Goal: Task Accomplishment & Management: Manage account settings

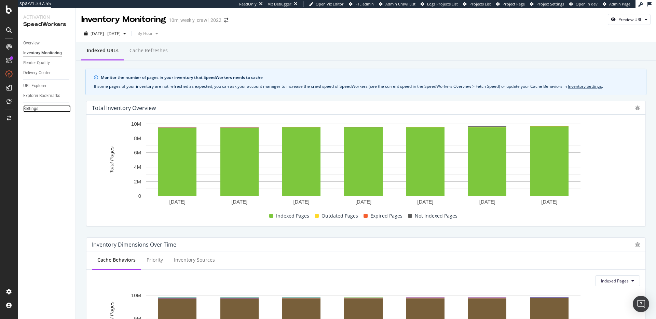
click at [33, 109] on div "Settings" at bounding box center [30, 108] width 15 height 7
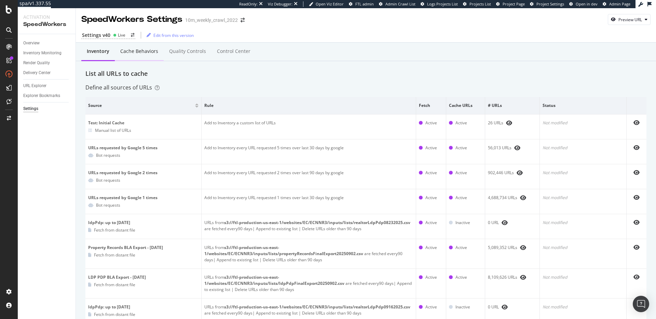
click at [156, 55] on div "Cache behaviors" at bounding box center [139, 51] width 49 height 19
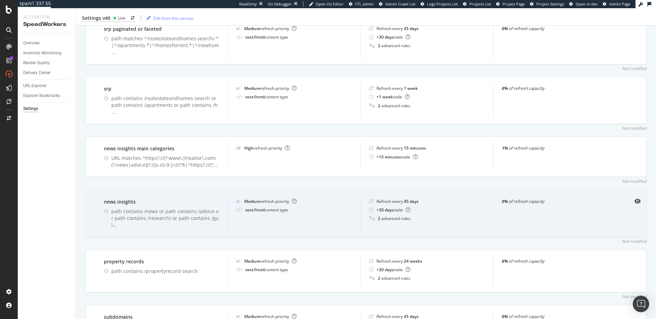
scroll to position [432, 0]
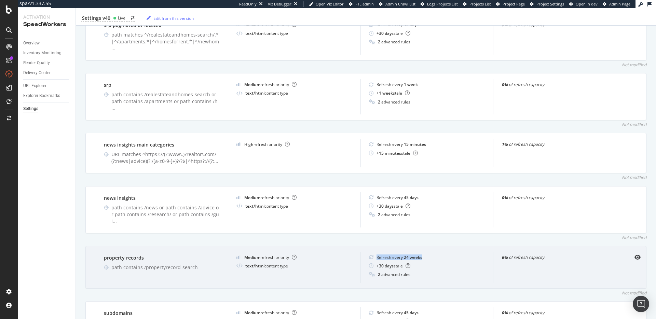
drag, startPoint x: 375, startPoint y: 233, endPoint x: 421, endPoint y: 236, distance: 46.5
click at [421, 252] on div "Refresh every 24 weeks + 30 days stale 2 advanced rules" at bounding box center [426, 267] width 133 height 31
click at [412, 254] on b "24 weeks" at bounding box center [413, 257] width 18 height 6
drag, startPoint x: 374, startPoint y: 242, endPoint x: 401, endPoint y: 243, distance: 26.3
click at [401, 263] on div "+ 30 days stale" at bounding box center [393, 266] width 34 height 6
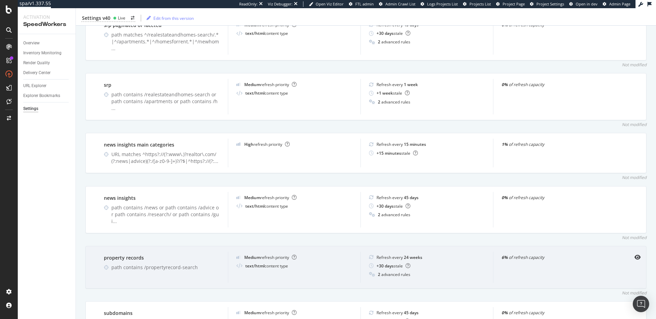
click at [385, 254] on div "Refresh every 24 weeks" at bounding box center [399, 257] width 46 height 6
click at [391, 254] on div "Refresh every 24 weeks" at bounding box center [399, 257] width 46 height 6
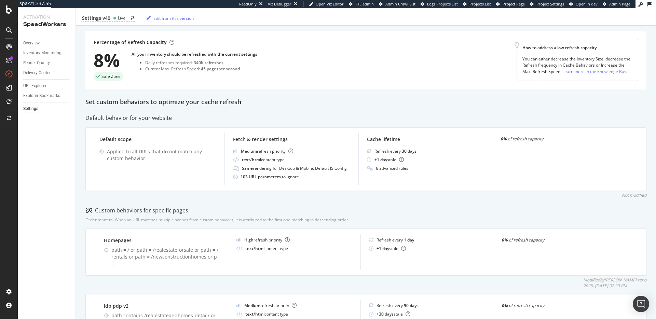
scroll to position [0, 0]
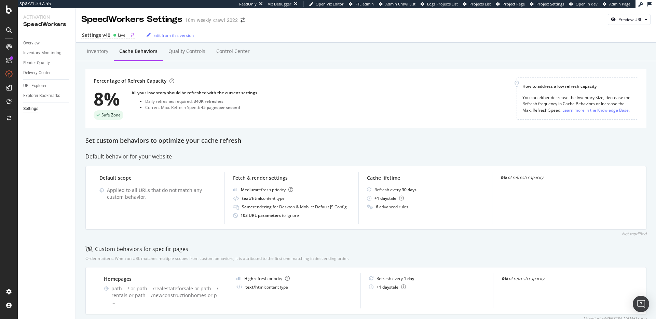
click at [119, 38] on div "Settings v40 Live" at bounding box center [108, 35] width 54 height 7
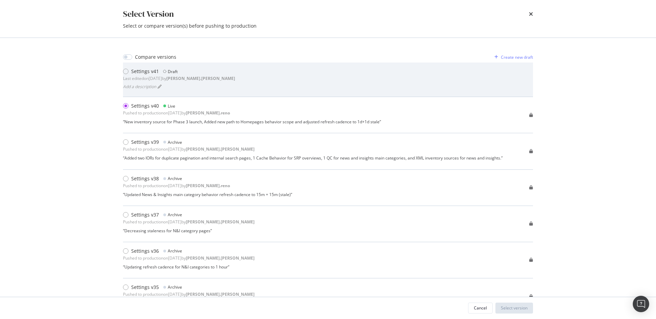
click at [211, 82] on div "Add a description" at bounding box center [179, 87] width 112 height 10
click at [177, 79] on div "Last edited on 2025 Oct 3rd by robert.salerno" at bounding box center [179, 78] width 112 height 6
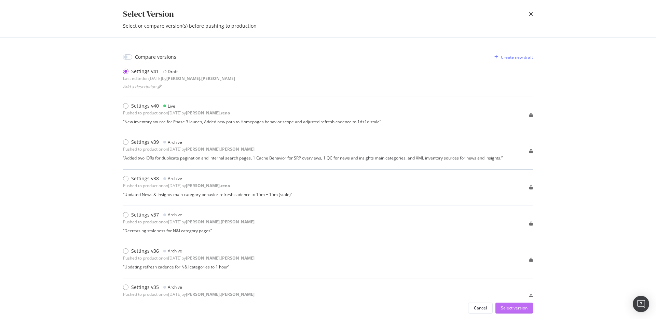
click at [514, 308] on div "Select version" at bounding box center [514, 308] width 27 height 6
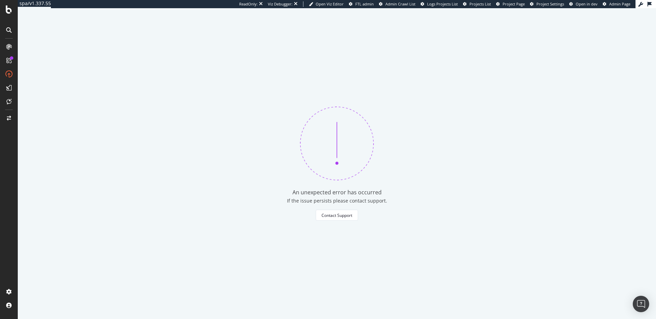
click at [264, 162] on div "An unexpected error has occurred If the issue persists please contact support. …" at bounding box center [337, 163] width 638 height 311
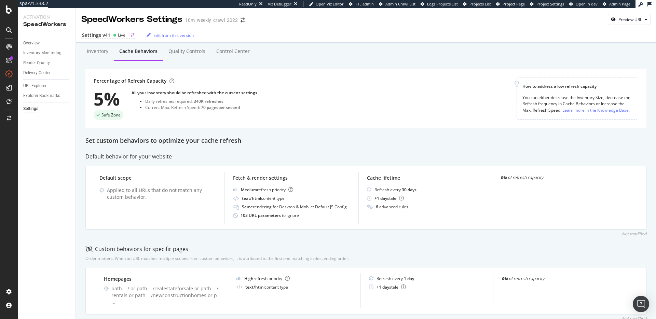
click at [114, 36] on circle at bounding box center [114, 35] width 3 height 3
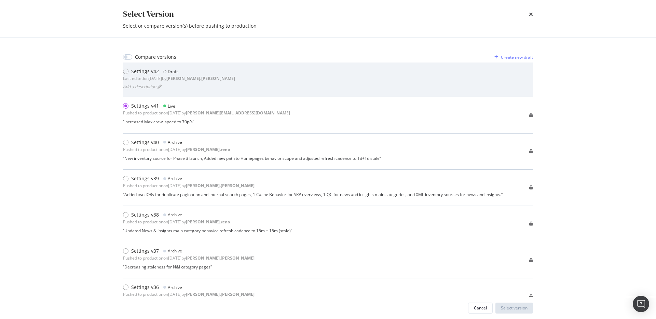
click at [172, 75] on div "Last edited on 2025 Oct 6th by robert.salerno" at bounding box center [179, 78] width 112 height 6
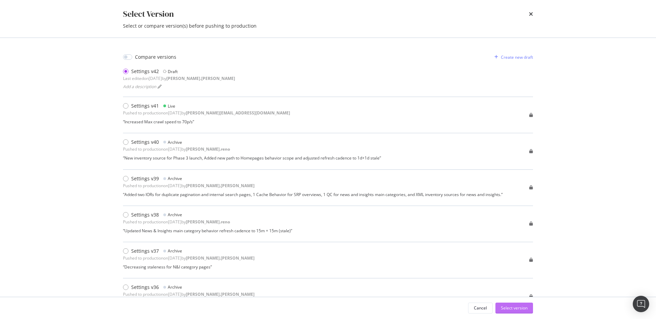
click at [514, 306] on div "Select version" at bounding box center [514, 308] width 27 height 6
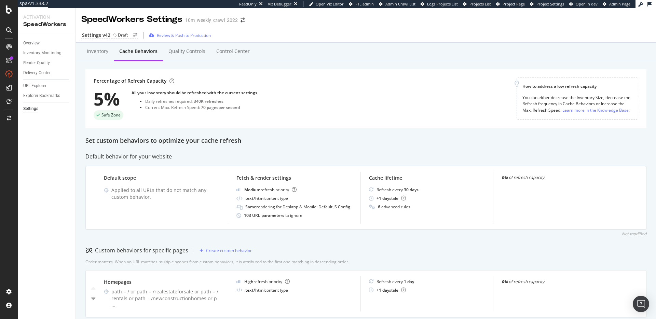
click at [217, 143] on div "Set custom behaviors to optimize your cache refresh" at bounding box center [365, 140] width 561 height 9
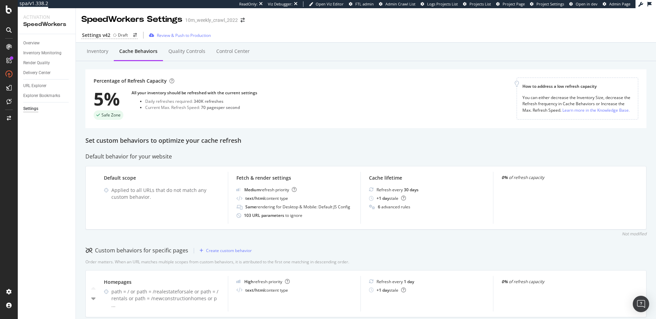
click at [251, 140] on div "Set custom behaviors to optimize your cache refresh" at bounding box center [365, 140] width 561 height 9
click at [34, 42] on div "Overview" at bounding box center [31, 43] width 16 height 7
click at [38, 71] on div "Delivery Center" at bounding box center [36, 72] width 27 height 7
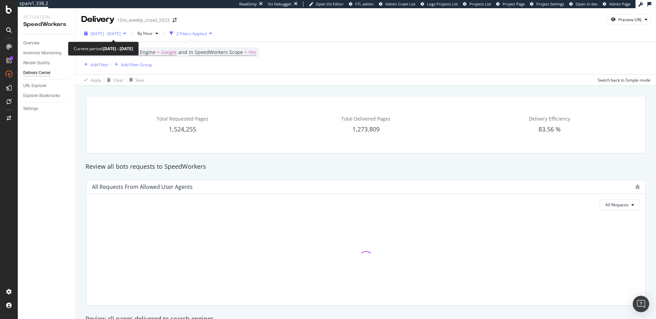
click at [121, 32] on span "[DATE] - [DATE]" at bounding box center [106, 34] width 30 height 6
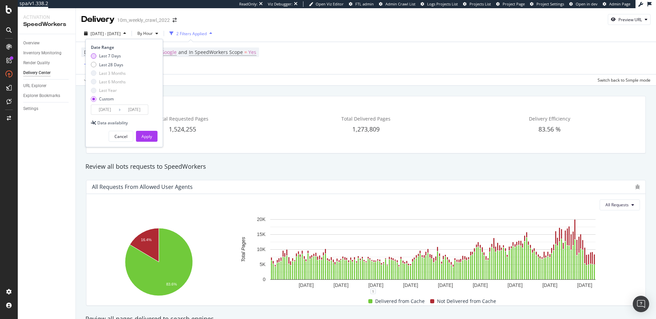
click at [112, 55] on div "Last 7 Days" at bounding box center [110, 56] width 22 height 6
type input "2025/10/01"
type input "2025/10/07"
click at [114, 109] on input "2025/10/01" at bounding box center [104, 110] width 27 height 10
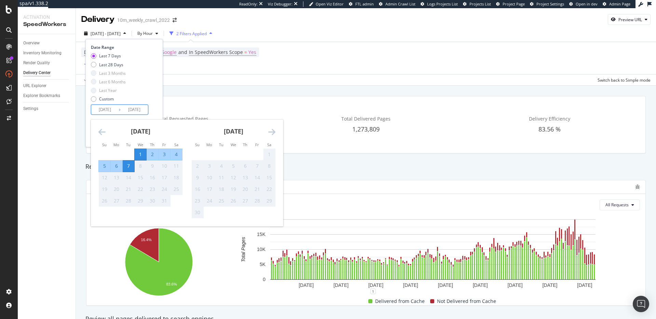
click at [104, 168] on div "5" at bounding box center [105, 166] width 12 height 7
type input "2025/10/05"
click at [148, 101] on div "Last 7 Days Last 28 Days Last 3 Months Last 6 Months Last Year Custom" at bounding box center [123, 79] width 65 height 52
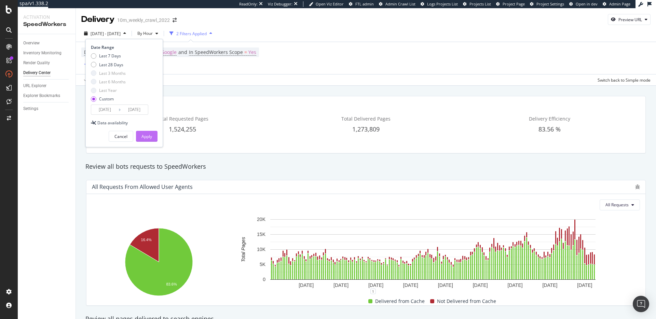
click at [144, 136] on div "Apply" at bounding box center [146, 137] width 11 height 6
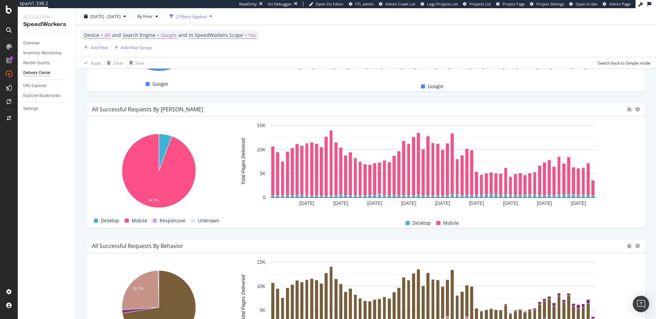
scroll to position [594, 0]
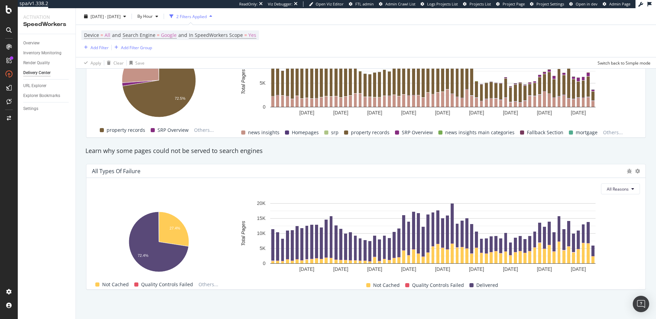
click at [500, 159] on div "All Types of Failure All Reasons Hold CMD (⌘) while clicking to filter the repo…" at bounding box center [366, 226] width 568 height 137
click at [616, 192] on button "All Reasons" at bounding box center [620, 188] width 39 height 11
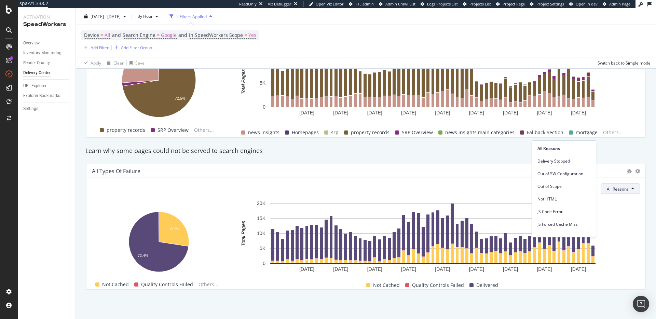
click at [619, 188] on span "All Reasons" at bounding box center [618, 189] width 22 height 6
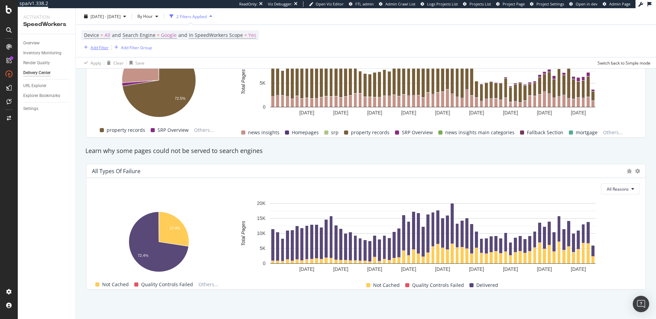
click at [99, 45] on div "Add Filter" at bounding box center [100, 47] width 18 height 6
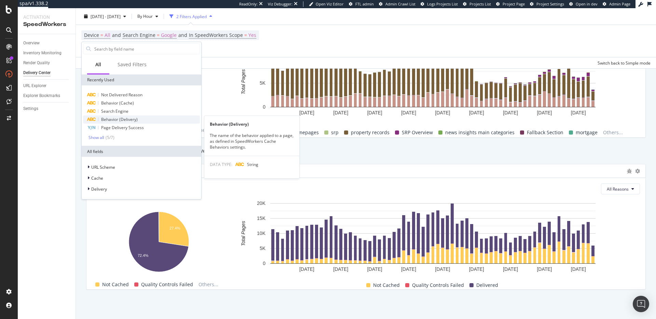
click at [147, 120] on div "Behavior (Delivery)" at bounding box center [141, 119] width 117 height 8
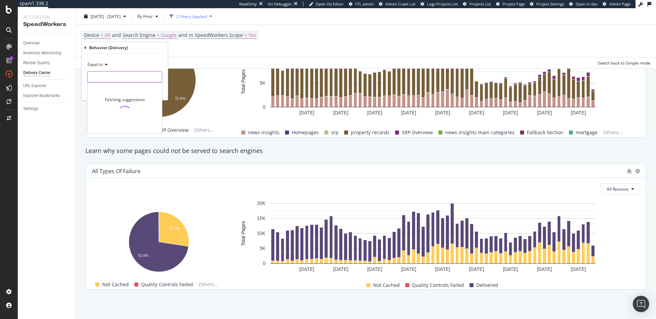
click at [112, 79] on input "text" at bounding box center [124, 76] width 74 height 11
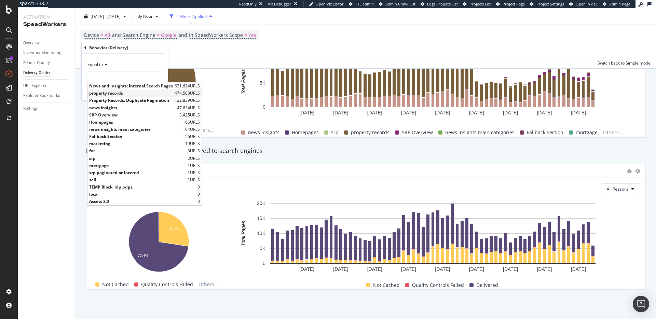
click at [122, 91] on span "property records" at bounding box center [131, 93] width 84 height 6
type input "property records"
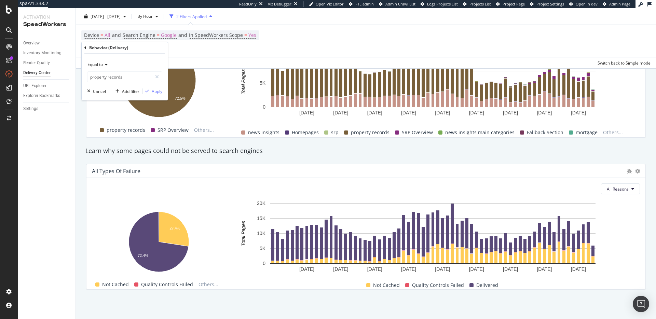
click at [164, 93] on div "Equal to property records property records Cancel Add filter Apply" at bounding box center [125, 77] width 86 height 46
click at [157, 91] on div "Apply" at bounding box center [157, 91] width 11 height 6
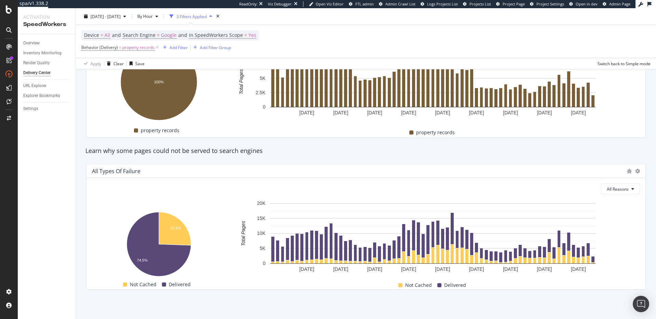
click at [274, 157] on div "Learn why some pages could not be served to search engines" at bounding box center [366, 151] width 568 height 16
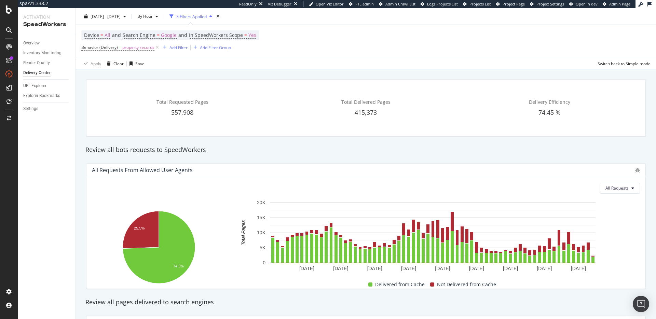
scroll to position [0, 0]
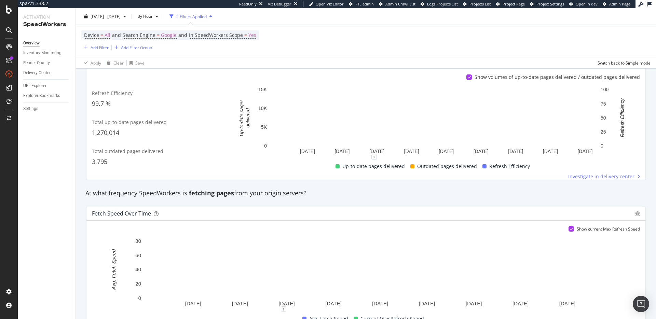
scroll to position [474, 0]
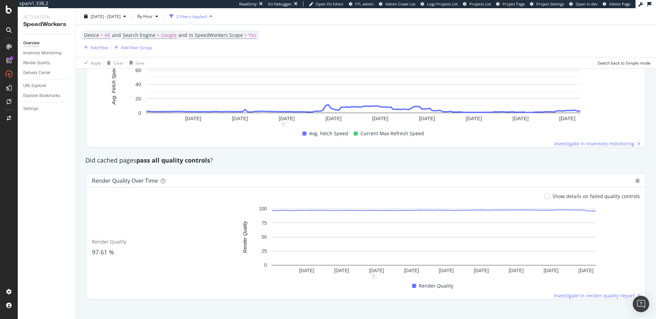
click at [375, 173] on div "Render Quality over time Show details on failed quality controls Render Quality…" at bounding box center [365, 236] width 559 height 126
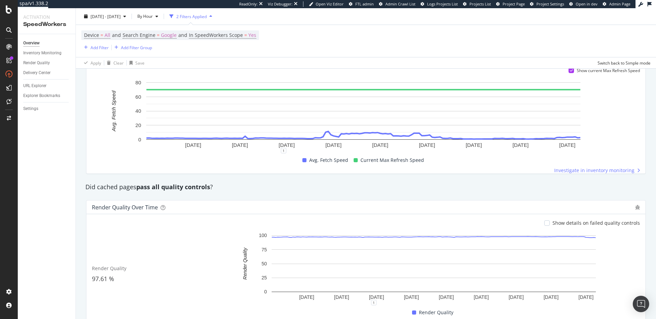
scroll to position [341, 0]
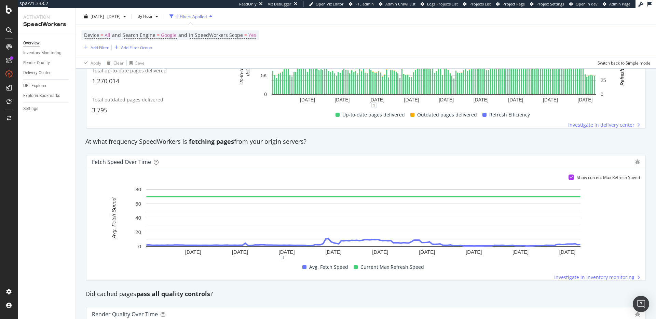
click at [310, 166] on div "Fetch Speed over time" at bounding box center [365, 162] width 559 height 14
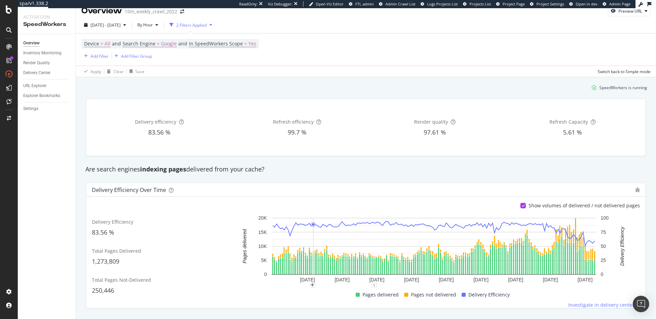
scroll to position [0, 0]
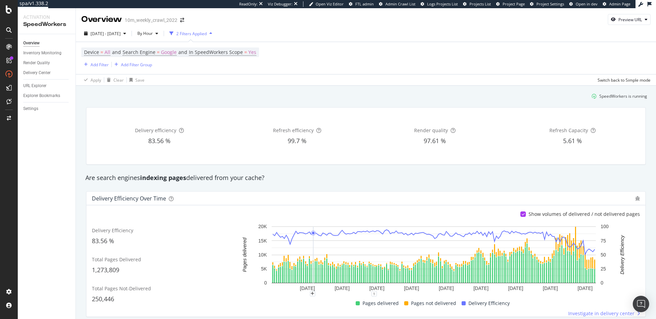
click at [310, 177] on div "Are search engines indexing pages delivered from your cache?" at bounding box center [366, 177] width 568 height 9
click at [209, 179] on div "Are search engines indexing pages delivered from your cache?" at bounding box center [366, 177] width 568 height 9
drag, startPoint x: 209, startPoint y: 179, endPoint x: 275, endPoint y: 175, distance: 65.4
click at [209, 179] on div "Are search engines indexing pages delivered from your cache?" at bounding box center [366, 177] width 568 height 9
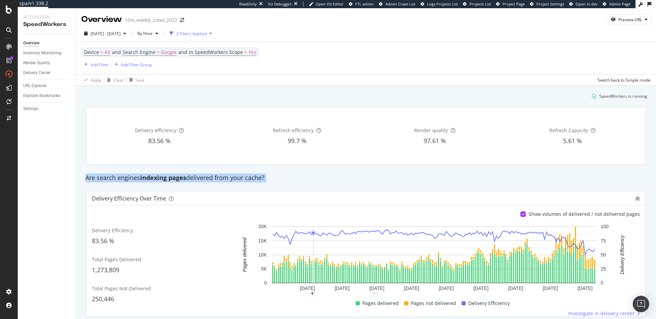
click at [290, 175] on div "Are search engines indexing pages delivered from your cache?" at bounding box center [366, 177] width 568 height 9
click at [246, 177] on div "Are search engines indexing pages delivered from your cache?" at bounding box center [366, 177] width 568 height 9
drag, startPoint x: 246, startPoint y: 177, endPoint x: 291, endPoint y: 175, distance: 45.1
click at [246, 177] on div "Are search engines indexing pages delivered from your cache?" at bounding box center [366, 177] width 568 height 9
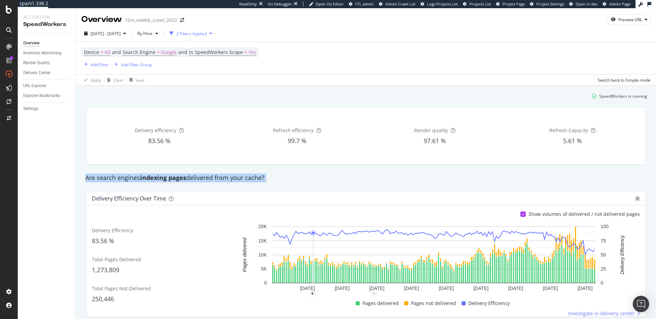
click at [303, 174] on div "Are search engines indexing pages delivered from your cache?" at bounding box center [366, 177] width 568 height 9
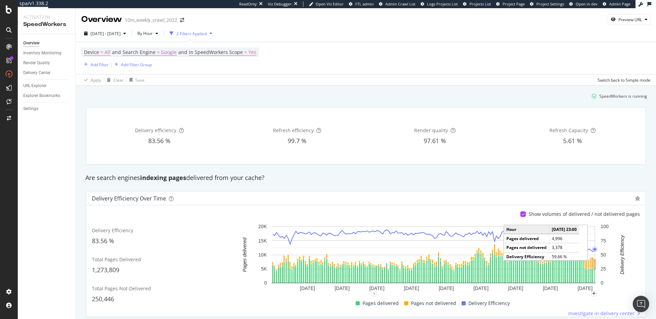
click at [594, 264] on rect "A chart." at bounding box center [595, 264] width 2 height 10
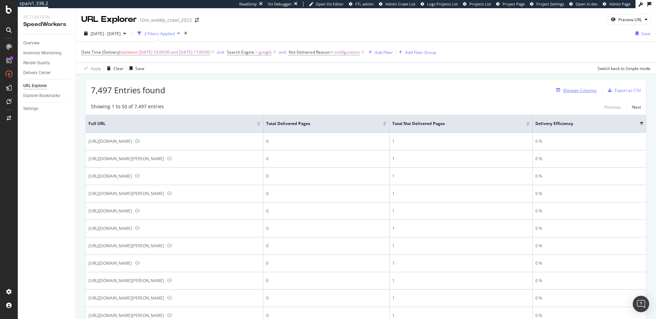
click at [578, 90] on div "Manage Columns" at bounding box center [579, 90] width 33 height 6
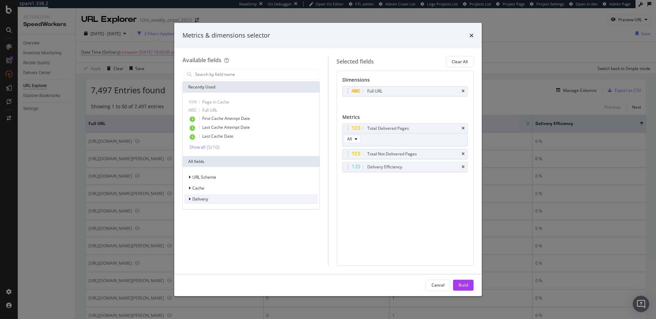
click at [235, 197] on div "Delivery" at bounding box center [251, 199] width 134 height 10
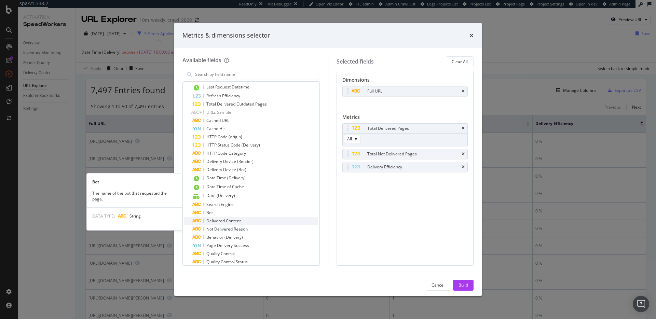
scroll to position [277, 0]
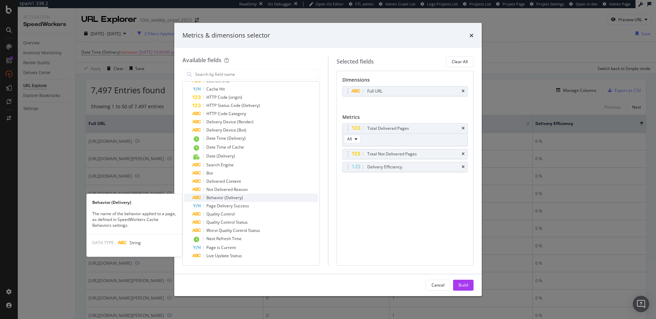
click at [252, 196] on div "Behavior (Delivery)" at bounding box center [255, 198] width 126 height 8
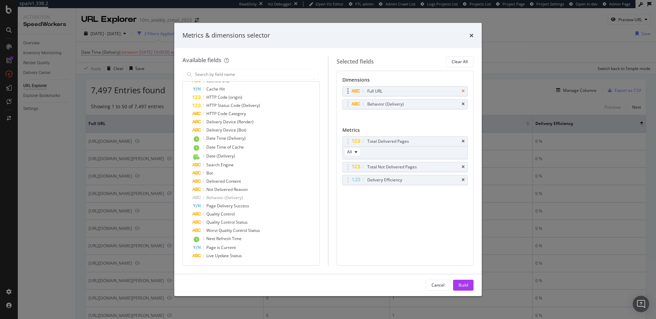
click at [464, 91] on icon "times" at bounding box center [462, 91] width 3 height 4
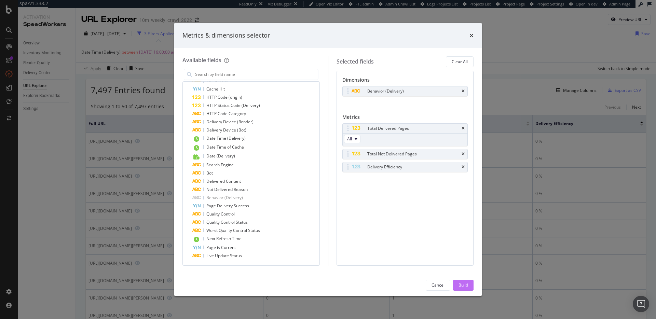
click at [462, 284] on div "Build" at bounding box center [463, 285] width 10 height 6
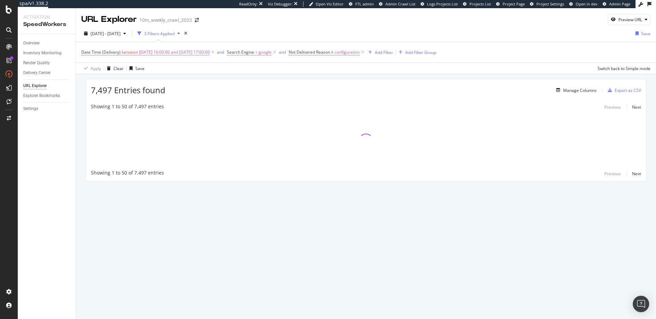
click at [338, 77] on div "7,497 Entries found Manage Columns Export as CSV Showing 1 to 50 of 7,497 entri…" at bounding box center [366, 139] width 580 height 131
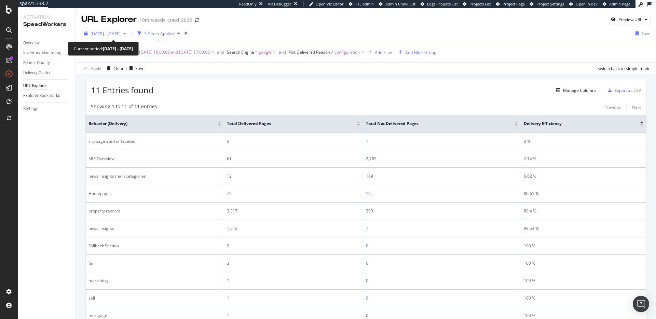
click at [129, 33] on div "button" at bounding box center [125, 33] width 8 height 4
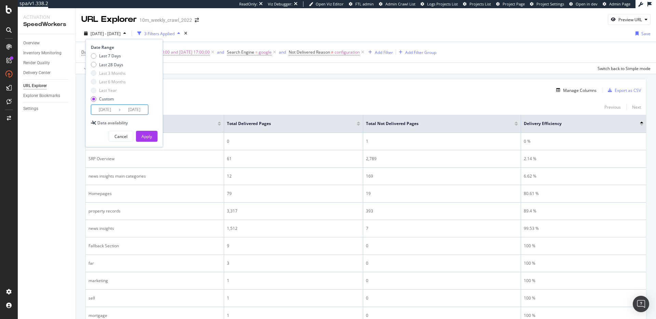
click at [113, 109] on input "2025/09/30" at bounding box center [104, 110] width 27 height 10
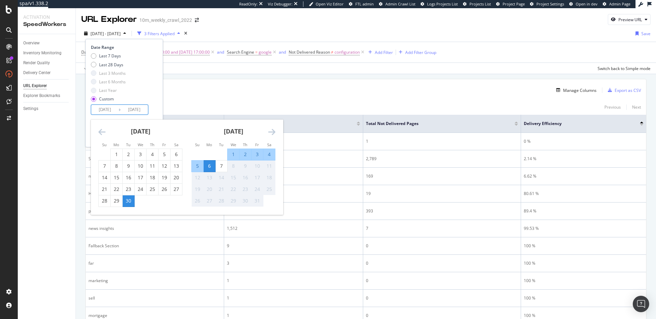
click at [201, 167] on div "5" at bounding box center [198, 166] width 12 height 7
type input "2025/10/05"
click at [150, 113] on div "Date Range Last 7 Days Last 28 Days Last 3 Months Last 6 Months Last Year Custo…" at bounding box center [123, 79] width 65 height 70
type input "2025/10/06"
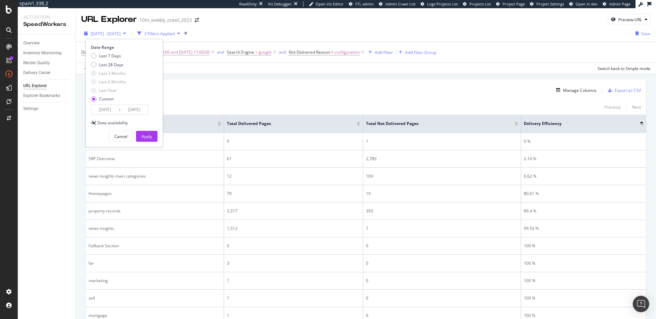
click at [121, 33] on span "[DATE] - [DATE]" at bounding box center [106, 34] width 30 height 6
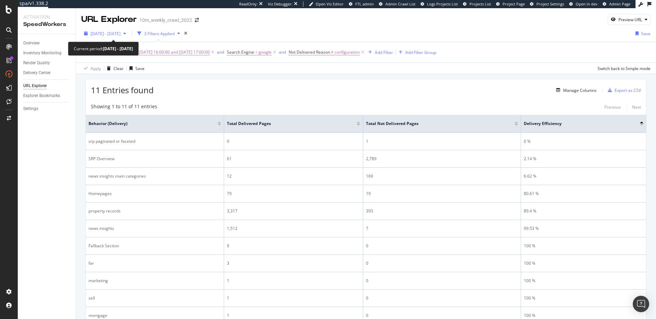
click at [121, 35] on span "[DATE] - [DATE]" at bounding box center [106, 34] width 30 height 6
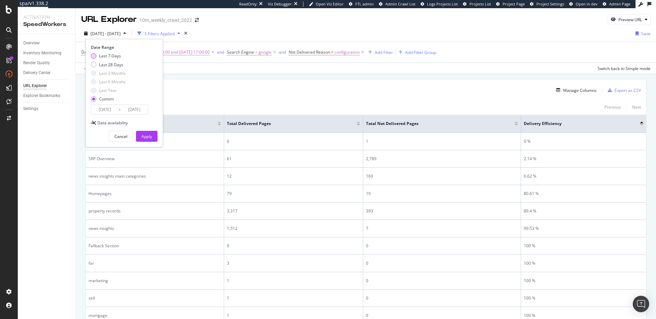
click at [108, 55] on div "Last 7 Days" at bounding box center [110, 56] width 22 height 6
type input "2025/10/01"
type input "2025/10/07"
click at [114, 109] on input "2025/10/01" at bounding box center [104, 110] width 27 height 10
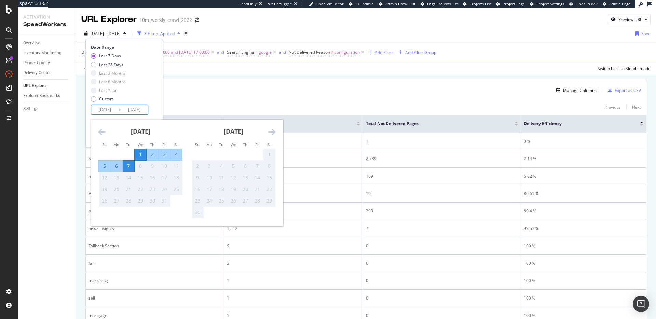
click at [106, 164] on div "5" at bounding box center [105, 166] width 12 height 7
type input "2025/10/05"
click at [156, 109] on div "Date Range Last 7 Days Last 28 Days Last 3 Months Last 6 Months Last Year Custo…" at bounding box center [124, 79] width 67 height 70
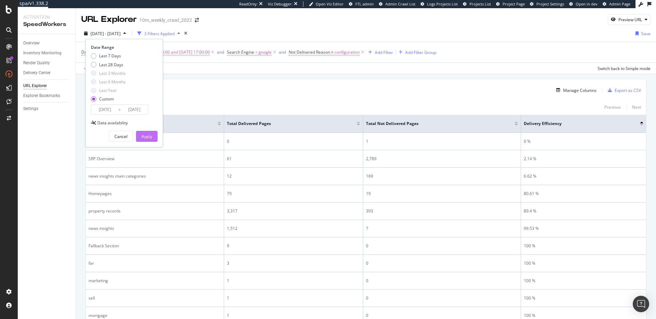
click at [152, 135] on div "Apply" at bounding box center [146, 137] width 11 height 6
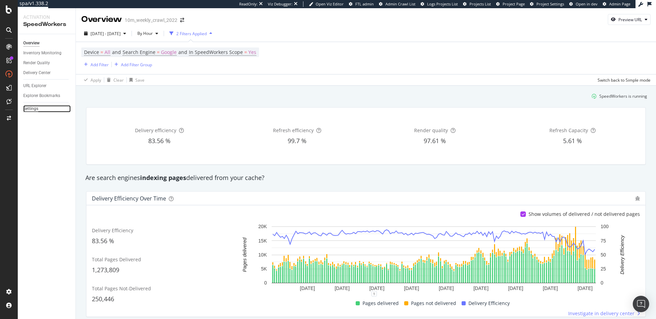
click at [33, 108] on div "Settings" at bounding box center [30, 108] width 15 height 7
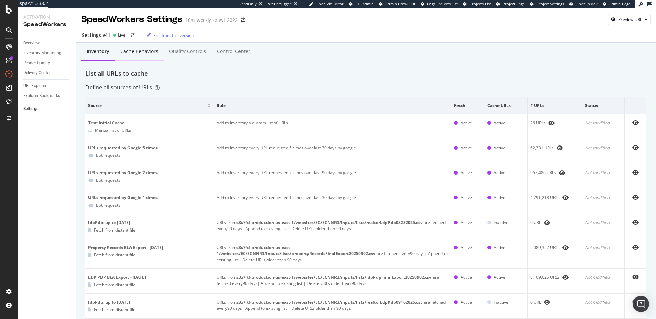
click at [137, 53] on div "Cache behaviors" at bounding box center [139, 51] width 38 height 7
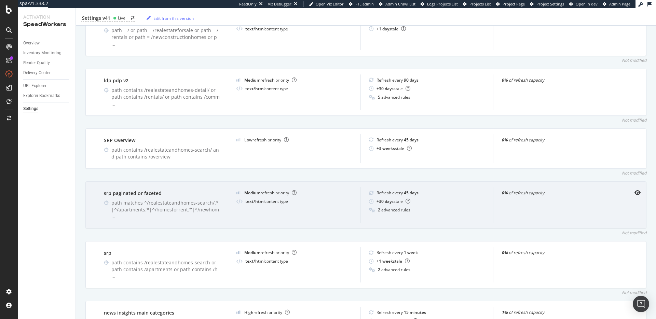
scroll to position [256, 0]
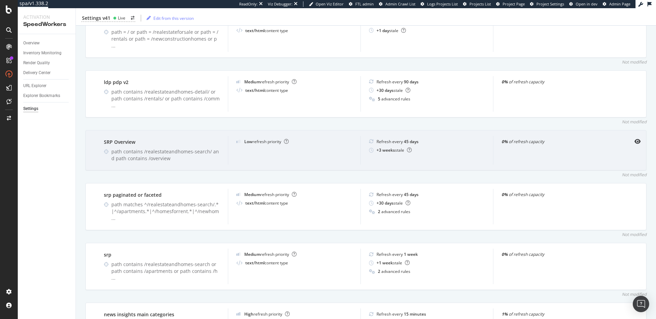
click at [395, 139] on div "Refresh every 45 days" at bounding box center [397, 142] width 42 height 6
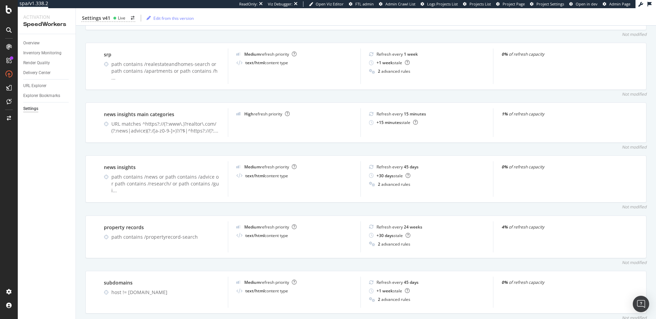
scroll to position [628, 0]
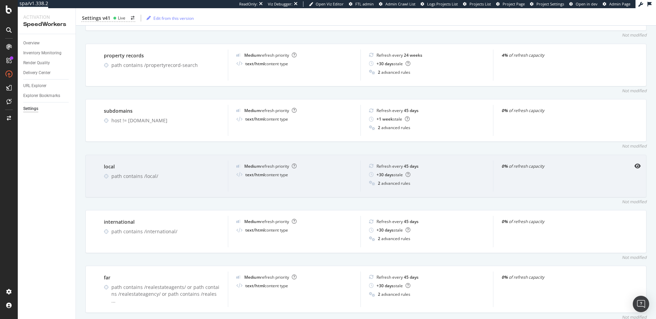
click at [142, 173] on div "path contains /local/" at bounding box center [165, 176] width 108 height 7
click at [194, 173] on div "path contains /local/" at bounding box center [165, 176] width 108 height 7
click at [175, 173] on div "path contains /local/" at bounding box center [165, 176] width 108 height 7
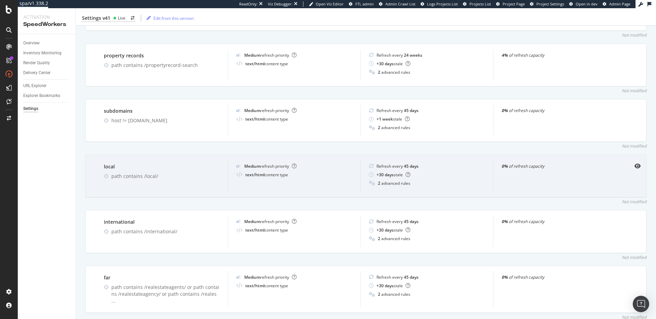
click at [173, 173] on div "path contains /local/" at bounding box center [165, 176] width 108 height 7
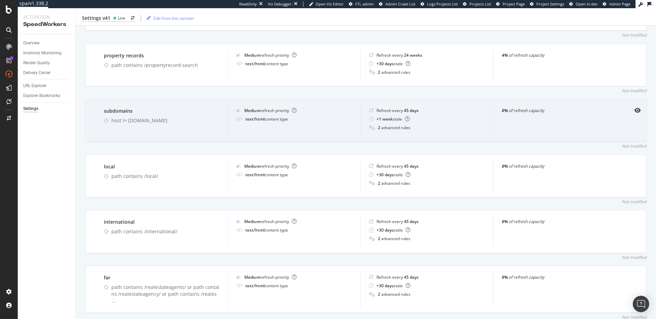
scroll to position [627, 0]
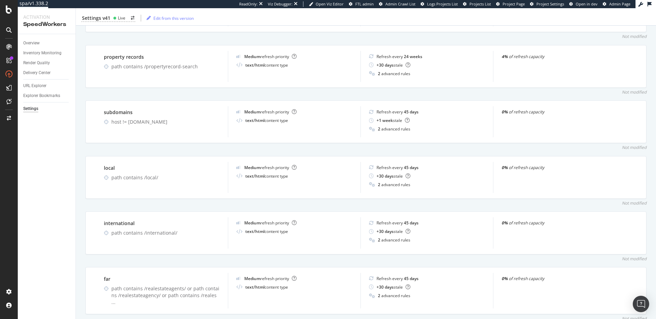
click at [404, 144] on div "Not modified" at bounding box center [365, 147] width 561 height 6
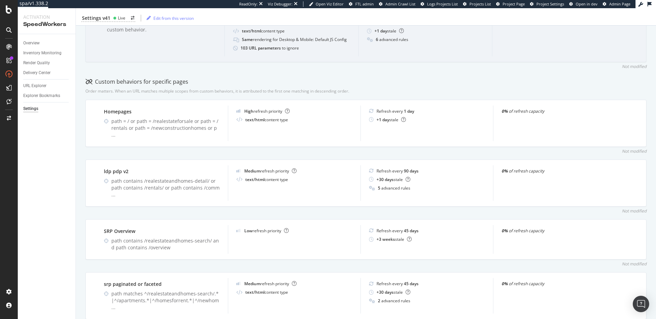
scroll to position [0, 0]
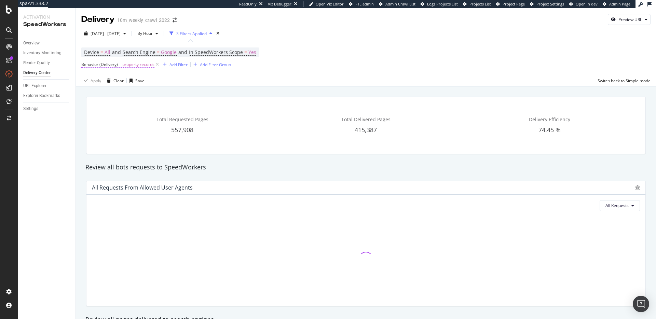
click at [120, 63] on span "=" at bounding box center [120, 64] width 2 height 6
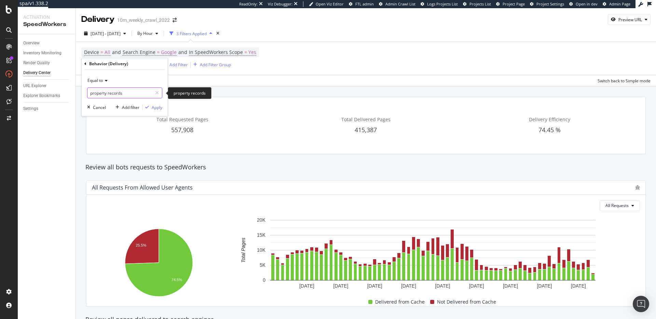
click at [119, 91] on input "property records" at bounding box center [119, 92] width 65 height 11
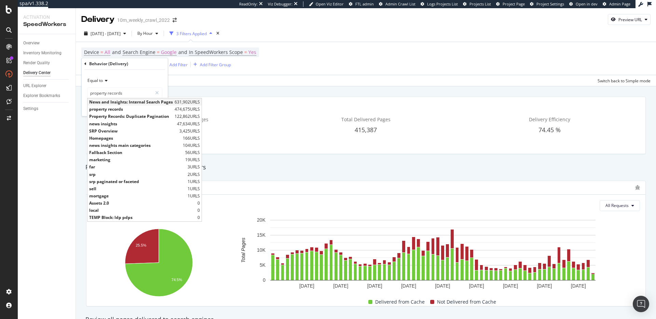
click at [135, 101] on span "News and Insights: Internal Search Pages" at bounding box center [131, 102] width 84 height 6
type input "News and Insights: Internal Search Pages"
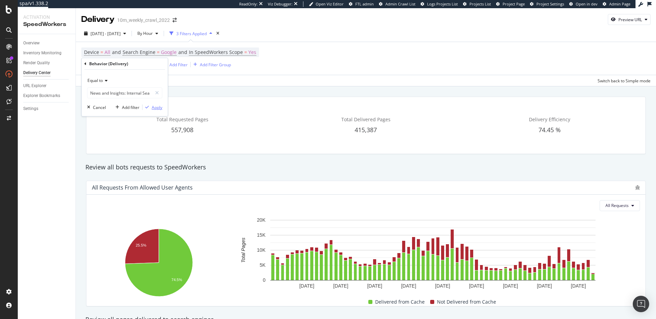
click at [156, 108] on div "Apply" at bounding box center [157, 108] width 11 height 6
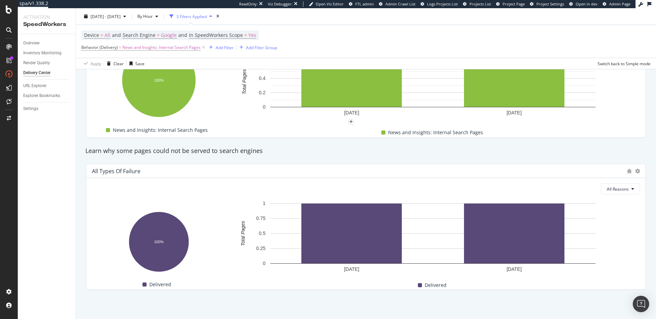
scroll to position [268, 0]
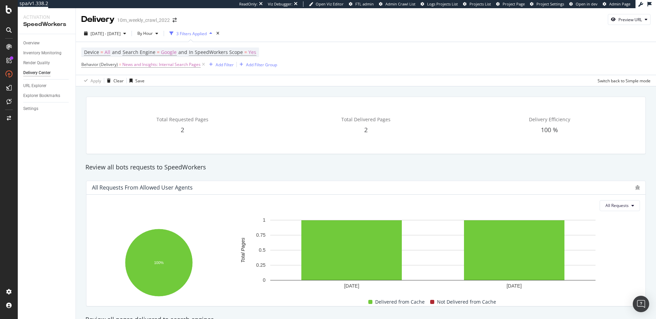
click at [286, 187] on div "All Requests from Allowed User Agents" at bounding box center [362, 187] width 540 height 7
click at [125, 64] on span "News and Insights: Internal Search Pages" at bounding box center [161, 65] width 78 height 10
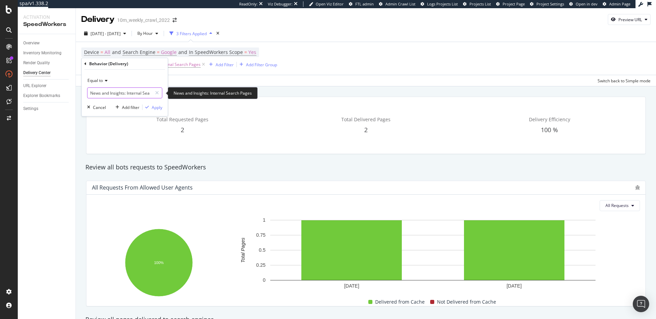
click at [108, 91] on input "News and Insights: Internal Search Pages" at bounding box center [119, 92] width 65 height 11
click at [157, 94] on icon at bounding box center [157, 93] width 4 height 5
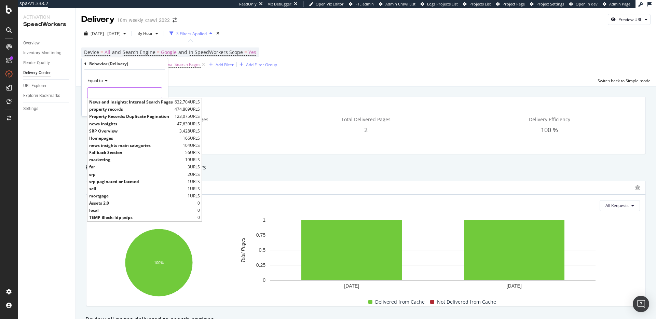
click at [119, 92] on input "text" at bounding box center [124, 92] width 74 height 11
click at [206, 92] on div "Total Requested Pages 2 Total Delivered Pages 2 Delivery Efficiency 100 %" at bounding box center [366, 125] width 568 height 68
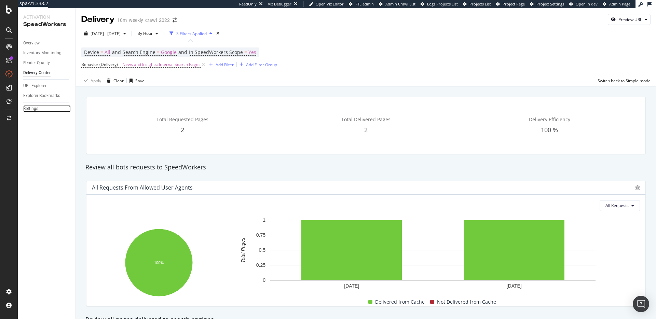
click at [31, 108] on div "Settings" at bounding box center [30, 108] width 15 height 7
click at [140, 65] on span "News and Insights: Internal Search Pages" at bounding box center [161, 65] width 78 height 10
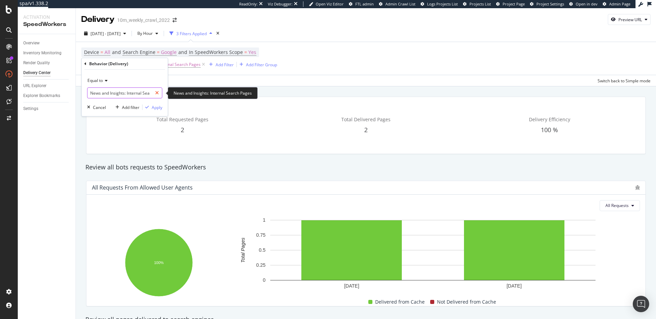
click at [158, 93] on icon at bounding box center [157, 93] width 4 height 5
click at [137, 92] on input "text" at bounding box center [124, 92] width 74 height 11
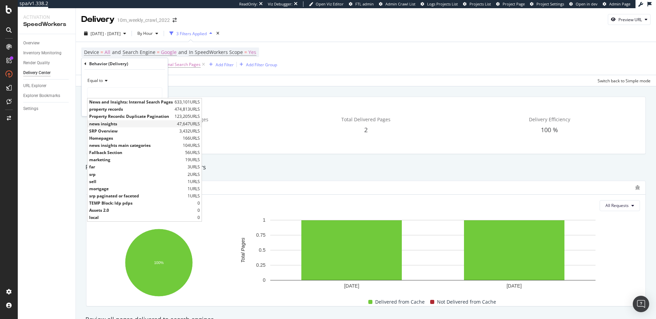
click at [132, 123] on span "news insights" at bounding box center [132, 124] width 86 height 6
type input "news insights"
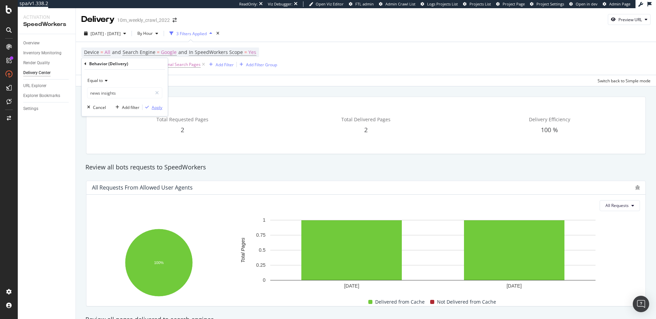
click at [158, 107] on div "Apply" at bounding box center [157, 108] width 11 height 6
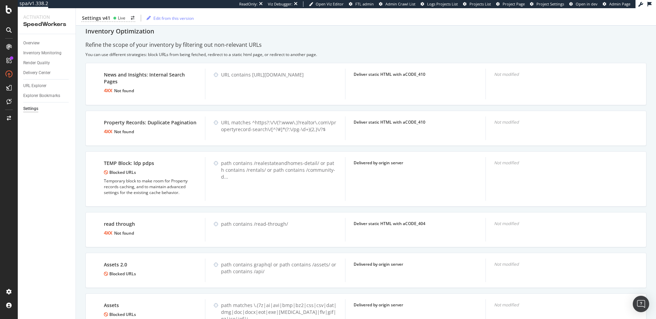
scroll to position [628, 0]
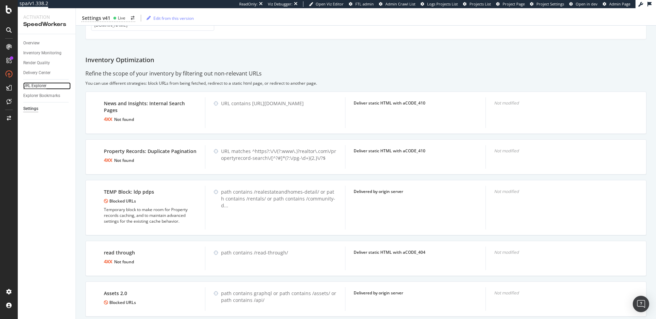
click at [33, 86] on div "URL Explorer" at bounding box center [34, 85] width 23 height 7
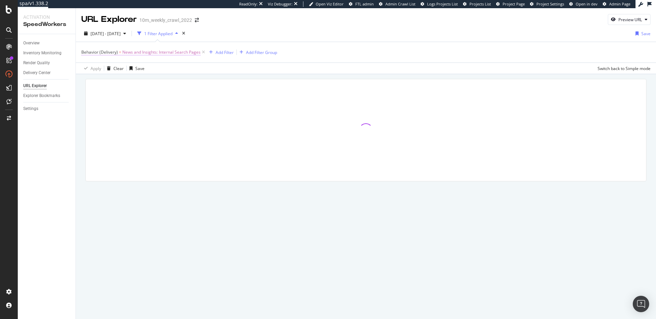
click at [182, 51] on span "News and Insights: Internal Search Pages" at bounding box center [161, 52] width 78 height 10
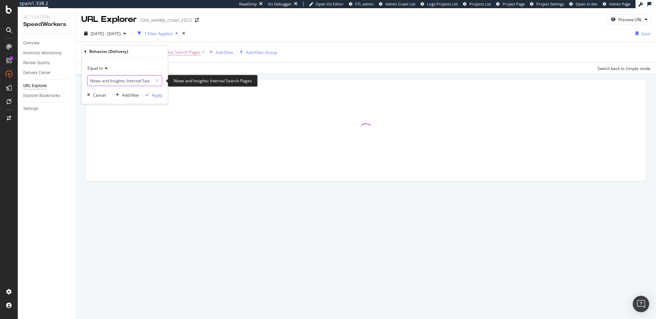
click at [130, 79] on input "News and Insights: Internal Search Pages" at bounding box center [119, 80] width 65 height 11
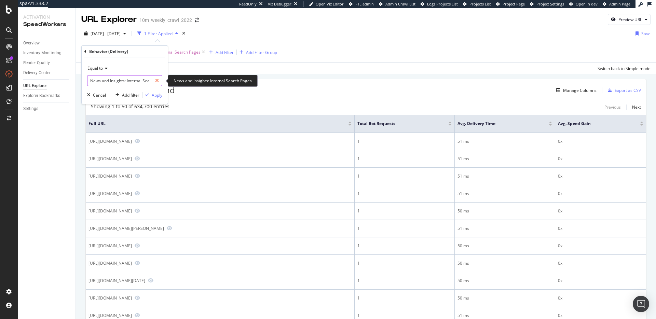
click at [155, 81] on icon at bounding box center [157, 80] width 4 height 5
click at [136, 81] on input "text" at bounding box center [124, 80] width 74 height 11
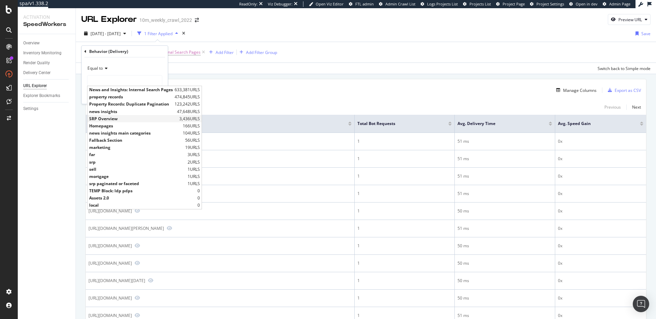
click at [118, 120] on span "SRP Overview" at bounding box center [133, 119] width 88 height 6
type input "SRP Overview"
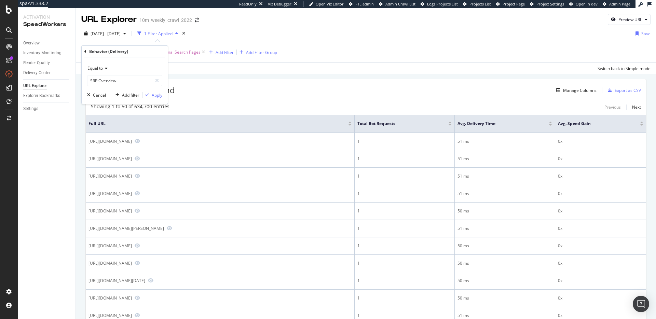
click at [158, 96] on div "Apply" at bounding box center [157, 95] width 11 height 6
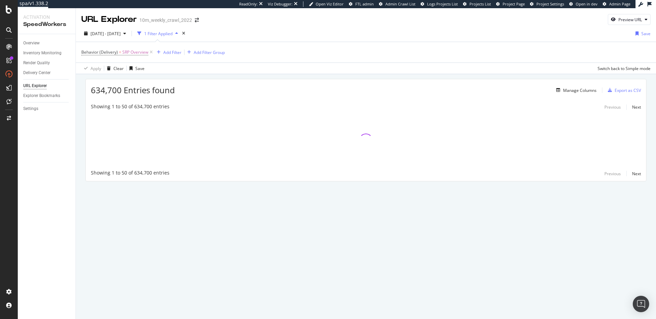
click at [264, 81] on div "634,700 Entries found Manage Columns Export as CSV" at bounding box center [366, 87] width 560 height 17
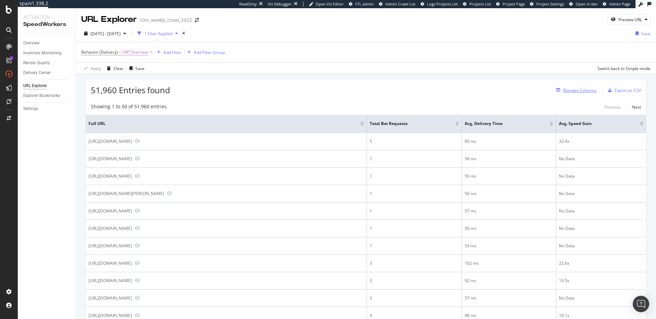
click at [574, 92] on div "Manage Columns" at bounding box center [579, 90] width 33 height 6
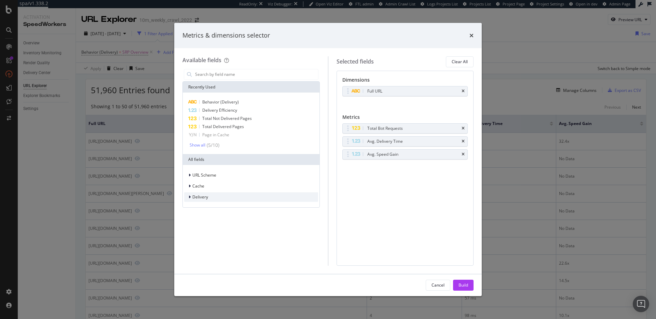
click at [210, 199] on div "Delivery" at bounding box center [251, 197] width 134 height 10
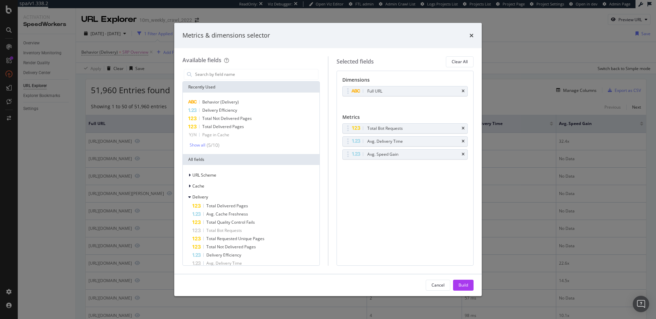
click at [529, 85] on div "Metrics & dimensions selector Available fields Recently Used Behavior (Delivery…" at bounding box center [328, 159] width 656 height 319
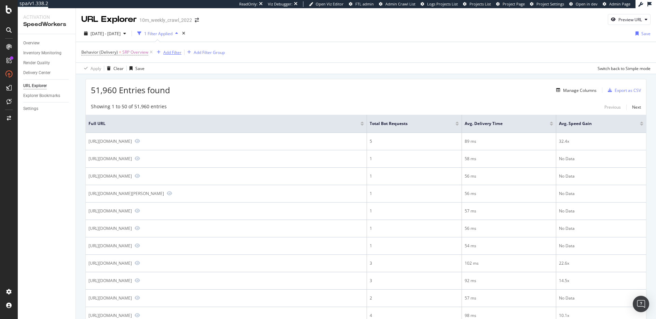
click at [175, 50] on div "Add Filter" at bounding box center [172, 53] width 18 height 6
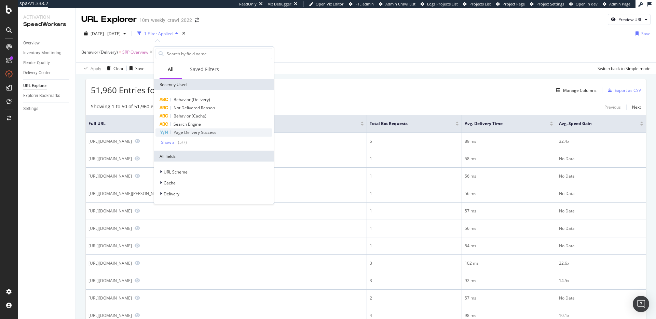
click at [205, 131] on span "Page Delivery Success" at bounding box center [194, 132] width 43 height 6
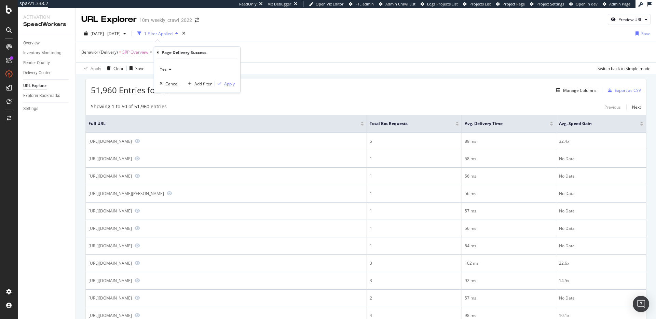
click at [169, 67] on icon at bounding box center [169, 69] width 5 height 4
click at [174, 95] on div "No" at bounding box center [197, 92] width 73 height 9
click at [228, 83] on div "Apply" at bounding box center [229, 84] width 11 height 6
click at [263, 93] on div "51,718 Entries found Manage Columns Export as CSV" at bounding box center [366, 87] width 560 height 17
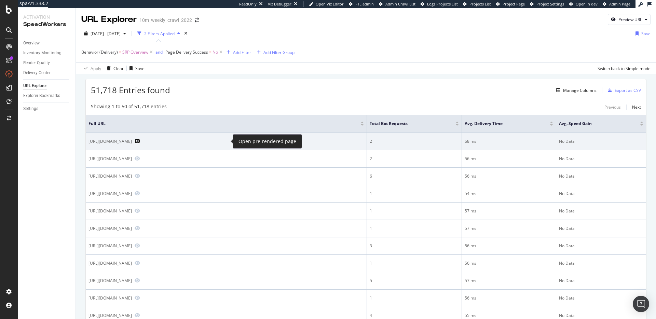
click at [140, 141] on icon "Preview https://www.realtor.com/realestateandhomes-search/27707/overview" at bounding box center [137, 141] width 5 height 5
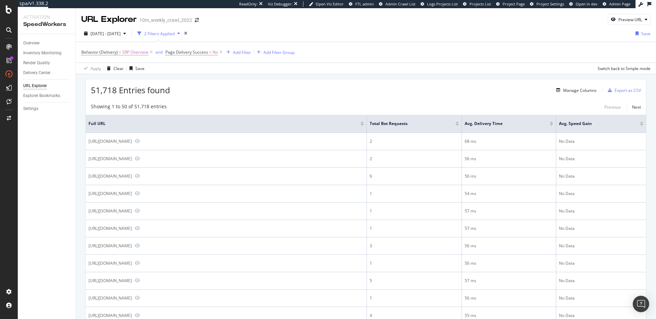
click at [287, 92] on div "51,718 Entries found Manage Columns Export as CSV" at bounding box center [366, 87] width 560 height 17
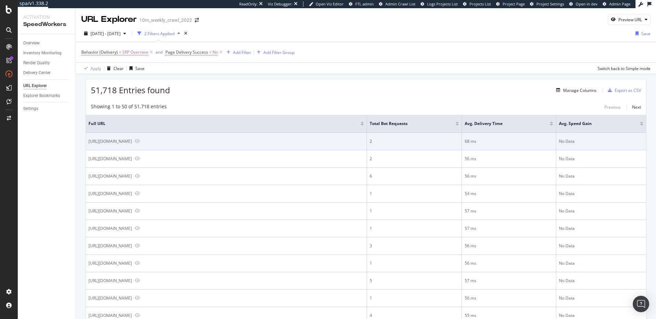
click at [132, 142] on div "https://www.realtor.com/realestateandhomes-search/27707/overview" at bounding box center [109, 141] width 43 height 6
copy div "https://www.realtor.com/realestateandhomes-search/27707/overview"
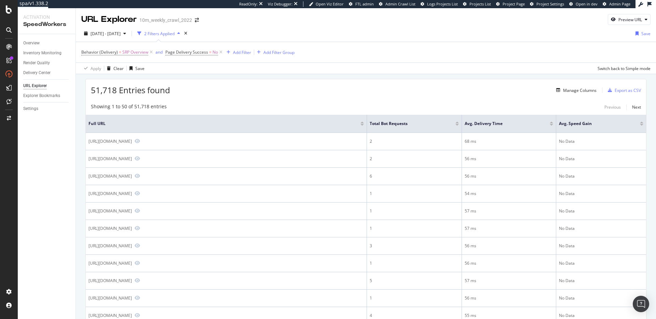
click at [327, 86] on div "51,718 Entries found Manage Columns Export as CSV" at bounding box center [366, 87] width 560 height 17
click at [278, 79] on div "51,718 Entries found Manage Columns Export as CSV" at bounding box center [366, 87] width 560 height 17
click at [306, 81] on div "51,718 Entries found Manage Columns Export as CSV" at bounding box center [366, 87] width 560 height 17
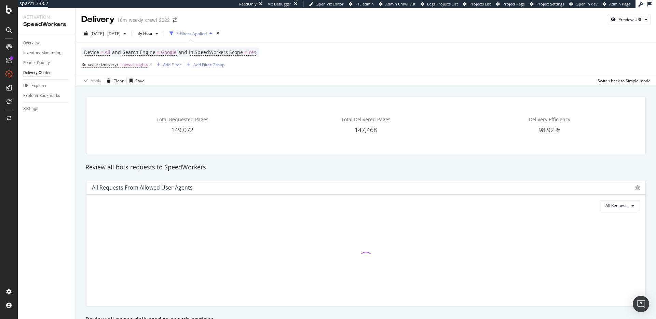
click at [115, 64] on span "Behavior (Delivery)" at bounding box center [99, 64] width 37 height 6
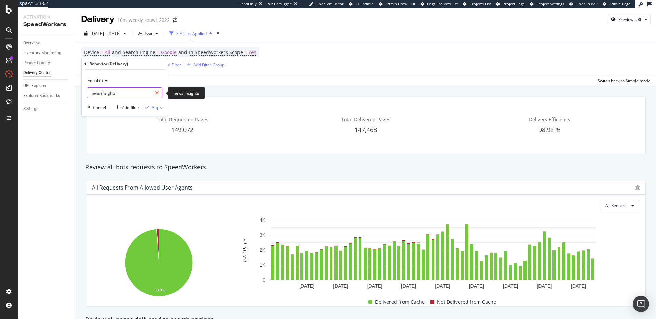
click at [158, 92] on icon at bounding box center [157, 93] width 4 height 5
click at [126, 93] on input "text" at bounding box center [124, 92] width 74 height 11
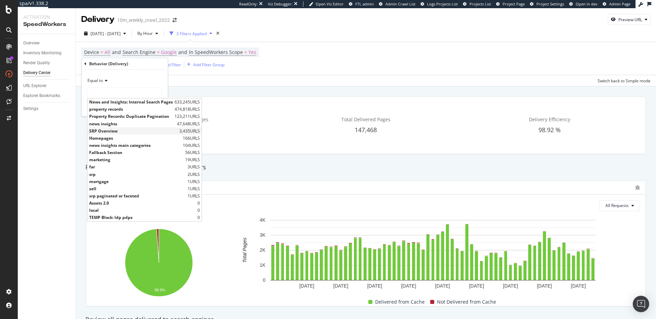
click at [125, 130] on span "SRP Overview" at bounding box center [133, 131] width 88 height 6
type input "SRP Overview"
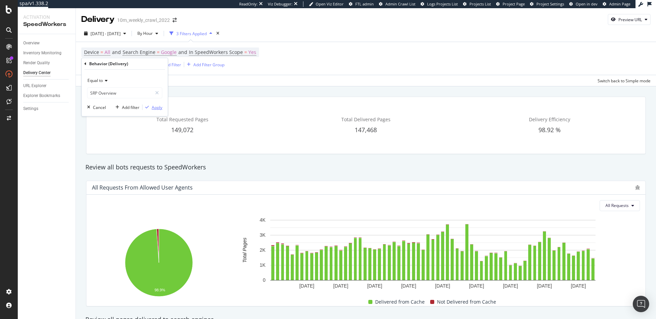
click at [158, 105] on div "Apply" at bounding box center [157, 108] width 11 height 6
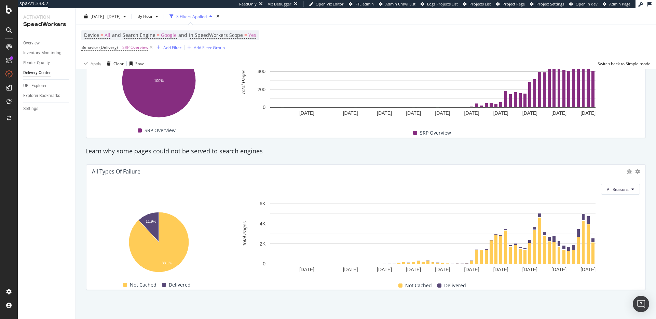
scroll to position [594, 0]
click at [282, 149] on div "Learn why some pages could not be served to search engines" at bounding box center [366, 151] width 568 height 9
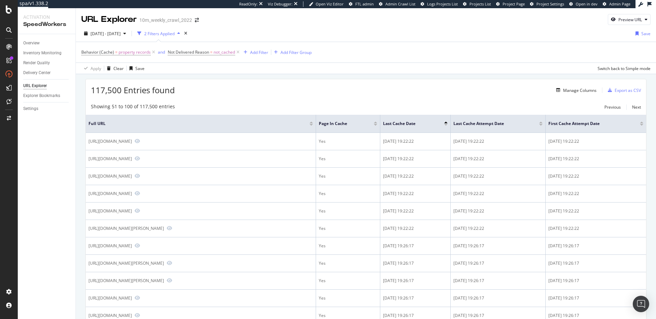
click at [295, 86] on div "117,500 Entries found Manage Columns Export as CSV" at bounding box center [366, 87] width 560 height 17
click at [369, 84] on div "117,500 Entries found Manage Columns Export as CSV" at bounding box center [366, 87] width 560 height 17
click at [39, 87] on div "LogAnalyzer" at bounding box center [38, 87] width 27 height 7
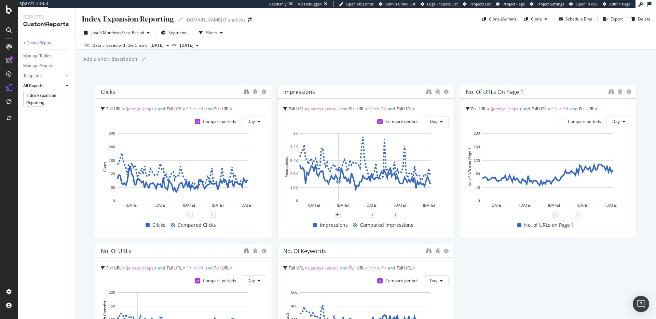
scroll to position [51, 0]
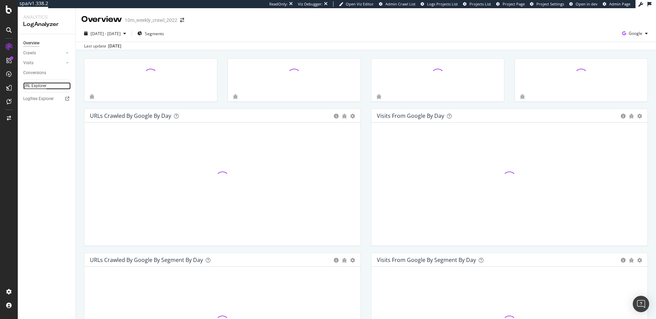
click at [34, 87] on div "URL Explorer" at bounding box center [34, 85] width 23 height 7
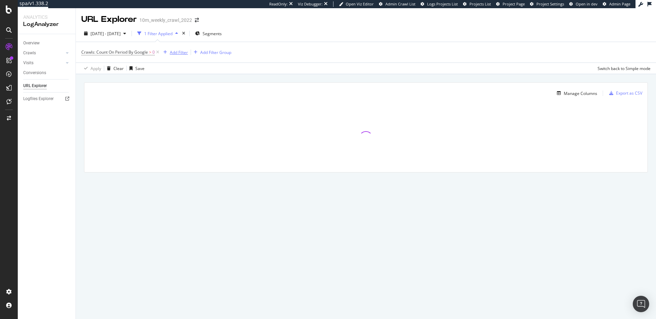
click at [180, 51] on div "Add Filter" at bounding box center [179, 53] width 18 height 6
drag, startPoint x: 339, startPoint y: 74, endPoint x: 290, endPoint y: 66, distance: 49.9
click at [339, 74] on div "Manage Columns Export as CSV Full URL Crawls: Count On Period By Google" at bounding box center [366, 135] width 580 height 122
click at [219, 34] on span "Segments" at bounding box center [212, 34] width 19 height 6
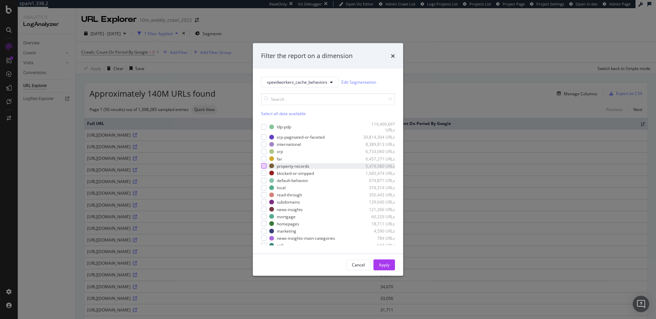
click at [264, 166] on div "modal" at bounding box center [263, 165] width 5 height 5
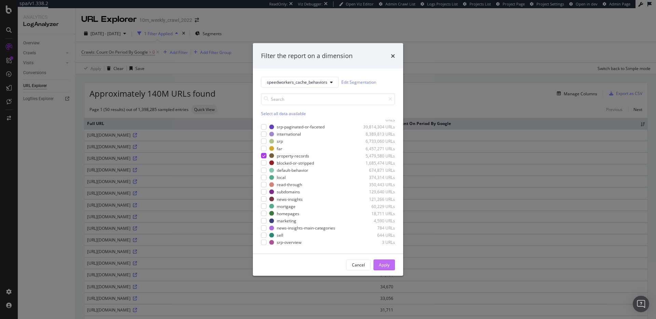
click at [387, 264] on div "Apply" at bounding box center [384, 265] width 11 height 6
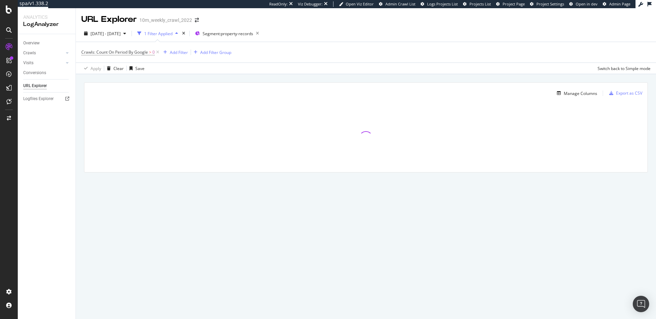
click at [190, 77] on div "Manage Columns Export as CSV Full URL Crawls: Count On Period By Google" at bounding box center [366, 135] width 580 height 122
click at [178, 50] on div "Add Filter" at bounding box center [179, 53] width 18 height 6
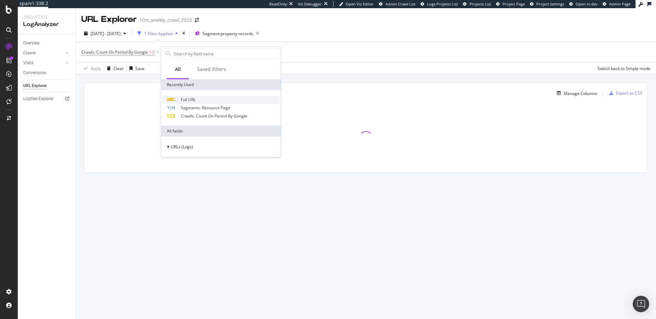
click at [190, 97] on span "Full URL" at bounding box center [188, 100] width 15 height 6
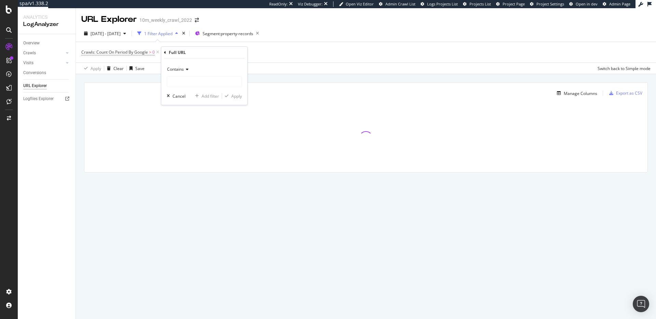
click at [187, 70] on icon at bounding box center [186, 69] width 5 height 4
click at [195, 118] on div "Ends with" at bounding box center [204, 118] width 73 height 9
click at [213, 83] on input "text" at bounding box center [204, 81] width 74 height 11
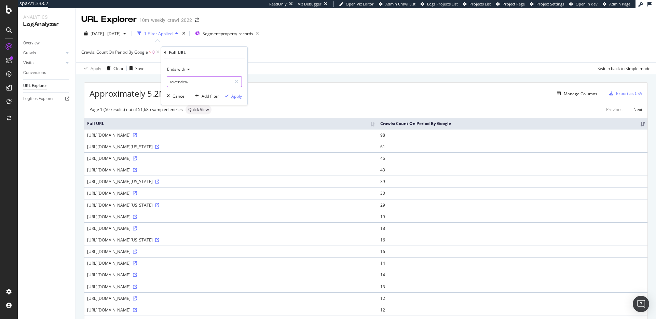
type input "/overview"
click at [237, 96] on div "Apply" at bounding box center [236, 96] width 11 height 6
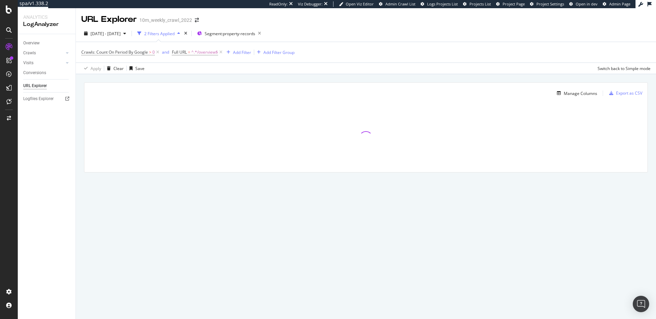
click at [271, 77] on div "Manage Columns Export as CSV Full URL Crawls: Count On Period By Google" at bounding box center [366, 135] width 580 height 122
click at [291, 80] on div "Manage Columns Export as CSV Full URL Crawls: Count On Period By Google" at bounding box center [366, 135] width 580 height 122
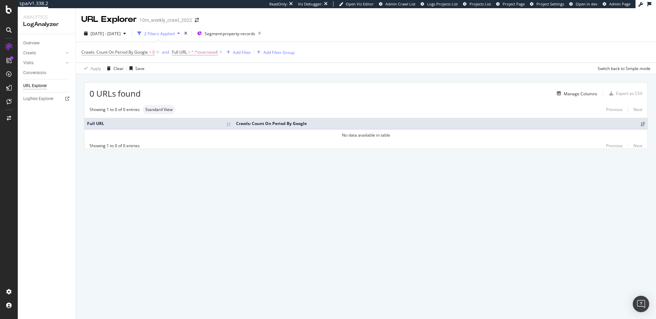
click at [291, 81] on div "0 URLs found Manage Columns Export as CSV Showing 1 to 0 of 0 entries Standard …" at bounding box center [366, 123] width 580 height 99
click at [264, 35] on icon "button" at bounding box center [259, 34] width 9 height 10
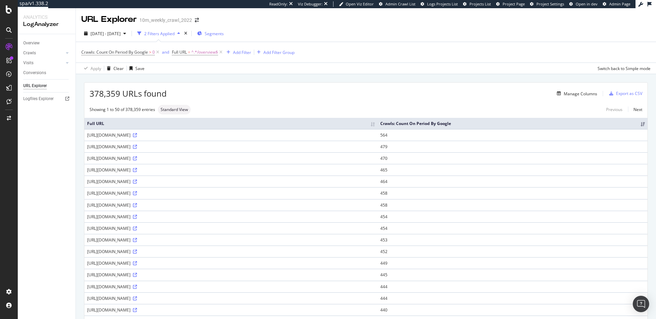
click at [318, 98] on div "378,359 URLs found Manage Columns Export as CSV" at bounding box center [365, 91] width 563 height 17
click at [284, 86] on div "378,359 URLs found Manage Columns Export as CSV" at bounding box center [365, 91] width 563 height 17
click at [620, 93] on div "Export as CSV" at bounding box center [629, 94] width 26 height 6
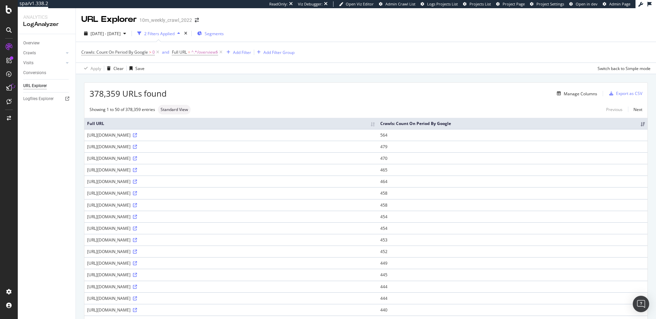
click at [253, 89] on div "Manage Columns" at bounding box center [382, 93] width 430 height 8
click at [222, 53] on icon at bounding box center [221, 52] width 6 height 7
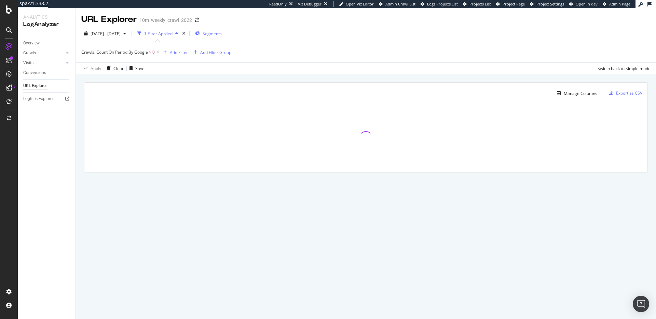
click at [222, 33] on span "Segments" at bounding box center [212, 34] width 19 height 6
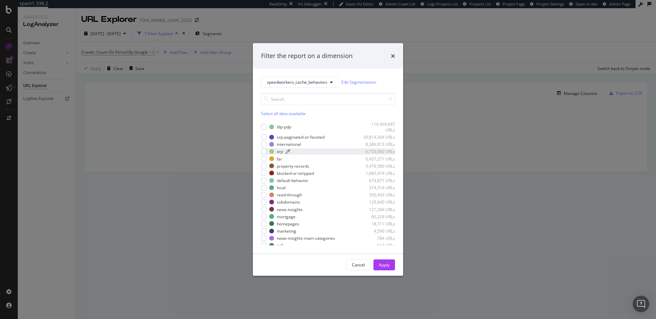
click at [281, 151] on div "srp" at bounding box center [280, 152] width 6 height 6
click at [282, 138] on div "srp-paginated-or-faceted" at bounding box center [301, 137] width 48 height 6
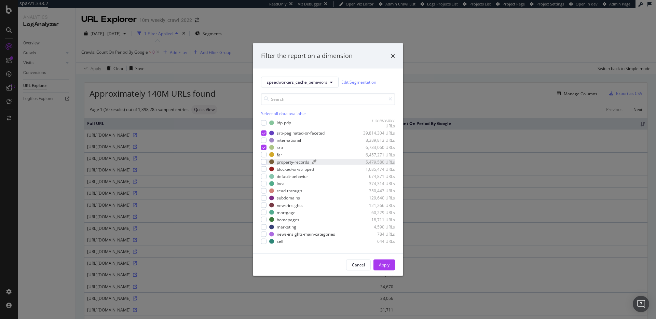
scroll to position [10, 0]
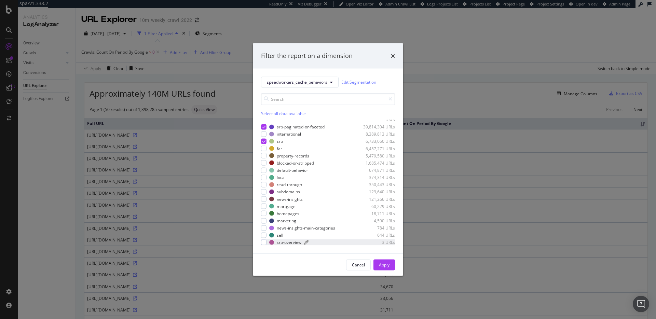
click at [279, 242] on div "srp-overview" at bounding box center [289, 242] width 25 height 6
click at [387, 262] on div "Apply" at bounding box center [384, 265] width 11 height 6
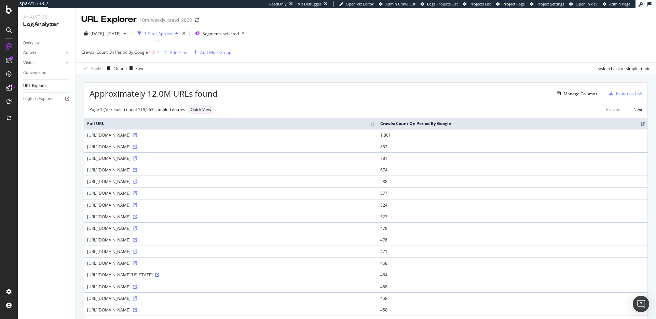
click at [240, 98] on div "Approximately 12.0M URLs found Manage Columns Export as CSV" at bounding box center [365, 91] width 563 height 17
click at [163, 77] on input "checkbox" at bounding box center [162, 75] width 14 height 8
checkbox input "true"
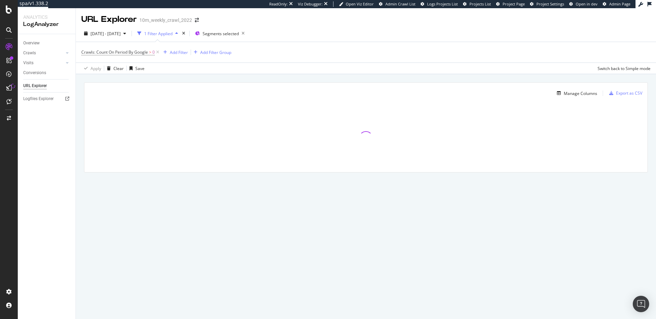
click at [299, 82] on div "Manage Columns Export as CSV Full URL Crawls: Count On Period By Google" at bounding box center [366, 127] width 564 height 90
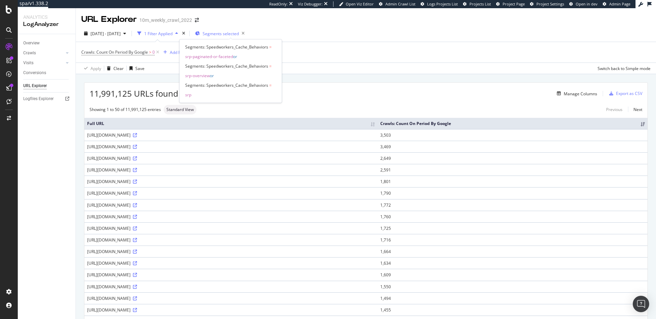
click at [234, 34] on span "Segments selected" at bounding box center [221, 34] width 36 height 6
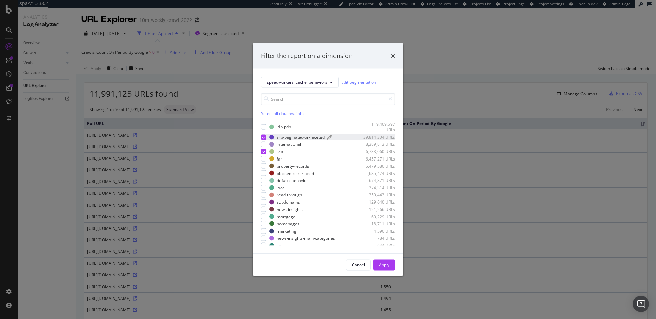
click at [300, 137] on div "srp-paginated-or-faceted" at bounding box center [301, 137] width 48 height 6
click at [384, 264] on div "Apply" at bounding box center [384, 265] width 11 height 6
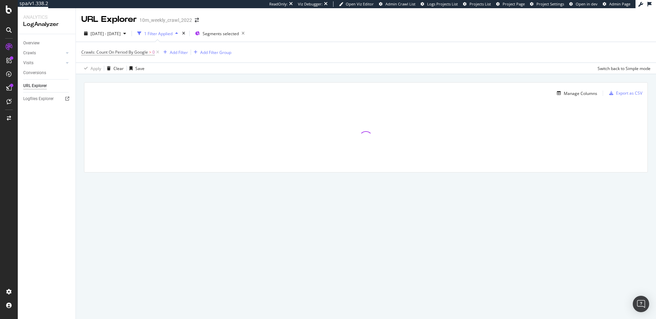
click at [218, 79] on div "Manage Columns Export as CSV Full URL Crawls: Count On Period By Google" at bounding box center [366, 135] width 580 height 122
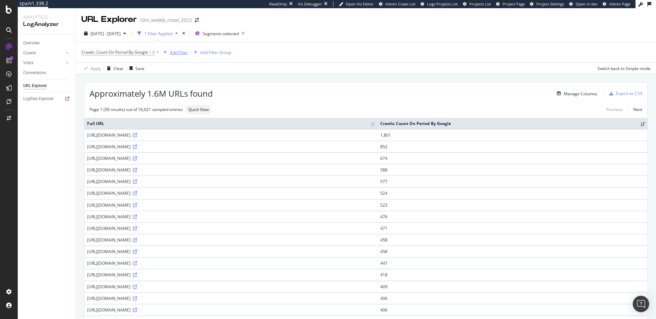
click at [179, 50] on div "Add Filter" at bounding box center [179, 53] width 18 height 6
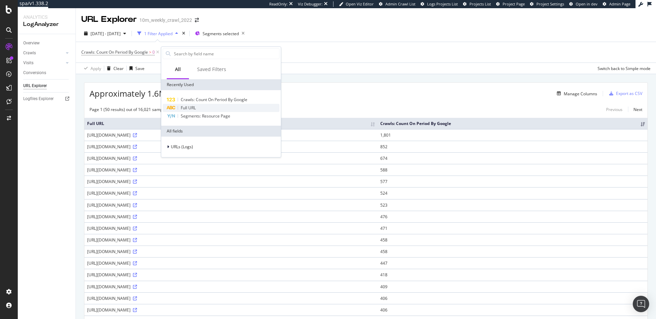
click at [185, 106] on span "Full URL" at bounding box center [188, 108] width 15 height 6
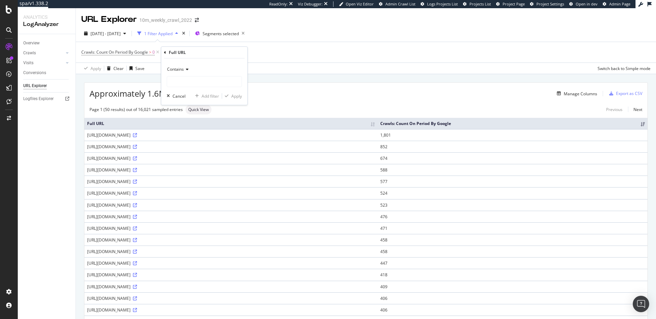
click at [186, 67] on icon at bounding box center [186, 69] width 5 height 4
click at [202, 144] on div "Doesn't contain" at bounding box center [204, 145] width 73 height 9
click at [191, 81] on input "text" at bounding box center [204, 81] width 74 height 11
type input "?"
click at [238, 98] on div "Apply" at bounding box center [236, 96] width 11 height 6
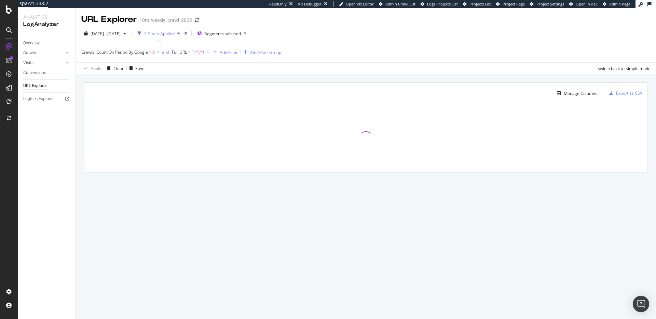
click at [285, 76] on div "Manage Columns Export as CSV Full URL Crawls: Count On Period By Google" at bounding box center [366, 135] width 580 height 122
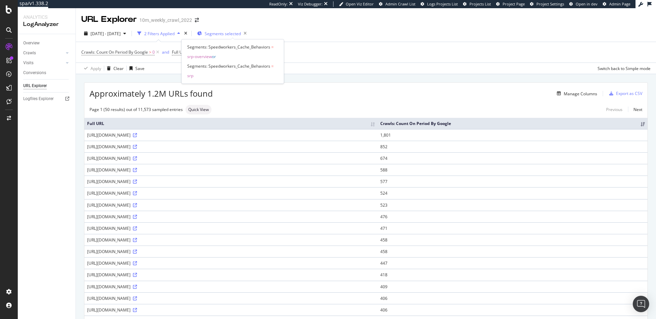
click at [231, 31] on span "Segments selected" at bounding box center [223, 34] width 36 height 6
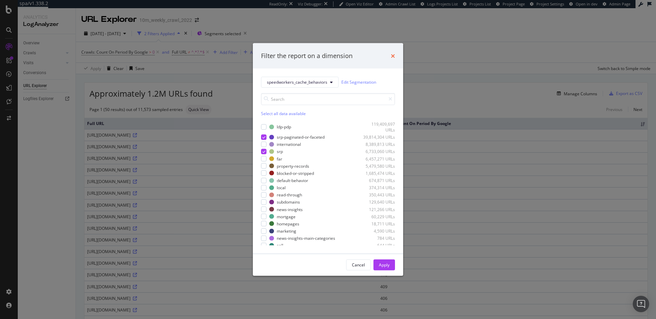
click at [394, 54] on icon "times" at bounding box center [393, 55] width 4 height 5
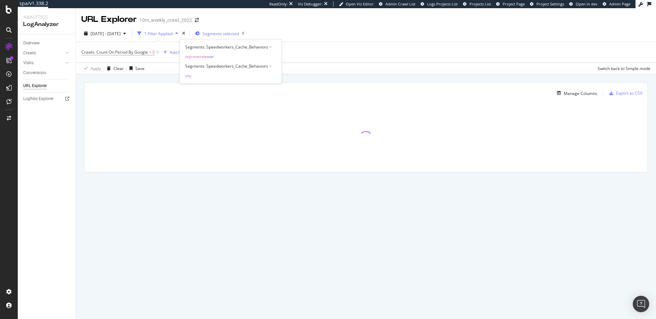
click at [226, 35] on span "Segments selected" at bounding box center [221, 34] width 36 height 6
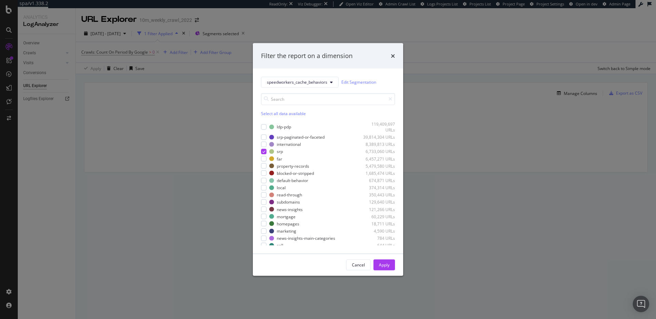
click at [432, 56] on div "Filter the report on a dimension speedworkers_cache_behaviors Edit Segmentation…" at bounding box center [328, 159] width 656 height 319
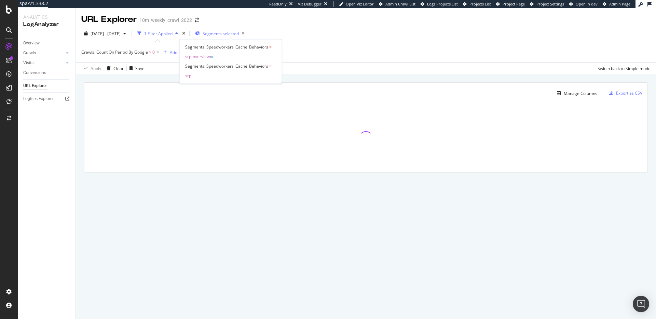
click at [232, 34] on span "Segments selected" at bounding box center [221, 34] width 36 height 6
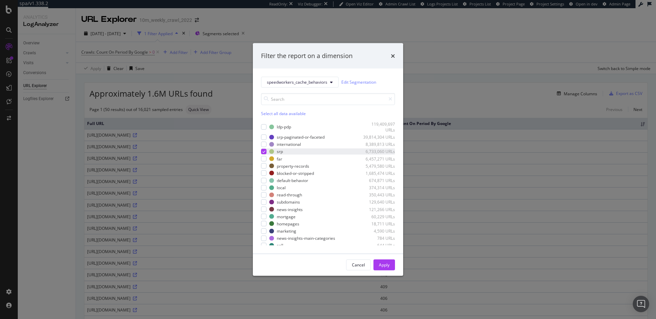
click at [262, 152] on icon "modal" at bounding box center [263, 151] width 3 height 3
click at [263, 139] on div "modal" at bounding box center [263, 136] width 5 height 5
click at [386, 264] on div "Apply" at bounding box center [384, 265] width 11 height 6
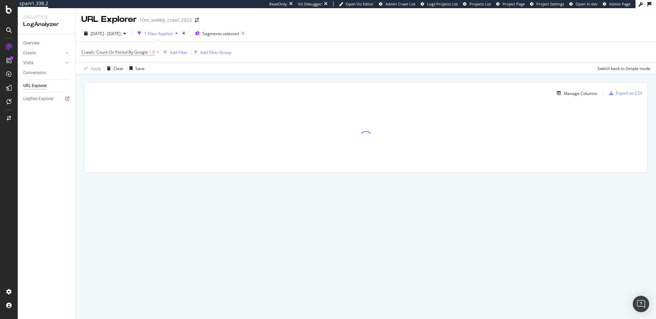
click at [293, 75] on div "Manage Columns Export as CSV Full URL Crawls: Count On Period By Google" at bounding box center [366, 135] width 580 height 122
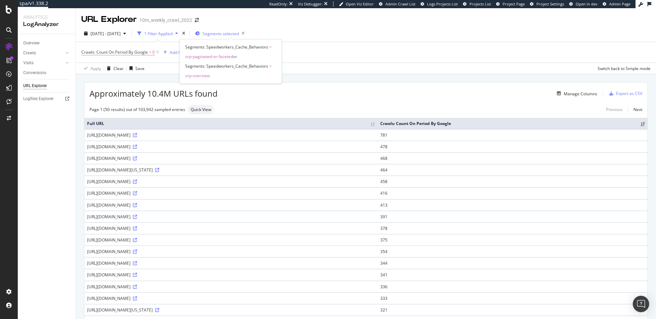
click at [239, 33] on span "Segments selected" at bounding box center [221, 34] width 36 height 6
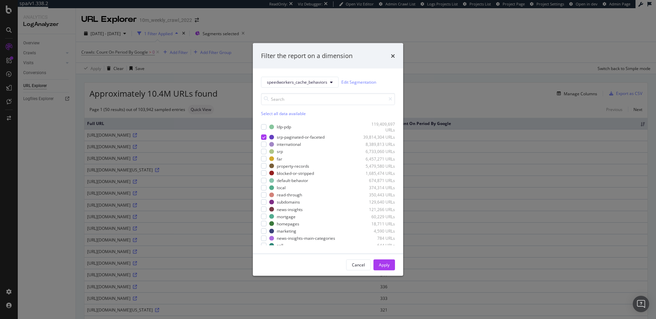
click at [451, 93] on div "Filter the report on a dimension speedworkers_cache_behaviors Edit Segmentation…" at bounding box center [328, 159] width 656 height 319
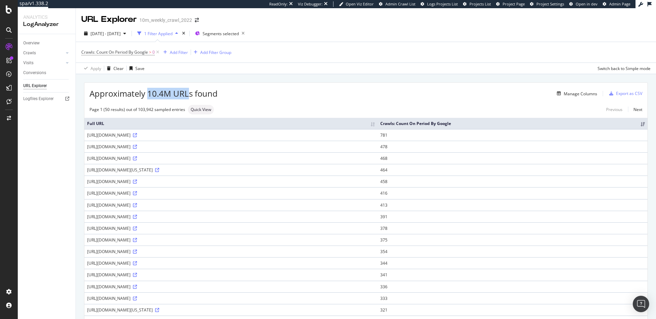
drag, startPoint x: 147, startPoint y: 93, endPoint x: 187, endPoint y: 95, distance: 40.3
click at [187, 95] on span "Approximately 10.4M URLs found" at bounding box center [153, 94] width 128 height 12
click at [251, 93] on div "Manage Columns" at bounding box center [407, 93] width 379 height 8
click at [180, 52] on div "Add Filter" at bounding box center [179, 53] width 18 height 6
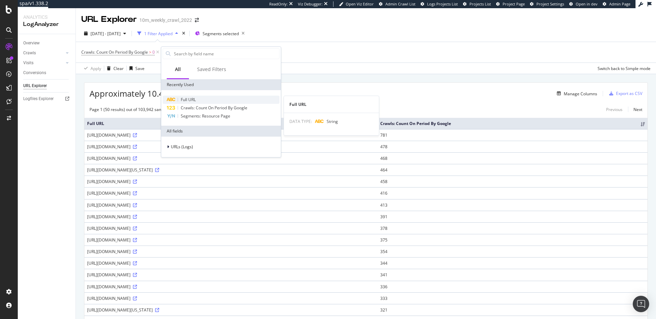
click at [197, 97] on div "Full URL" at bounding box center [221, 100] width 117 height 8
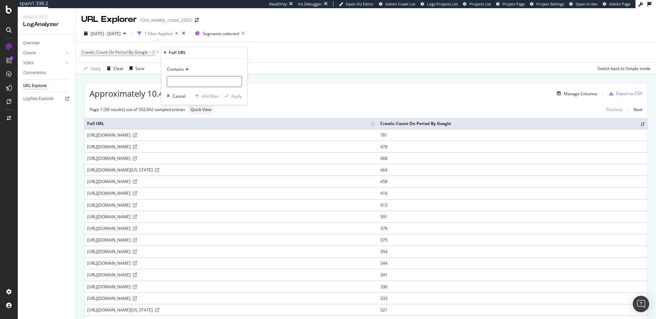
click at [187, 81] on input "text" at bounding box center [204, 81] width 74 height 11
click at [178, 69] on span "Contains" at bounding box center [175, 69] width 17 height 6
click at [193, 148] on span "Doesn't contain" at bounding box center [185, 146] width 30 height 6
click at [211, 83] on input "text" at bounding box center [204, 81] width 74 height 11
type input "?"
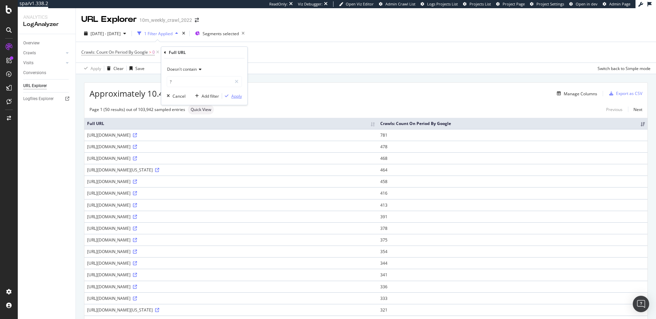
click at [237, 96] on div "Apply" at bounding box center [236, 96] width 11 height 6
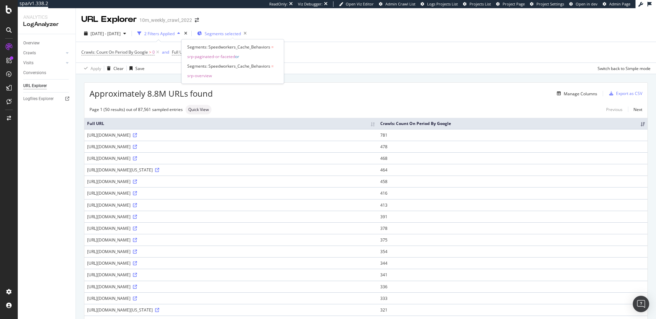
click at [241, 34] on span "Segments selected" at bounding box center [223, 34] width 36 height 6
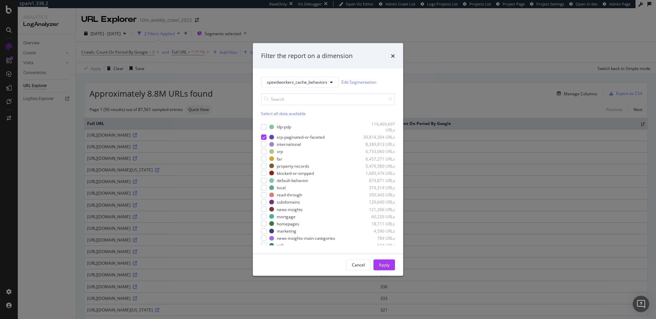
click at [329, 24] on div "Filter the report on a dimension speedworkers_cache_behaviors Edit Segmentation…" at bounding box center [328, 159] width 656 height 319
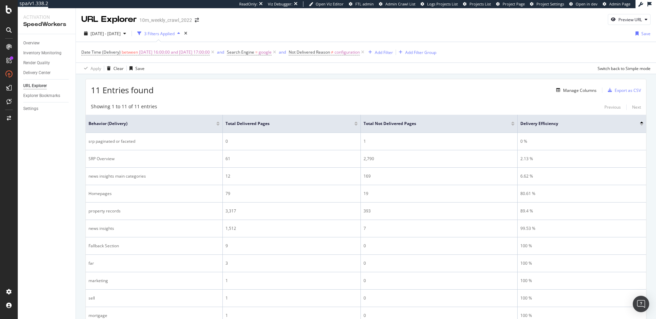
click at [236, 90] on div "11 Entries found Manage Columns Export as CSV" at bounding box center [366, 87] width 560 height 17
click at [223, 90] on div "11 Entries found Manage Columns Export as CSV" at bounding box center [366, 87] width 560 height 17
click at [212, 93] on div "11 Entries found Manage Columns Export as CSV" at bounding box center [366, 87] width 560 height 17
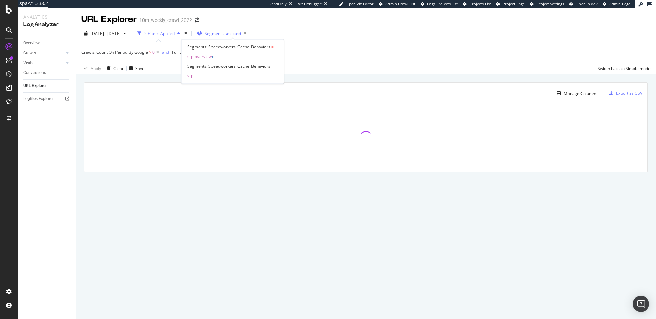
click at [241, 33] on span "Segments selected" at bounding box center [223, 34] width 36 height 6
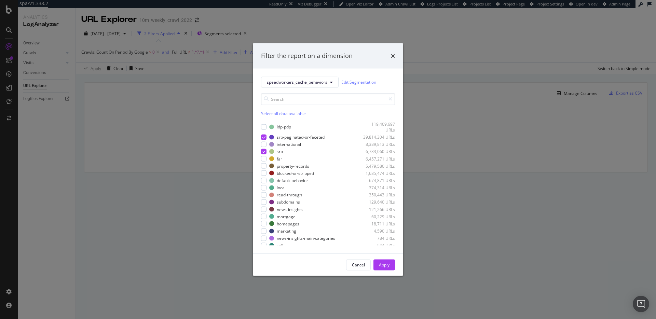
click at [415, 77] on div "Filter the report on a dimension speedworkers_cache_behaviors Edit Segmentation…" at bounding box center [328, 159] width 656 height 319
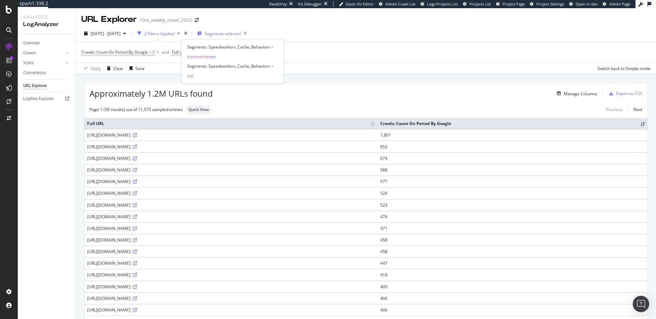
click at [238, 32] on span "Segments selected" at bounding box center [223, 34] width 36 height 6
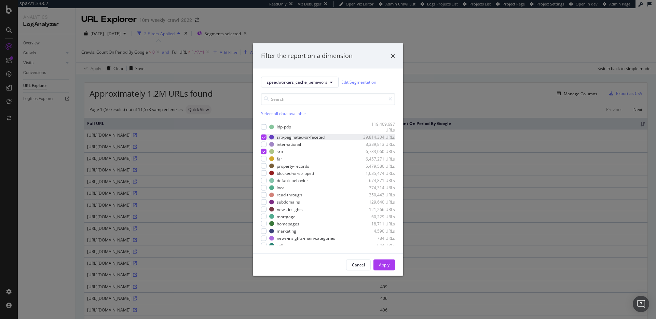
click at [264, 136] on icon "modal" at bounding box center [263, 136] width 3 height 3
click at [380, 264] on div "Apply" at bounding box center [384, 265] width 11 height 6
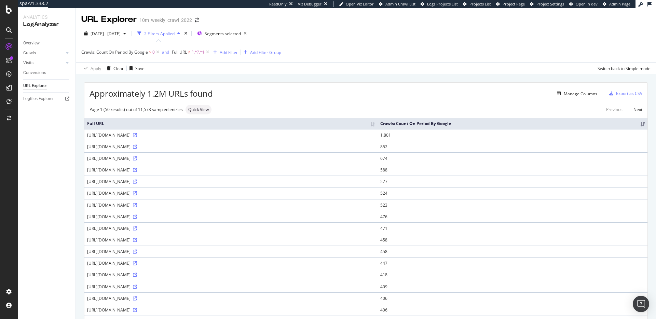
click at [251, 92] on div "Manage Columns" at bounding box center [405, 93] width 384 height 8
click at [233, 34] on span "Segments selected" at bounding box center [223, 34] width 36 height 6
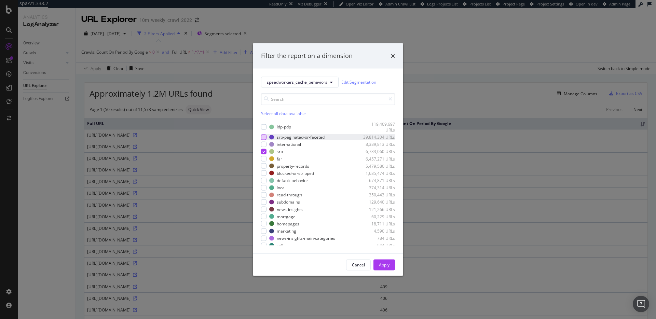
click at [263, 138] on div "modal" at bounding box center [263, 136] width 5 height 5
click at [263, 152] on icon "modal" at bounding box center [263, 151] width 3 height 3
click at [388, 263] on div "Apply" at bounding box center [384, 265] width 11 height 6
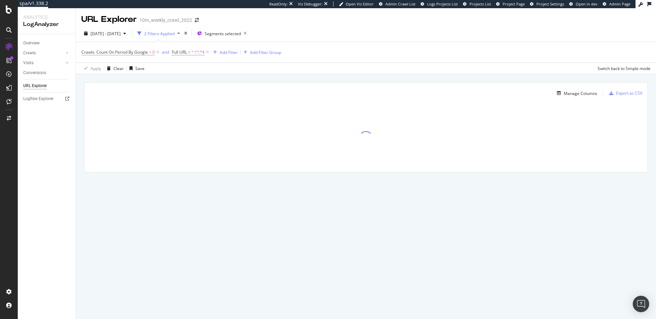
click at [278, 95] on div "Manage Columns" at bounding box center [343, 93] width 508 height 8
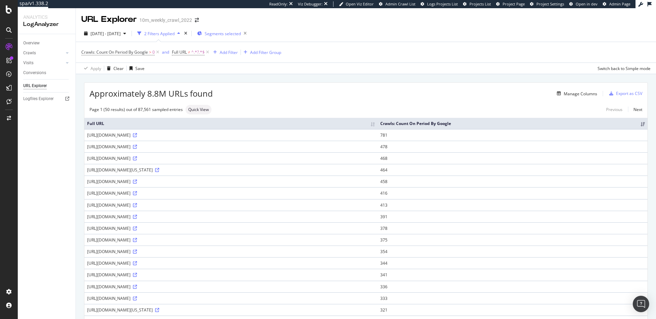
click at [236, 33] on span "Segments selected" at bounding box center [223, 34] width 36 height 6
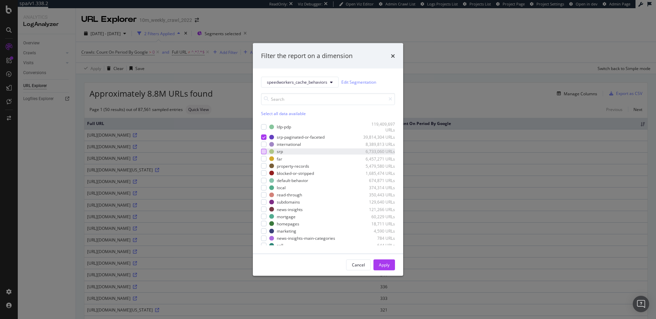
click at [262, 151] on div "modal" at bounding box center [263, 151] width 5 height 5
click at [265, 138] on div "modal" at bounding box center [263, 136] width 5 height 5
click at [384, 267] on div "Apply" at bounding box center [384, 265] width 11 height 6
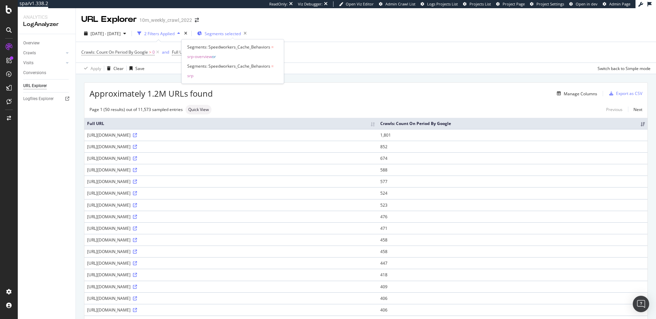
click at [233, 31] on span "Segments selected" at bounding box center [223, 34] width 36 height 6
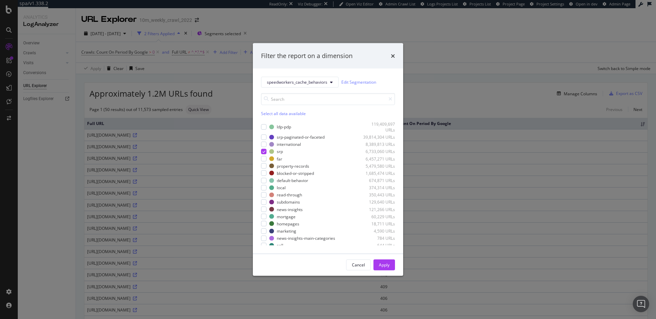
click at [457, 80] on div "Filter the report on a dimension speedworkers_cache_behaviors Edit Segmentation…" at bounding box center [328, 159] width 656 height 319
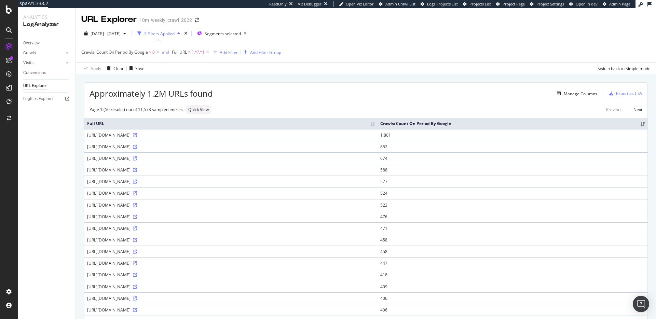
click at [241, 32] on span "Segments selected" at bounding box center [223, 34] width 36 height 6
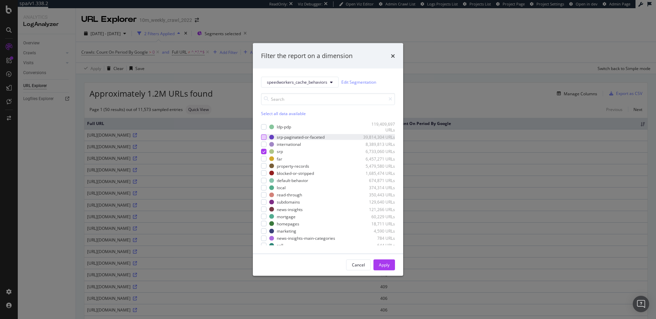
click at [263, 137] on div "modal" at bounding box center [263, 136] width 5 height 5
click at [384, 265] on div "Apply" at bounding box center [384, 265] width 11 height 6
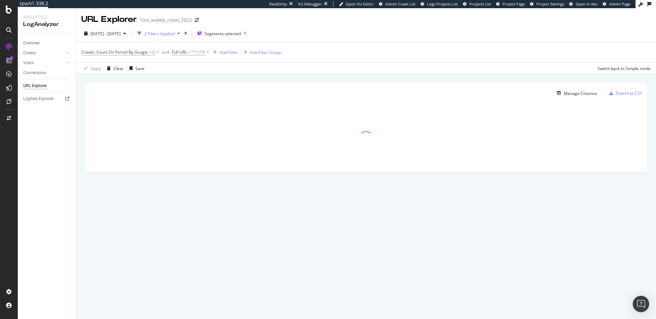
click at [283, 81] on div "Manage Columns Export as CSV Full URL Crawls: Count On Period By Google" at bounding box center [366, 135] width 580 height 122
click at [207, 78] on div "Manage Columns Export as CSV Full URL Crawls: Count On Period By Google" at bounding box center [366, 135] width 580 height 122
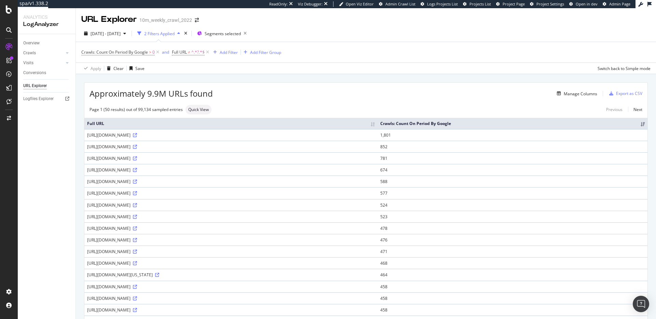
drag, startPoint x: 146, startPoint y: 96, endPoint x: 184, endPoint y: 94, distance: 37.9
click at [181, 95] on span "Approximately 9.9M URLs found" at bounding box center [150, 94] width 123 height 12
click at [228, 92] on div "Manage Columns" at bounding box center [405, 93] width 384 height 8
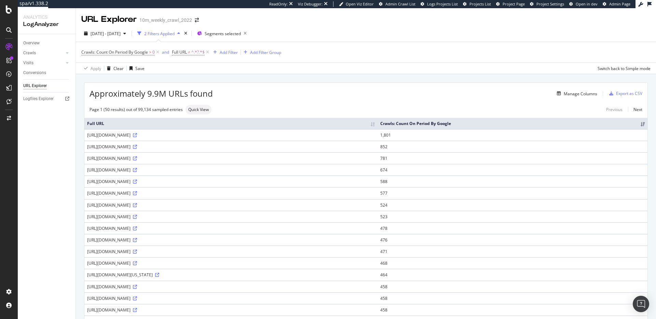
click at [220, 84] on div "Approximately 9.9M URLs found Manage Columns Export as CSV" at bounding box center [365, 91] width 563 height 17
drag, startPoint x: 149, startPoint y: 95, endPoint x: 171, endPoint y: 96, distance: 22.9
click at [171, 96] on span "Approximately 9.9M URLs found" at bounding box center [150, 94] width 123 height 12
click at [238, 91] on div "Manage Columns" at bounding box center [405, 93] width 384 height 8
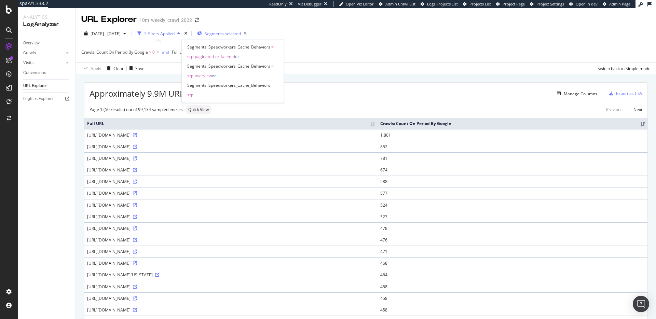
click at [234, 35] on span "Segments selected" at bounding box center [223, 34] width 36 height 6
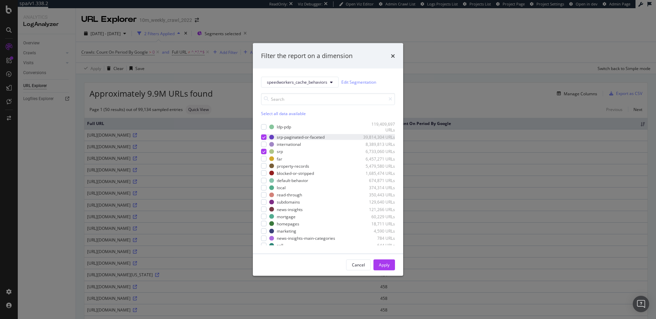
click at [264, 137] on icon "modal" at bounding box center [263, 136] width 3 height 3
click at [388, 267] on div "Apply" at bounding box center [384, 265] width 11 height 6
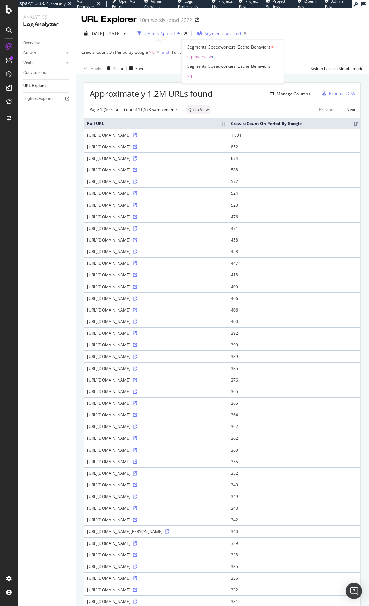
click at [233, 35] on span "Segments selected" at bounding box center [223, 34] width 36 height 6
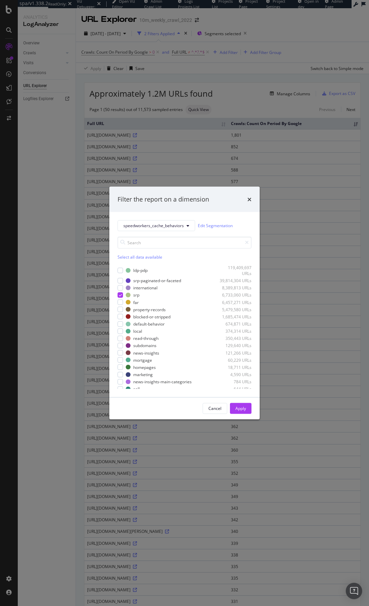
click at [233, 35] on div "Filter the report on a dimension speedworkers_cache_behaviors Edit Segmentation…" at bounding box center [184, 303] width 369 height 606
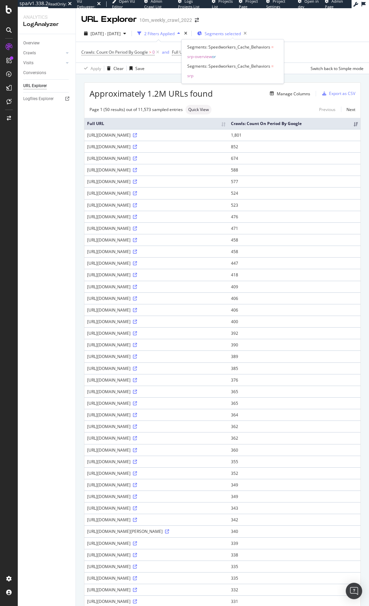
click at [236, 34] on span "Segments selected" at bounding box center [223, 34] width 36 height 6
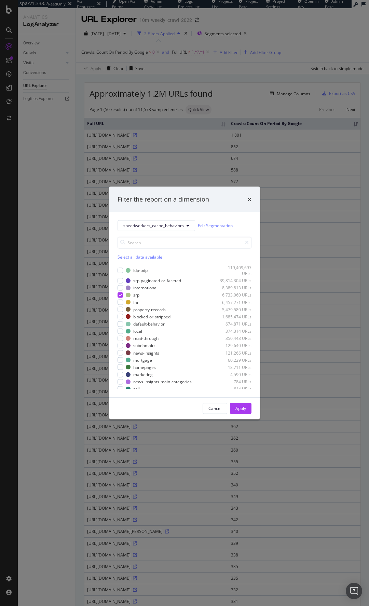
click at [233, 33] on div "Filter the report on a dimension speedworkers_cache_behaviors Edit Segmentation…" at bounding box center [184, 303] width 369 height 606
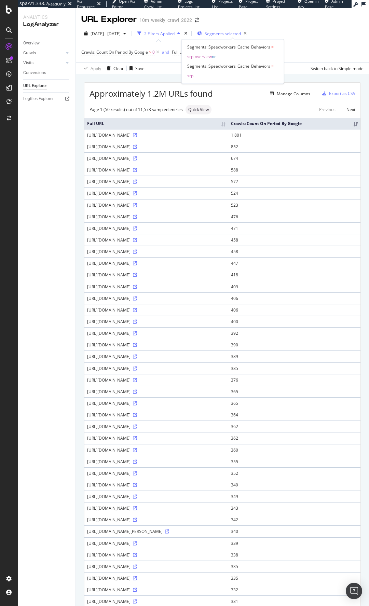
click at [233, 34] on span "Segments selected" at bounding box center [223, 34] width 36 height 6
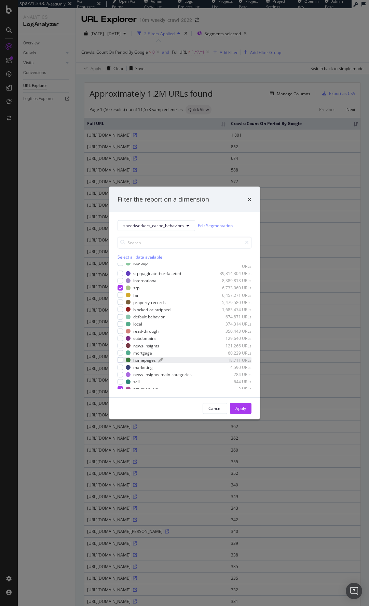
scroll to position [10, 0]
click at [118, 319] on div "modal" at bounding box center [119, 385] width 5 height 5
click at [240, 319] on div "Apply" at bounding box center [240, 408] width 11 height 6
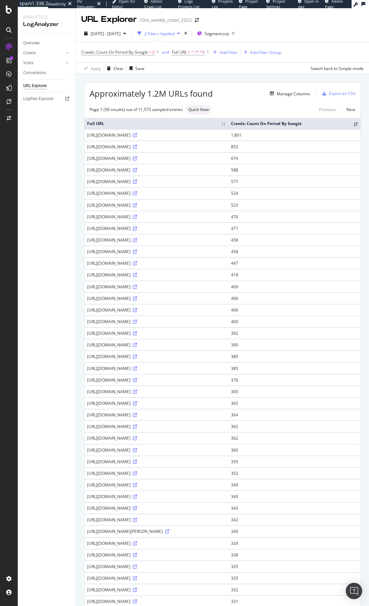
click at [226, 83] on div "Approximately 1.2M URLs found Manage Columns Export as CSV" at bounding box center [222, 91] width 276 height 17
click at [227, 55] on div "Add Filter" at bounding box center [229, 53] width 18 height 6
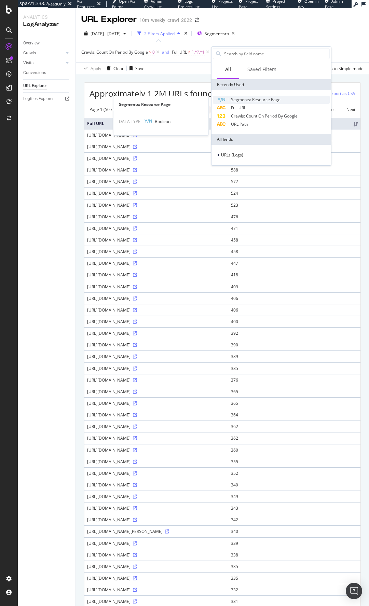
click at [249, 101] on span "Segments: Resource Page" at bounding box center [256, 100] width 50 height 6
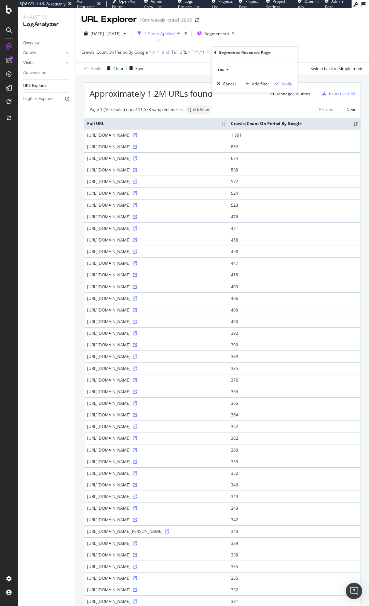
click at [221, 69] on span "Yes" at bounding box center [220, 69] width 7 height 6
drag, startPoint x: 227, startPoint y: 91, endPoint x: 239, endPoint y: 90, distance: 12.7
click at [227, 91] on div "No" at bounding box center [255, 92] width 73 height 9
click at [284, 84] on div "Apply" at bounding box center [286, 84] width 11 height 6
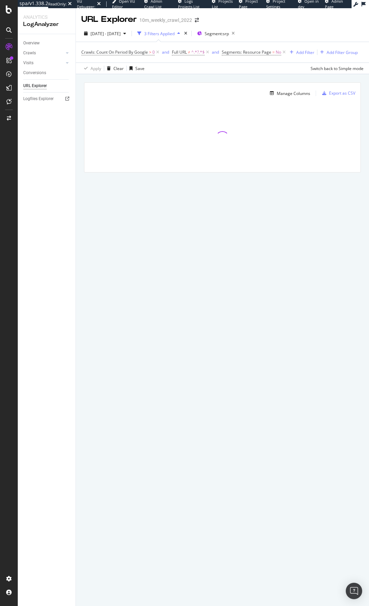
click at [201, 78] on div "Manage Columns Export as CSV Full URL Crawls: Count On Period By Google" at bounding box center [222, 135] width 293 height 122
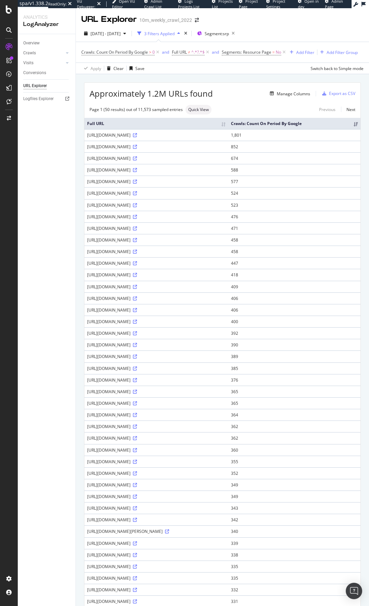
click at [224, 93] on div "Approximately 1.2M URLs found Manage Columns Export as CSV" at bounding box center [222, 91] width 276 height 17
click at [227, 31] on span "Segment: srp" at bounding box center [217, 34] width 24 height 6
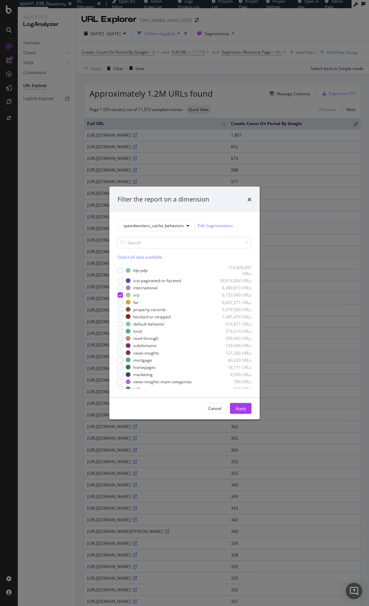
click at [246, 73] on div "Filter the report on a dimension speedworkers_cache_behaviors Edit Segmentation…" at bounding box center [184, 303] width 369 height 606
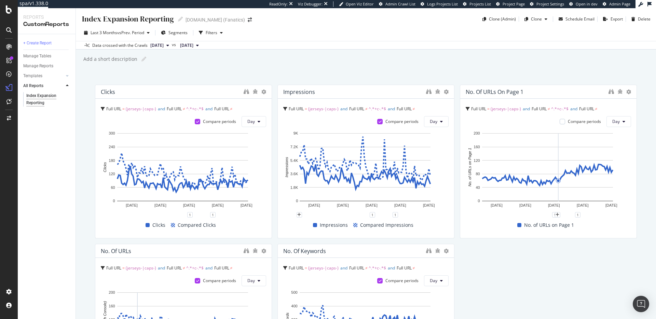
scroll to position [51, 0]
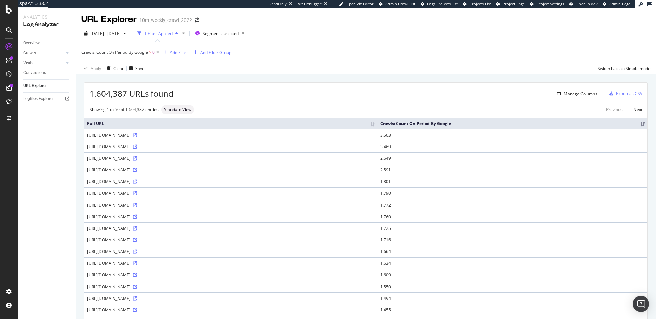
click at [276, 85] on div "1,604,387 URLs found Manage Columns Export as CSV" at bounding box center [365, 91] width 563 height 17
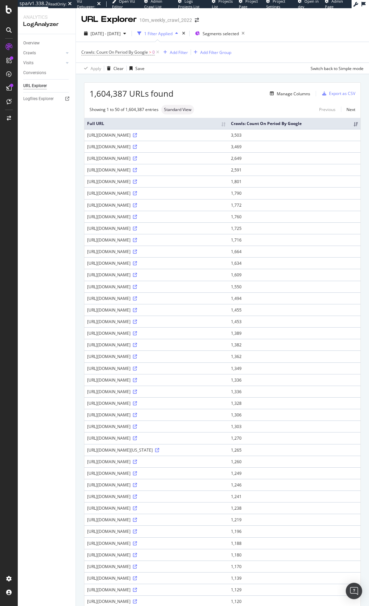
click at [241, 101] on div "1,604,387 URLs found Manage Columns Export as CSV Showing 1 to 50 of 1,604,387 …" at bounding box center [222, 401] width 276 height 637
click at [224, 34] on span "Segments selected" at bounding box center [221, 34] width 36 height 6
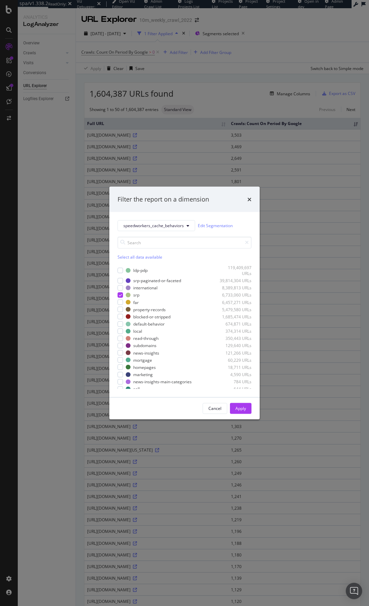
click at [223, 33] on div "Filter the report on a dimension speedworkers_cache_behaviors Edit Segmentation…" at bounding box center [184, 303] width 369 height 606
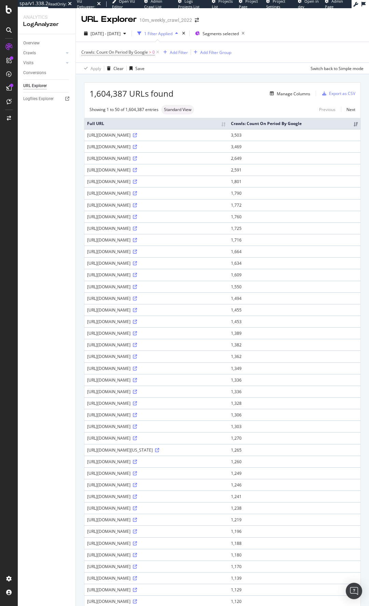
click at [165, 73] on div "Apply Clear Save Switch back to Simple mode" at bounding box center [222, 68] width 293 height 11
click at [238, 34] on span "Segments selected" at bounding box center [221, 34] width 36 height 6
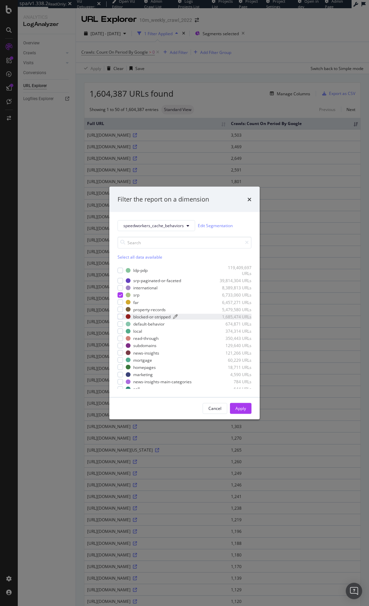
scroll to position [10, 0]
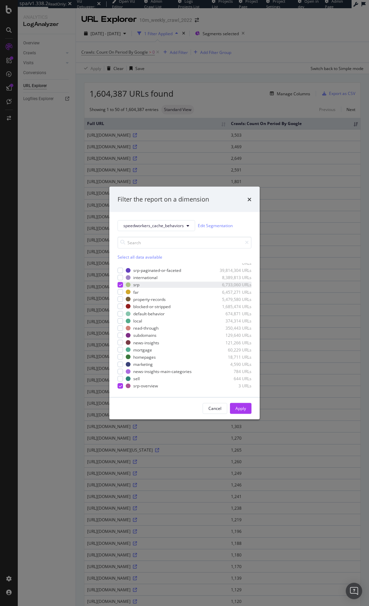
click at [120, 287] on div "modal" at bounding box center [119, 284] width 5 height 5
click at [239, 319] on div "Apply" at bounding box center [240, 408] width 11 height 6
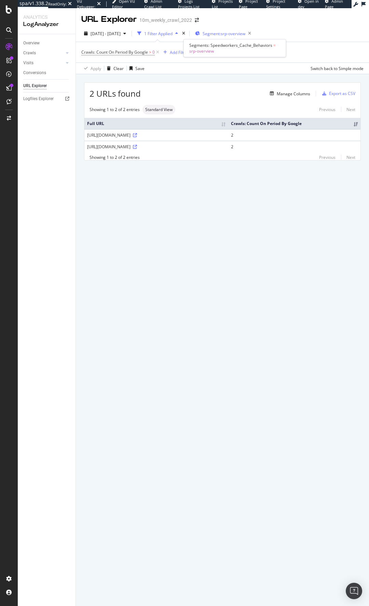
click at [236, 36] on span "Segment: srp-overview" at bounding box center [224, 34] width 43 height 6
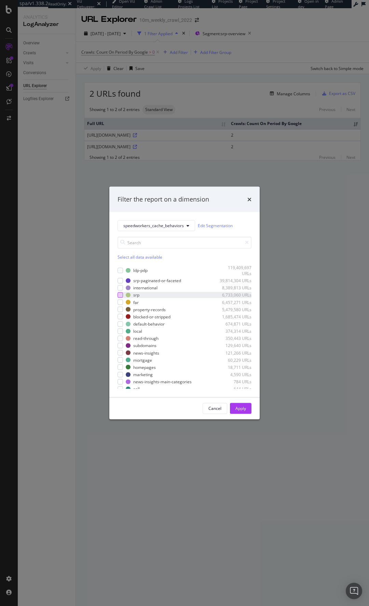
click at [120, 296] on div "modal" at bounding box center [119, 294] width 5 height 5
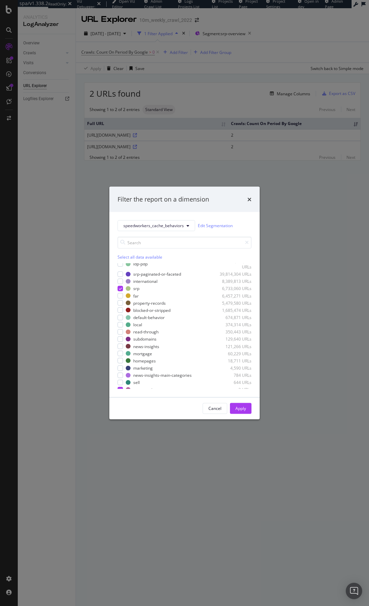
scroll to position [10, 0]
click at [239, 319] on div "Apply" at bounding box center [240, 408] width 11 height 6
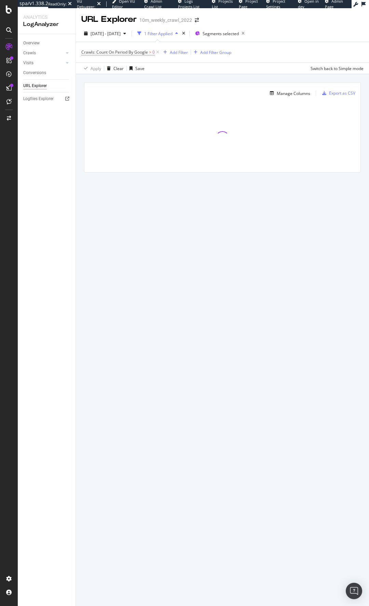
click at [141, 79] on div "Manage Columns Export as CSV Full URL Crawls: Count On Period By Google" at bounding box center [222, 135] width 293 height 122
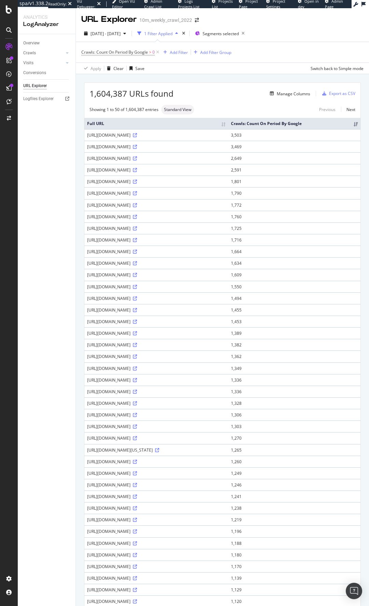
click at [232, 88] on div "1,604,387 URLs found Manage Columns Export as CSV" at bounding box center [222, 91] width 276 height 17
click at [182, 52] on div "Add Filter" at bounding box center [179, 53] width 18 height 6
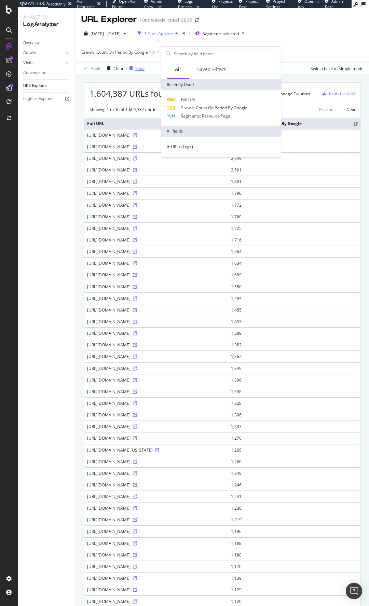
click at [142, 73] on div "Save" at bounding box center [136, 68] width 18 height 10
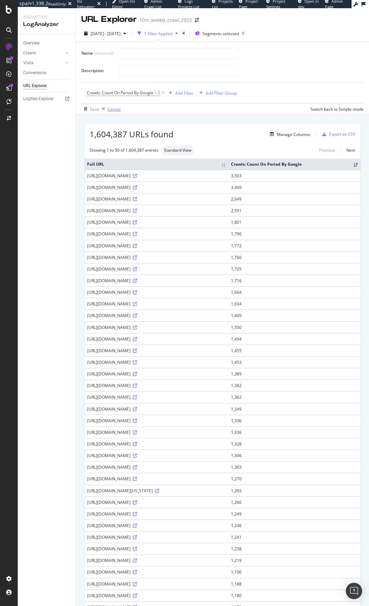
click at [115, 109] on div "Cancel" at bounding box center [114, 109] width 13 height 6
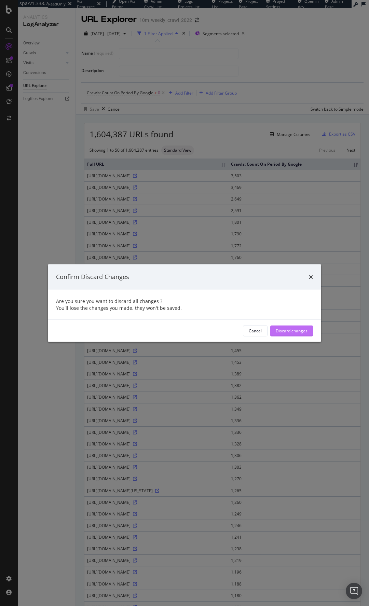
click at [287, 319] on div "Discard changes" at bounding box center [292, 331] width 32 height 6
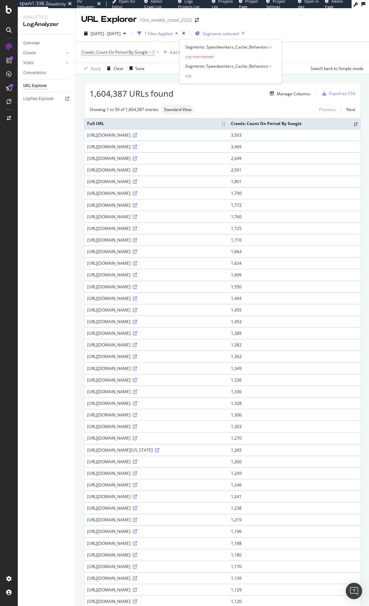
click at [239, 34] on span "Segments selected" at bounding box center [221, 34] width 36 height 6
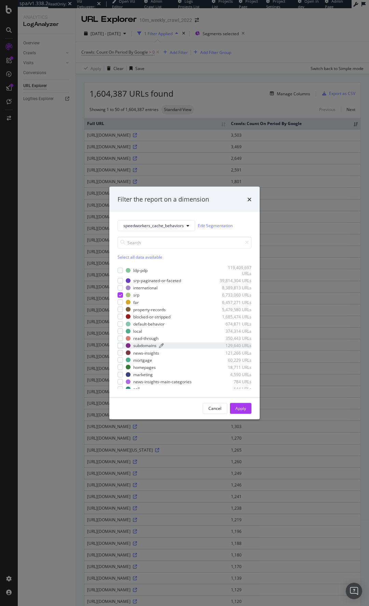
scroll to position [10, 0]
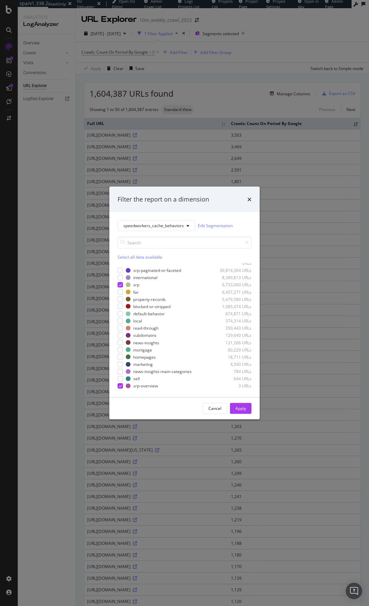
click at [221, 102] on div "Filter the report on a dimension speedworkers_cache_behaviors Edit Segmentation…" at bounding box center [184, 303] width 369 height 606
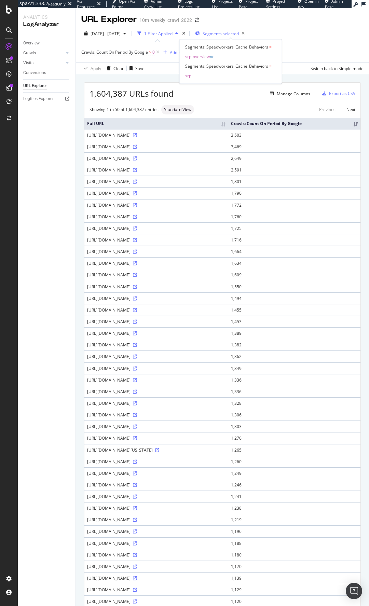
click at [239, 32] on span "Segments selected" at bounding box center [221, 34] width 36 height 6
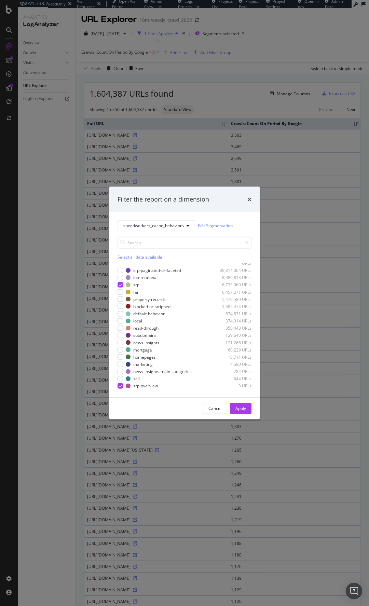
drag, startPoint x: 218, startPoint y: 94, endPoint x: 199, endPoint y: 43, distance: 54.9
click at [218, 94] on div "Filter the report on a dimension speedworkers_cache_behaviors Edit Segmentation…" at bounding box center [184, 303] width 369 height 606
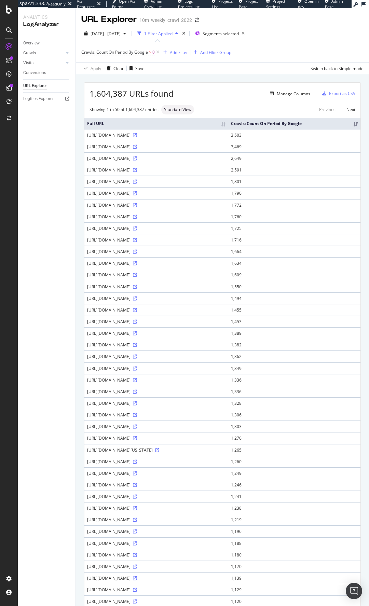
click at [211, 79] on div "1,604,387 URLs found Manage Columns Export as CSV Showing 1 to 50 of 1,604,387 …" at bounding box center [222, 409] width 293 height 670
click at [231, 35] on span "Segments selected" at bounding box center [221, 34] width 36 height 6
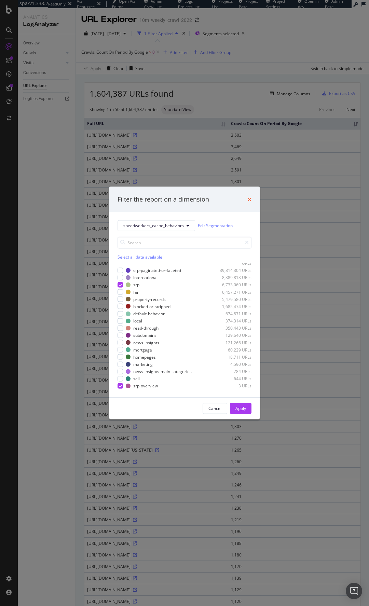
click at [250, 199] on icon "times" at bounding box center [249, 198] width 4 height 5
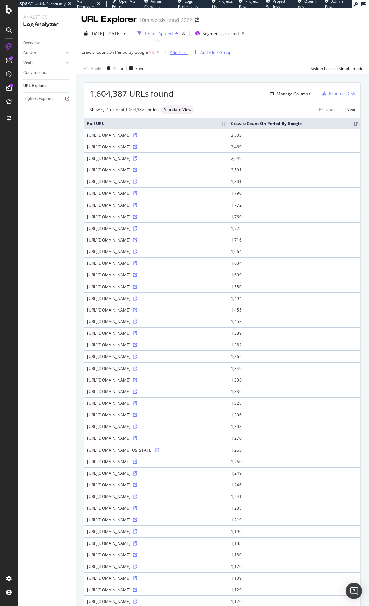
click at [180, 48] on button "Add Filter" at bounding box center [174, 52] width 27 height 8
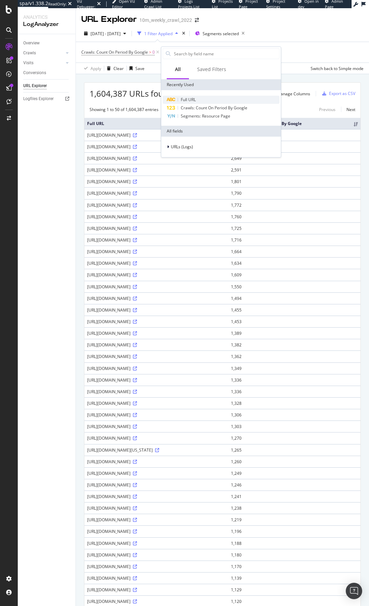
click at [193, 100] on span "Full URL" at bounding box center [188, 100] width 15 height 6
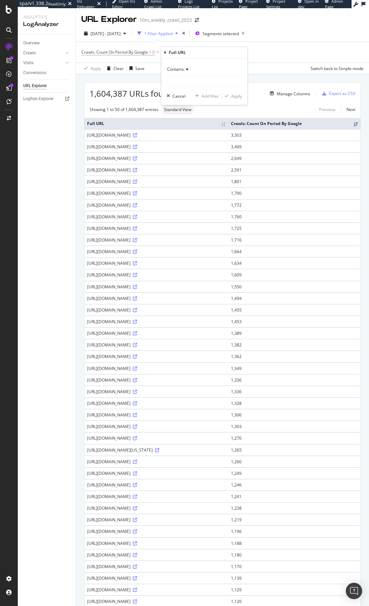
click at [182, 69] on span "Contains" at bounding box center [175, 69] width 17 height 6
click at [166, 54] on div "Full URL" at bounding box center [204, 53] width 81 height 12
click at [165, 53] on icon at bounding box center [165, 53] width 2 height 4
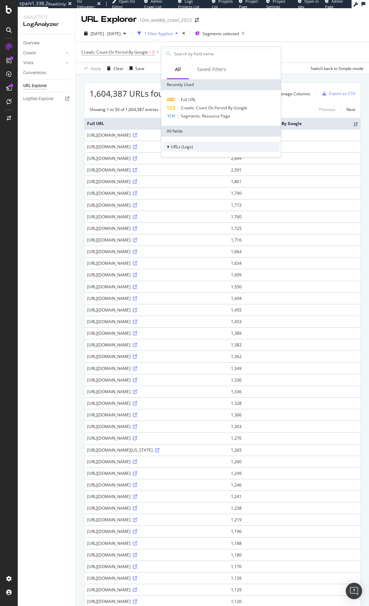
click at [182, 148] on span "URLs (Logs)" at bounding box center [182, 147] width 22 height 6
click at [194, 156] on span "URL Scheme" at bounding box center [187, 156] width 24 height 6
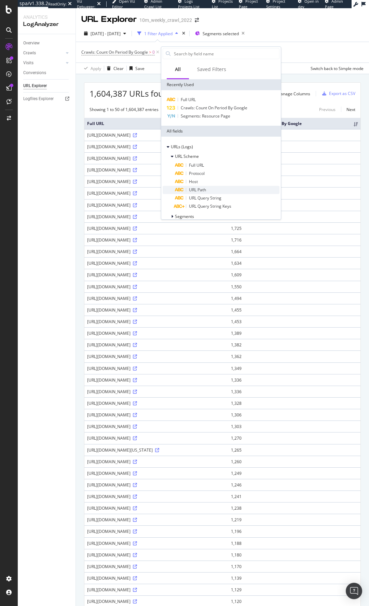
click at [204, 190] on span "URL Path" at bounding box center [197, 190] width 17 height 6
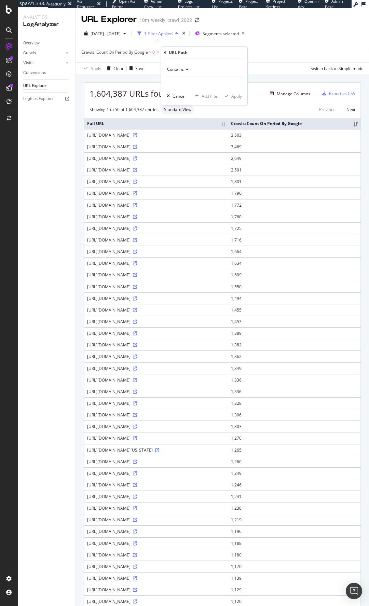
click at [185, 70] on icon at bounding box center [186, 69] width 5 height 4
click at [197, 117] on div "Ends with" at bounding box center [204, 118] width 73 height 9
click at [238, 82] on input "text" at bounding box center [204, 81] width 74 height 11
type input "/overview"
click at [237, 96] on div "Apply" at bounding box center [236, 96] width 11 height 6
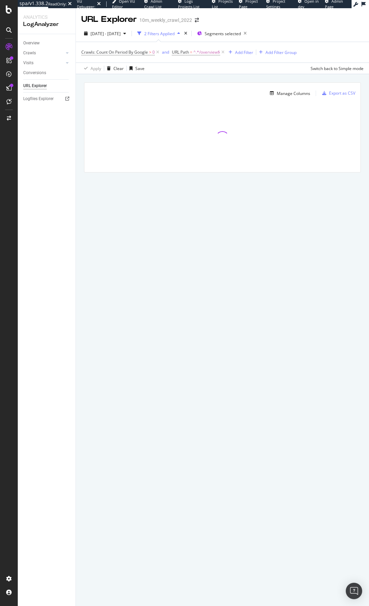
click at [143, 82] on div "Manage Columns Export as CSV Full URL Crawls: Count On Period By Google" at bounding box center [222, 135] width 293 height 122
click at [132, 81] on div "Manage Columns Export as CSV Full URL Crawls: Count On Period By Google" at bounding box center [222, 135] width 293 height 122
click at [130, 81] on div "Manage Columns Export as CSV Full URL Crawls: Count On Period By Google" at bounding box center [222, 135] width 293 height 122
click at [209, 212] on div "URL Explorer 10m_weekly_crawl_2022 2025 Sep. 7th - Oct. 6th 2 Filters Applied S…" at bounding box center [222, 307] width 293 height 598
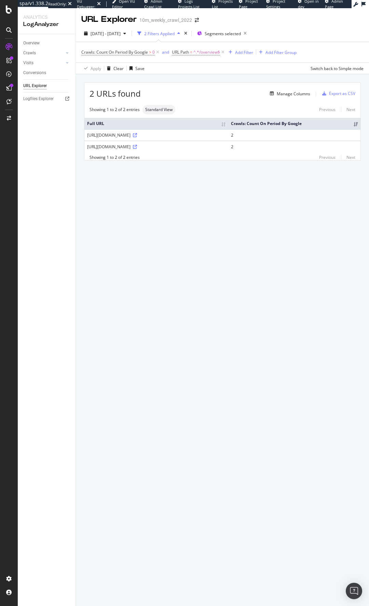
click at [177, 78] on div "2 URLs found Manage Columns Export as CSV Showing 1 to 2 of 2 entries Standard …" at bounding box center [222, 129] width 293 height 110
click at [236, 34] on span "Segments selected" at bounding box center [223, 34] width 36 height 6
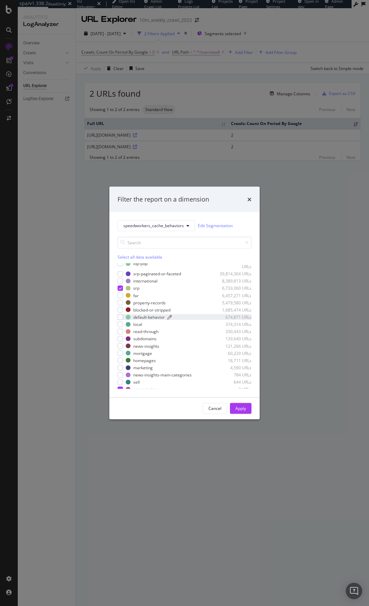
scroll to position [10, 0]
click at [138, 272] on div "srp-paginated-or-faceted" at bounding box center [157, 270] width 48 height 6
click at [240, 319] on div "Apply" at bounding box center [240, 408] width 11 height 6
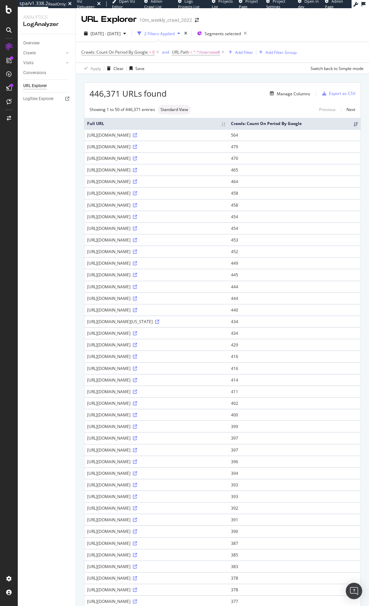
click at [216, 95] on div "Manage Columns" at bounding box center [238, 93] width 143 height 8
click at [228, 94] on div "Manage Columns" at bounding box center [238, 93] width 143 height 8
click at [346, 108] on link "Next" at bounding box center [348, 110] width 14 height 10
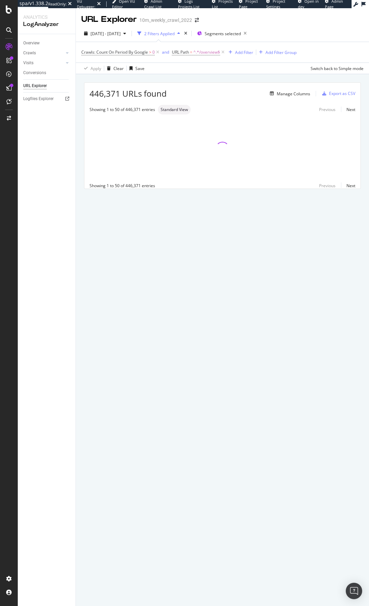
click at [134, 94] on span "446,371 URLs found" at bounding box center [127, 94] width 77 height 12
click at [202, 82] on div "446,371 URLs found Manage Columns Export as CSV Showing 1 to 50 of 446,371 entr…" at bounding box center [222, 143] width 293 height 138
click at [199, 78] on div "446,371 URLs found Manage Columns Export as CSV Showing 1 to 50 of 446,371 entr…" at bounding box center [222, 143] width 293 height 138
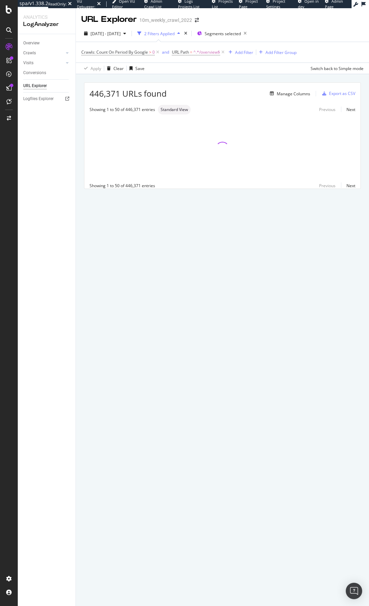
click at [149, 95] on span "446,371 URLs found" at bounding box center [127, 94] width 77 height 12
click at [136, 94] on span "446,371 URLs found" at bounding box center [127, 94] width 77 height 12
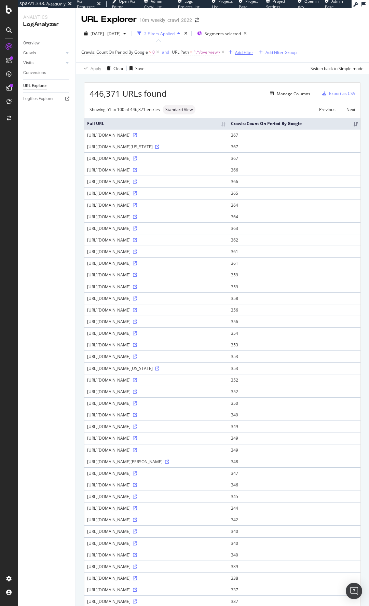
click at [250, 53] on div "Add Filter" at bounding box center [244, 53] width 18 height 6
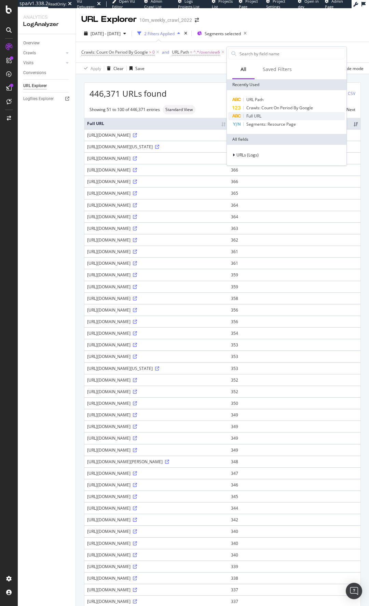
click at [258, 118] on span "Full URL" at bounding box center [253, 116] width 15 height 6
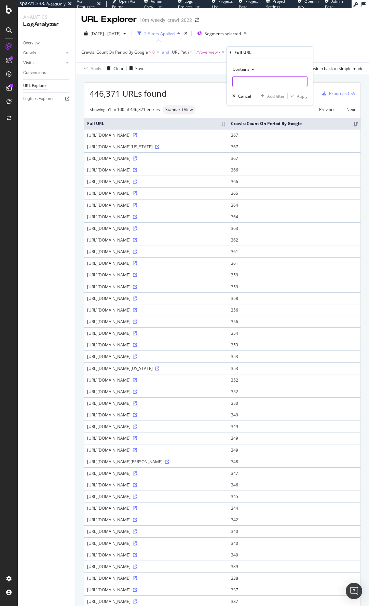
click at [254, 83] on input "text" at bounding box center [270, 81] width 74 height 11
click at [247, 69] on span "Contains" at bounding box center [241, 69] width 17 height 6
click at [257, 146] on span "Doesn't contain" at bounding box center [251, 146] width 30 height 6
click at [255, 85] on input "text" at bounding box center [270, 81] width 74 height 11
type input "?"
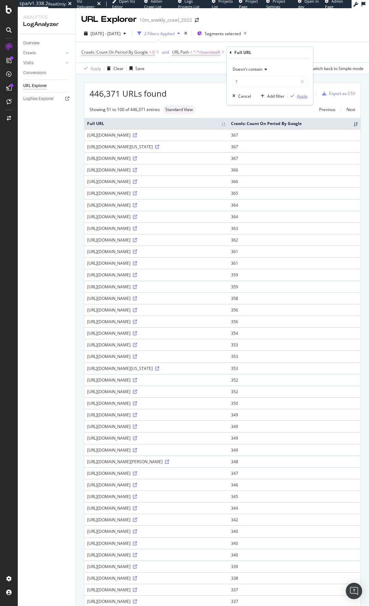
click at [302, 97] on div "Apply" at bounding box center [302, 96] width 11 height 6
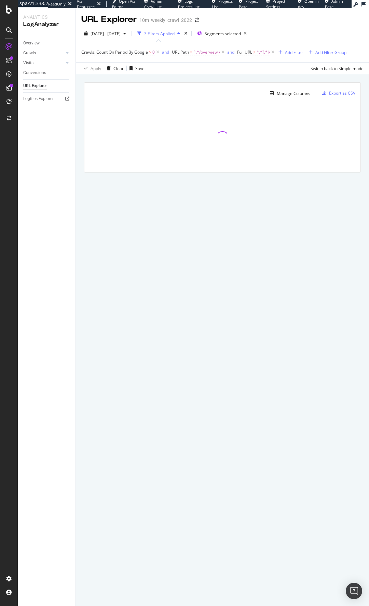
click at [200, 85] on div "Manage Columns Export as CSV" at bounding box center [222, 91] width 276 height 16
click at [189, 79] on div "Manage Columns Export as CSV Full URL Crawls: Count On Period By Google" at bounding box center [222, 135] width 293 height 122
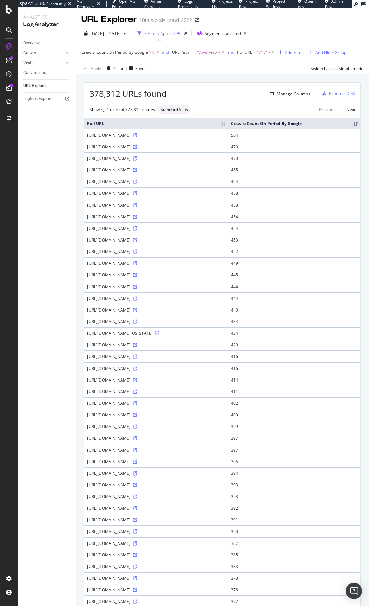
click at [225, 105] on div "Showing 1 to 50 of 378,312 entries Standard View Previous Next" at bounding box center [222, 110] width 276 height 10
click at [217, 101] on div "378,312 URLs found Manage Columns Export as CSV Showing 1 to 50 of 378,312 entr…" at bounding box center [222, 401] width 276 height 637
click at [210, 96] on div "Manage Columns" at bounding box center [238, 93] width 143 height 8
click at [213, 98] on div "378,312 URLs found Manage Columns Export as CSV" at bounding box center [222, 91] width 276 height 17
click at [8, 88] on icon at bounding box center [8, 87] width 5 height 5
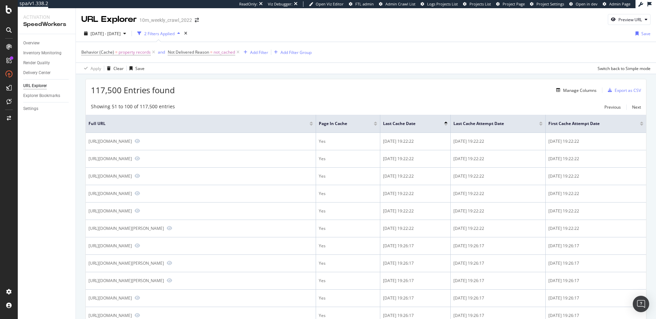
click at [300, 86] on div "117,500 Entries found Manage Columns Export as CSV" at bounding box center [366, 87] width 560 height 17
click at [175, 31] on div "2 Filters Applied" at bounding box center [159, 34] width 30 height 6
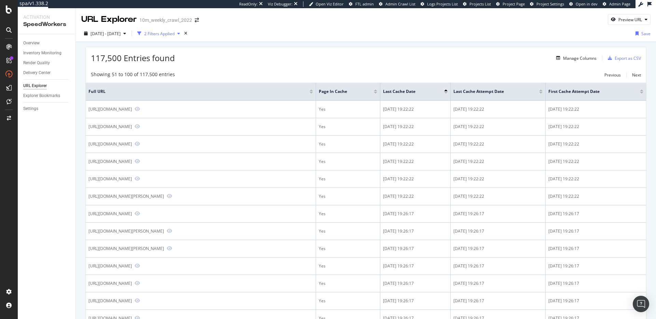
click at [175, 31] on div "2 Filters Applied" at bounding box center [159, 34] width 30 height 6
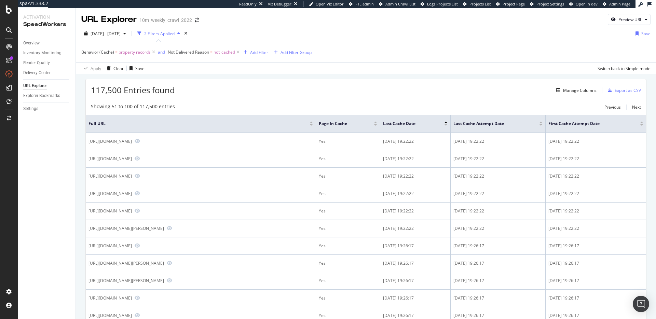
click at [264, 85] on div "117,500 Entries found Manage Columns Export as CSV" at bounding box center [366, 87] width 560 height 17
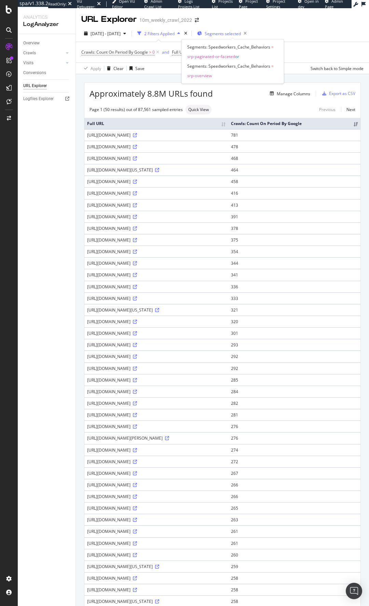
click at [241, 32] on span "Segments selected" at bounding box center [223, 34] width 36 height 6
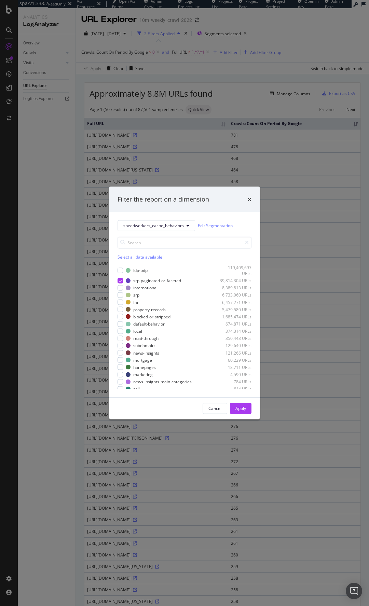
click at [258, 20] on div "Filter the report on a dimension speedworkers_cache_behaviors Edit Segmentation…" at bounding box center [184, 303] width 369 height 606
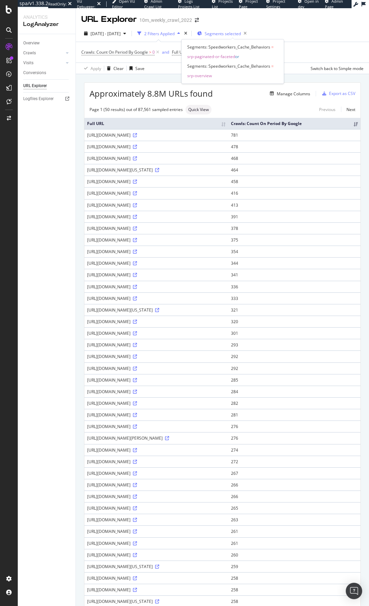
click at [236, 34] on span "Segments selected" at bounding box center [223, 34] width 36 height 6
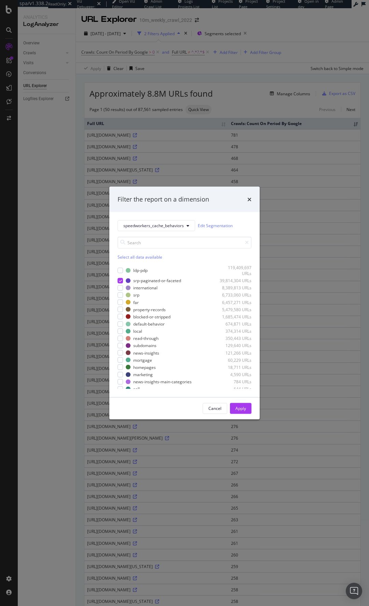
click at [254, 85] on div "Filter the report on a dimension speedworkers_cache_behaviors Edit Segmentation…" at bounding box center [184, 303] width 369 height 606
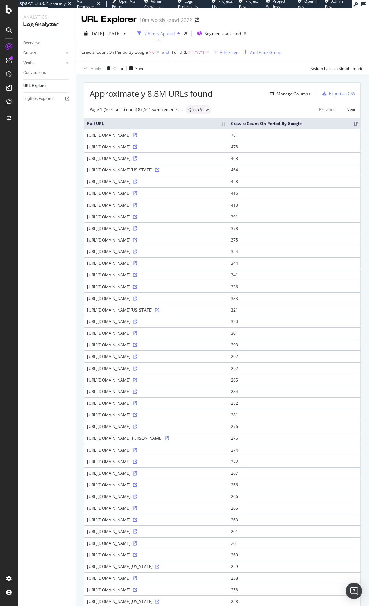
click at [173, 74] on div "2025 Sep. 7th - Oct. 6th 2 Filters Applied Segments selected Crawls: Count On P…" at bounding box center [222, 49] width 293 height 49
click at [226, 32] on span "Segments selected" at bounding box center [223, 34] width 36 height 6
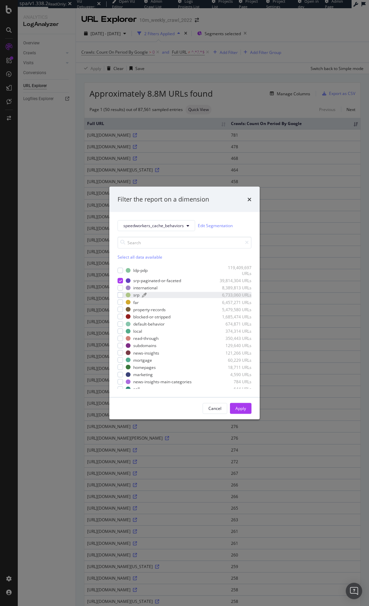
scroll to position [10, 0]
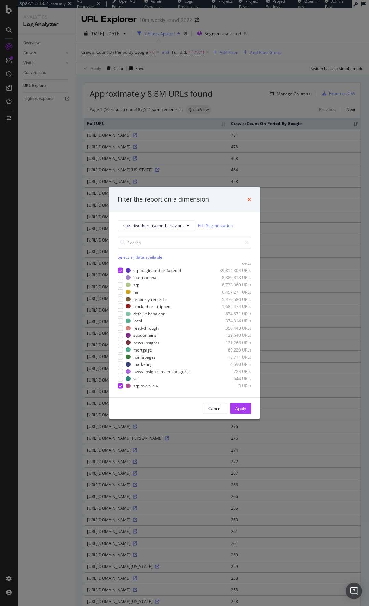
click at [250, 200] on icon "times" at bounding box center [249, 198] width 4 height 5
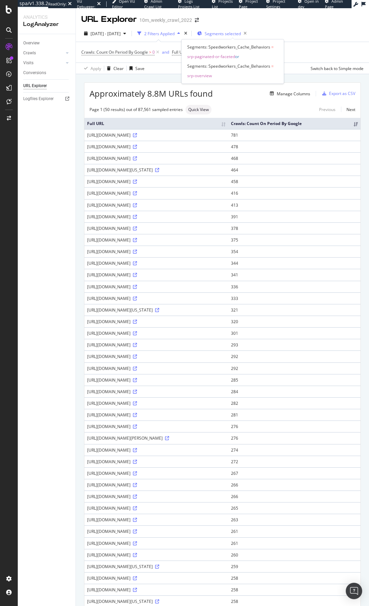
click at [230, 34] on span "Segments selected" at bounding box center [223, 34] width 36 height 6
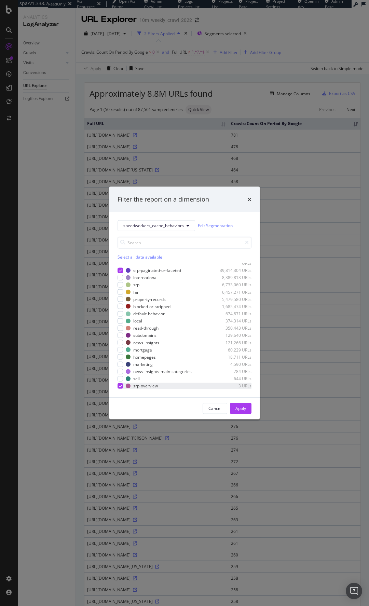
click at [121, 386] on icon "modal" at bounding box center [120, 385] width 3 height 3
click at [242, 406] on div "Apply" at bounding box center [240, 408] width 11 height 6
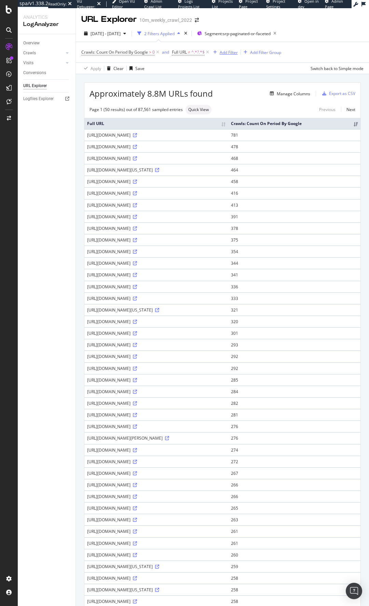
click at [228, 51] on div "Add Filter" at bounding box center [229, 53] width 18 height 6
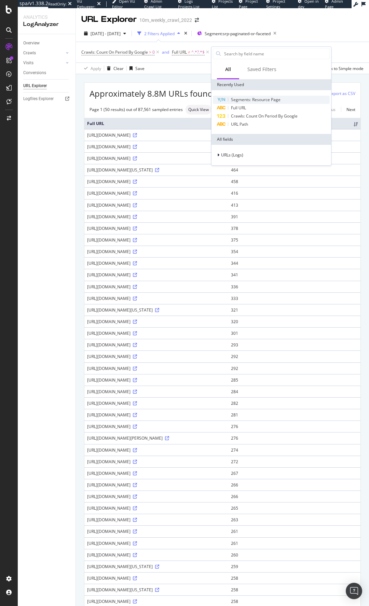
click at [255, 98] on span "Segments: Resource Page" at bounding box center [256, 100] width 50 height 6
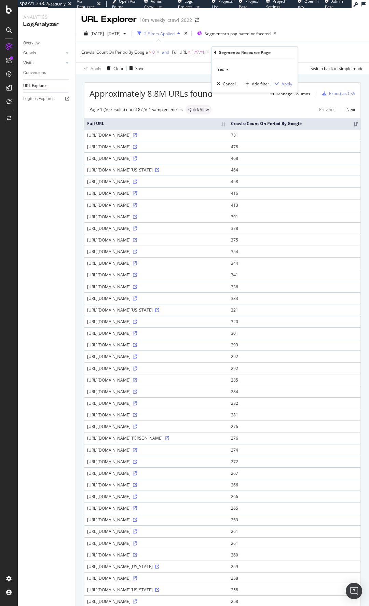
click at [227, 69] on icon at bounding box center [226, 69] width 5 height 4
click at [240, 92] on div "No" at bounding box center [255, 92] width 73 height 9
click at [288, 84] on div "Apply" at bounding box center [286, 84] width 11 height 6
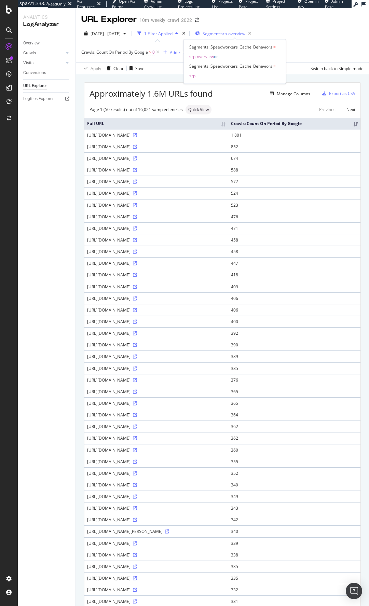
click at [239, 34] on span "Segment: srp-overview" at bounding box center [224, 34] width 43 height 6
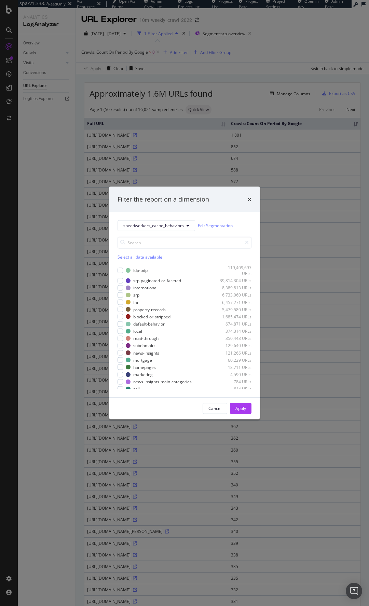
click at [234, 79] on div "Filter the report on a dimension speedworkers_cache_behaviors Edit Segmentation…" at bounding box center [184, 303] width 369 height 606
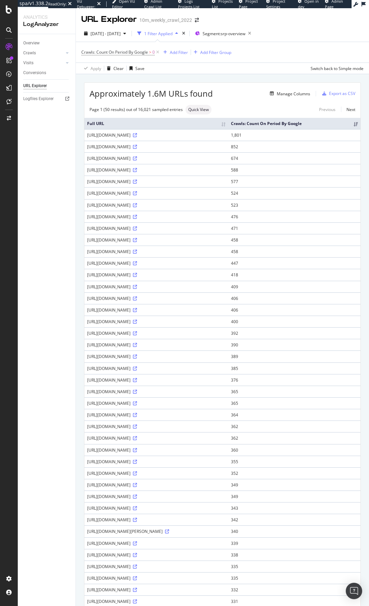
click at [175, 82] on div "Approximately 1.6M URLs found Manage Columns Export as CSV Page 1 (50 results) …" at bounding box center [222, 409] width 293 height 670
click at [245, 32] on span "Segment: srp-overview" at bounding box center [224, 34] width 43 height 6
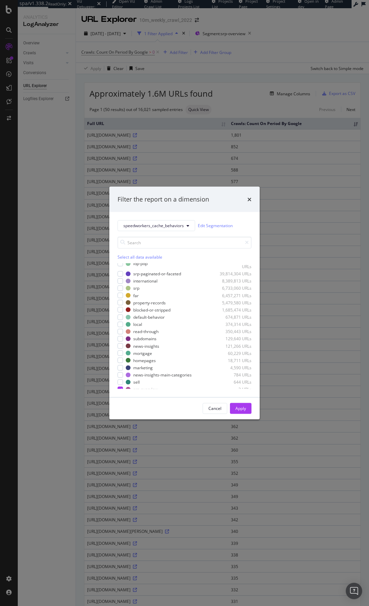
scroll to position [10, 0]
click at [240, 407] on div "Apply" at bounding box center [240, 408] width 11 height 6
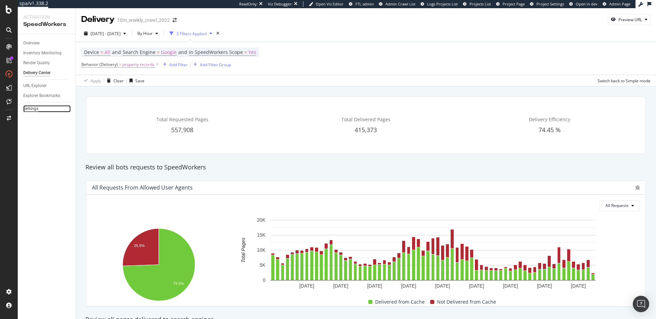
click at [33, 105] on div "Settings" at bounding box center [30, 108] width 15 height 7
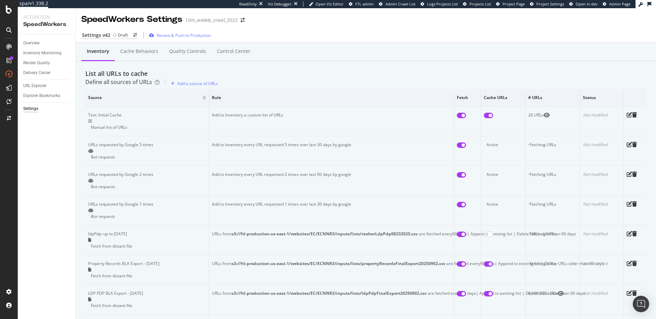
click at [286, 89] on div "Define all sources of URLs Add a source of URLs" at bounding box center [365, 83] width 561 height 11
click at [136, 54] on div "Cache behaviors" at bounding box center [139, 51] width 38 height 7
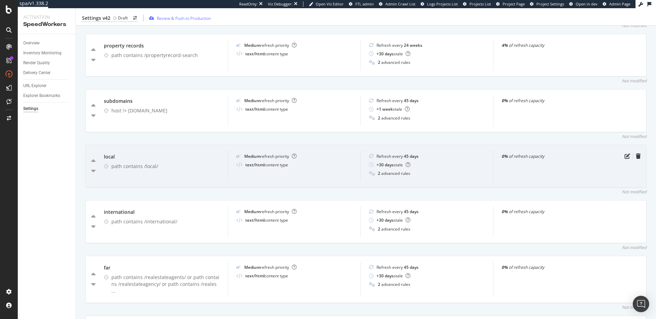
scroll to position [562, 0]
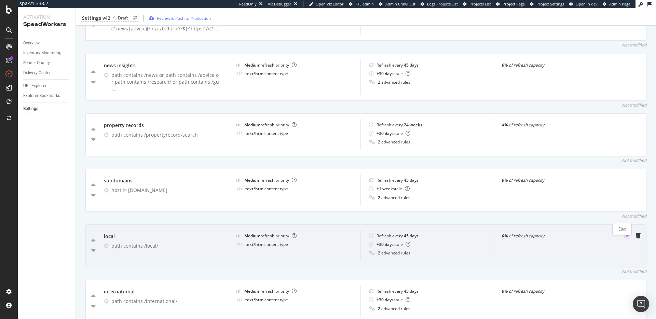
click at [624, 233] on icon "pen-to-square" at bounding box center [626, 235] width 5 height 5
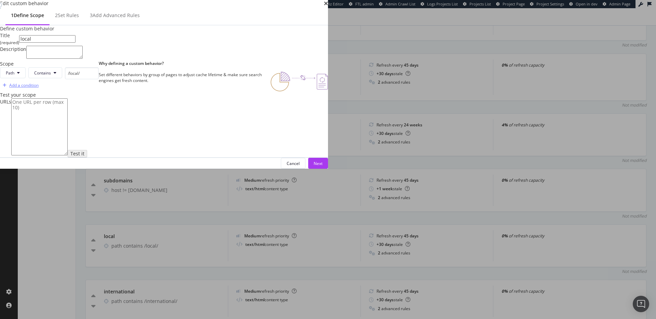
click at [39, 88] on div "Add a condition" at bounding box center [23, 85] width 29 height 6
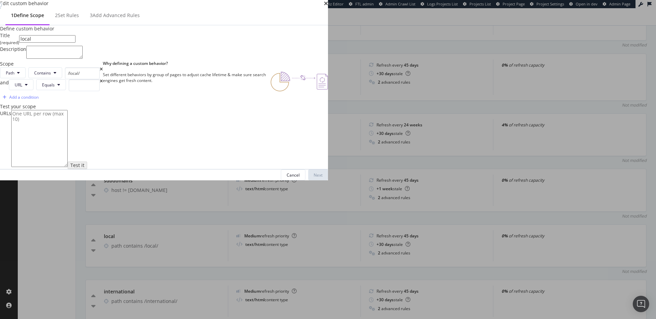
click at [9, 91] on div "and" at bounding box center [4, 85] width 9 height 12
click at [18, 88] on span "URL" at bounding box center [15, 85] width 8 height 6
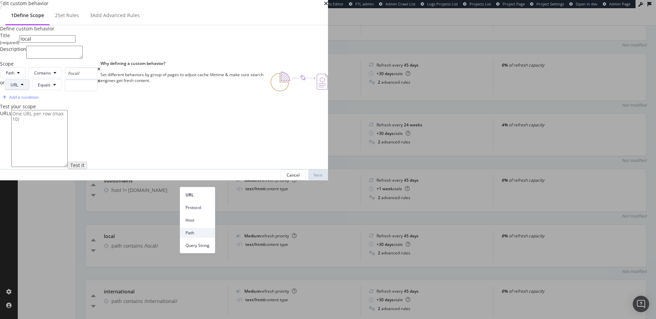
click at [195, 235] on span "Path" at bounding box center [197, 233] width 24 height 6
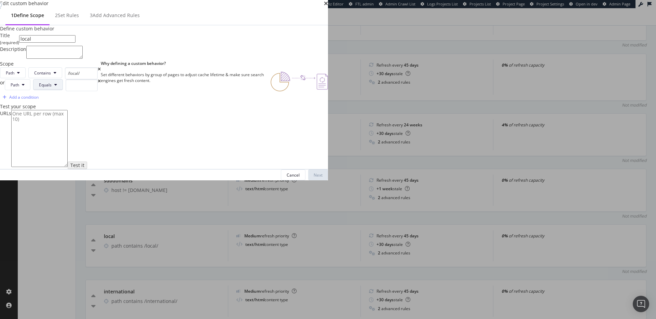
click at [52, 88] on span "Equals" at bounding box center [45, 85] width 13 height 6
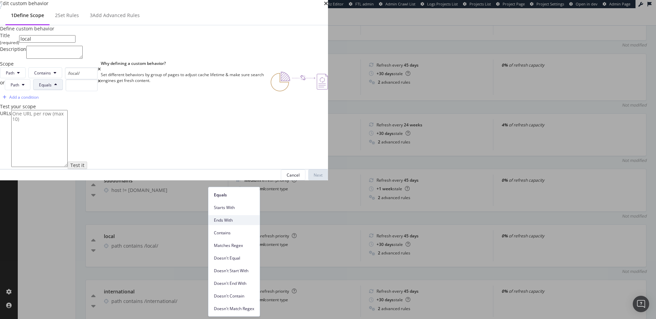
click at [237, 220] on span "Ends With" at bounding box center [234, 220] width 40 height 6
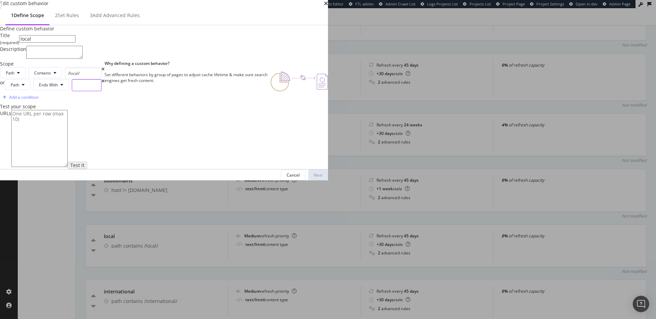
click at [101, 91] on input "modal" at bounding box center [87, 85] width 30 height 12
type input "/overview"
click at [313, 103] on div "Scope Path Contains /local/ or Path Ends With /overview Add a condition Why def…" at bounding box center [164, 81] width 328 height 43
click at [328, 6] on icon "times" at bounding box center [326, 3] width 4 height 5
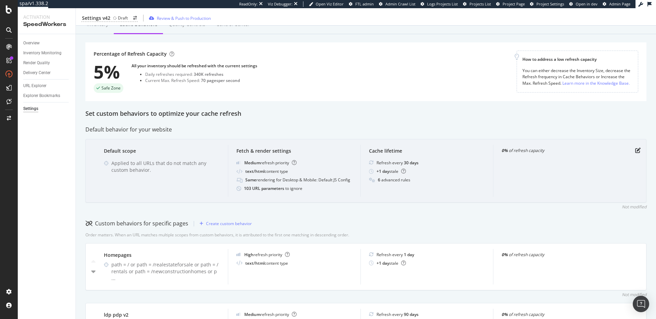
scroll to position [0, 0]
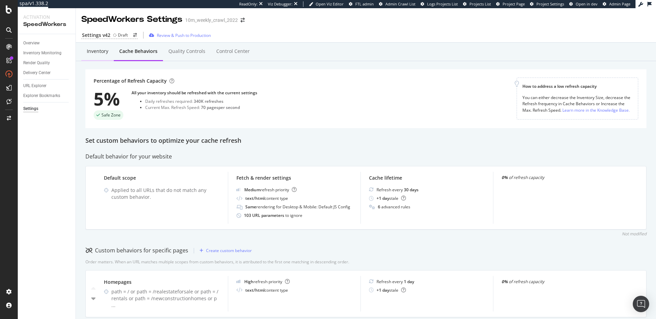
click at [97, 50] on div "Inventory" at bounding box center [98, 51] width 22 height 7
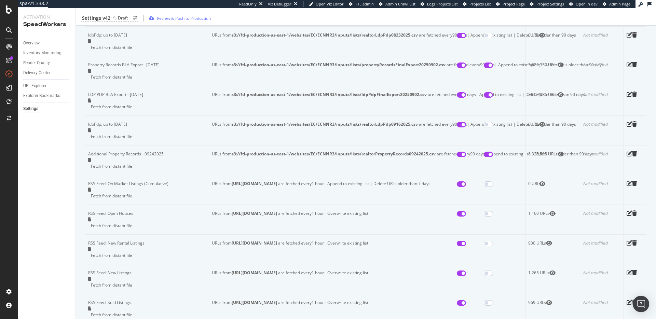
scroll to position [411, 0]
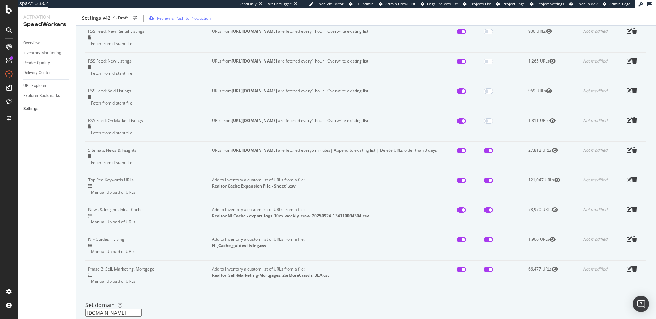
click at [266, 230] on div "Inventory Cache behaviors Quality Controls Control Center List all URLs to cach…" at bounding box center [366, 142] width 580 height 1021
click at [254, 217] on div "Inventory Cache behaviors Quality Controls Control Center List all URLs to cach…" at bounding box center [366, 142] width 580 height 1021
click at [277, 272] on div "Realtor_Sell-Marketing-Mortgages_2orMoreCrawls_BLA.csv" at bounding box center [331, 275] width 239 height 6
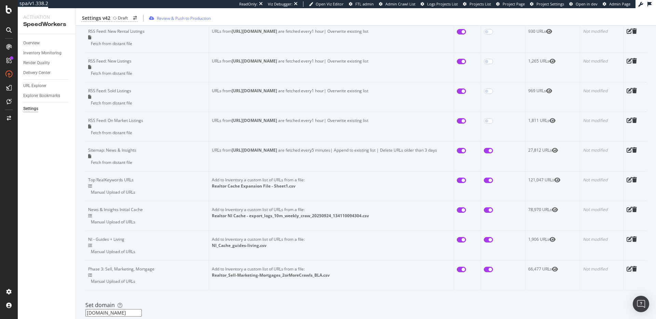
click at [290, 219] on div "Inventory Cache behaviors Quality Controls Control Center List all URLs to cach…" at bounding box center [366, 142] width 580 height 1021
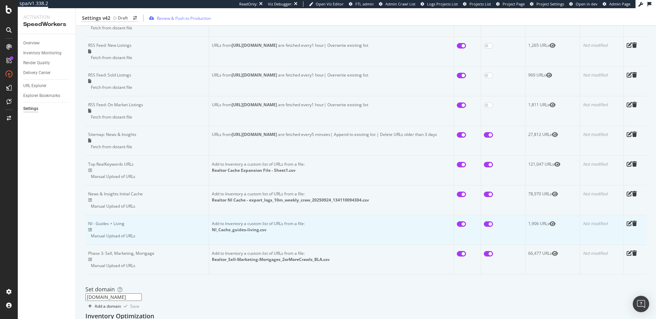
scroll to position [347, 0]
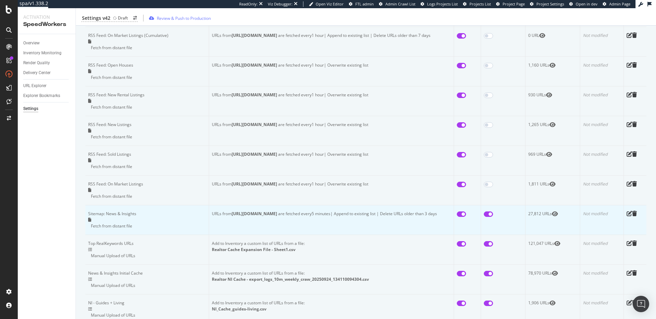
click at [288, 205] on td "URLs from https://www.realtor.com/news/sitemap_index.xml are fetched every 5 mi…" at bounding box center [331, 220] width 245 height 30
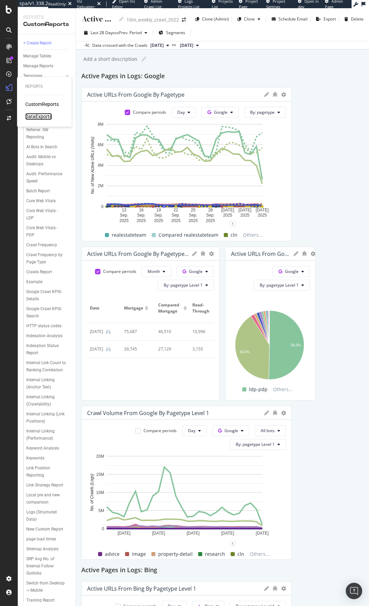
click at [43, 116] on div "DataExports" at bounding box center [38, 116] width 27 height 7
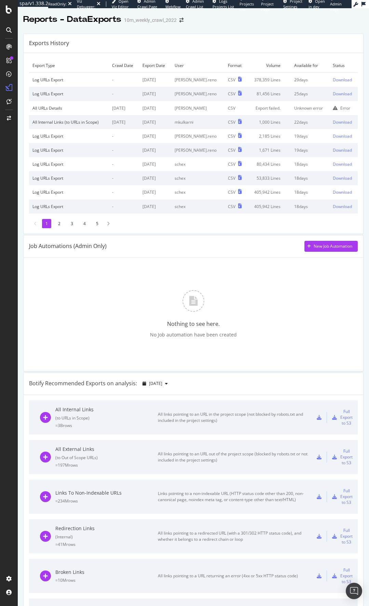
click at [167, 81] on td "2025 Oct. 7th" at bounding box center [155, 80] width 32 height 14
click at [208, 82] on td "dan.reno" at bounding box center [197, 80] width 53 height 14
click at [196, 79] on td "dan.reno" at bounding box center [197, 80] width 53 height 14
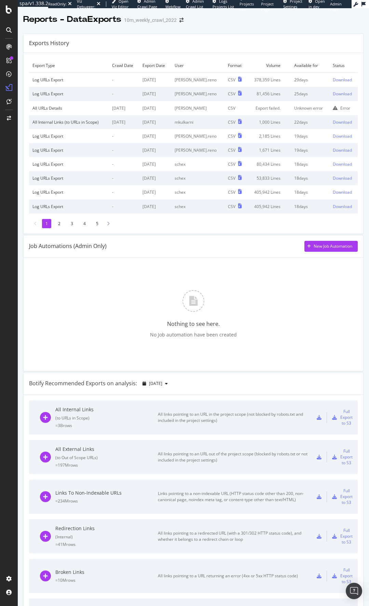
click at [196, 79] on td "dan.reno" at bounding box center [197, 80] width 53 height 14
click at [198, 80] on td "dan.reno" at bounding box center [197, 80] width 53 height 14
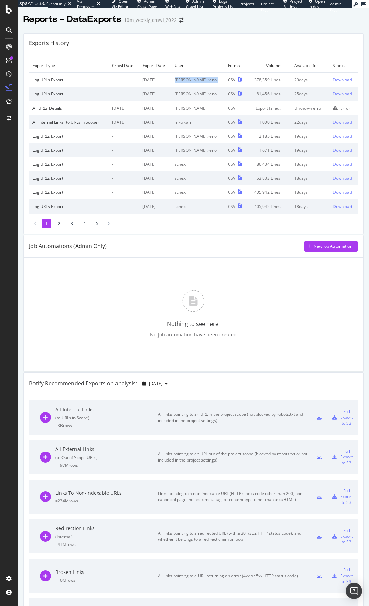
click at [200, 79] on td "dan.reno" at bounding box center [197, 80] width 53 height 14
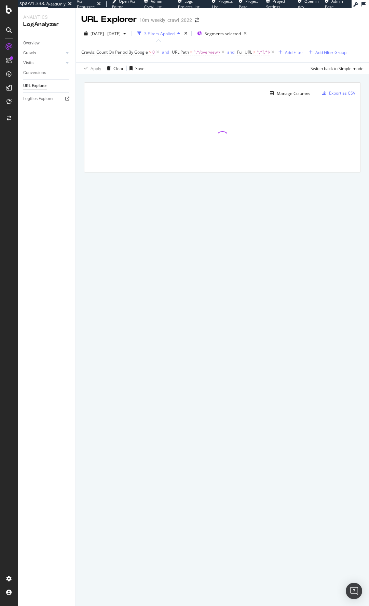
click at [228, 74] on div "Manage Columns Export as CSV Full URL Crawls: Count On Period By Google" at bounding box center [222, 135] width 293 height 122
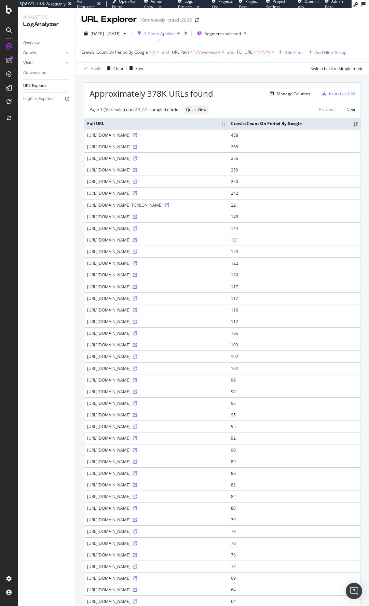
click at [206, 54] on span "^.*/overview$" at bounding box center [206, 52] width 27 height 10
click at [199, 68] on icon at bounding box center [198, 68] width 5 height 4
click at [178, 52] on div "URL Path" at bounding box center [215, 52] width 81 height 12
click at [176, 52] on icon at bounding box center [176, 52] width 2 height 4
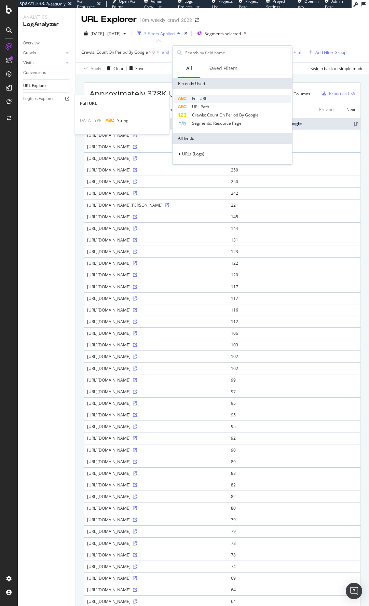
click at [214, 97] on div "Full URL" at bounding box center [232, 99] width 117 height 8
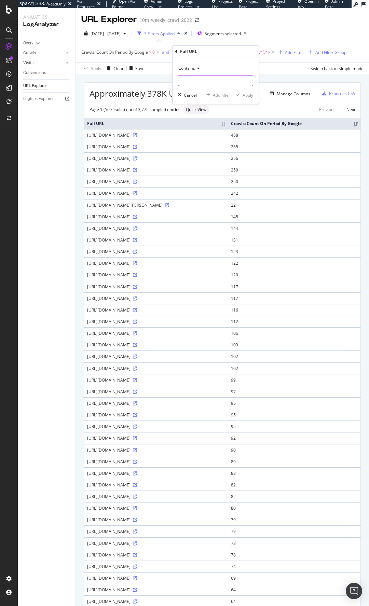
click at [202, 79] on input "text" at bounding box center [215, 80] width 74 height 11
type input "/local/"
click at [251, 95] on div "Apply" at bounding box center [247, 95] width 11 height 6
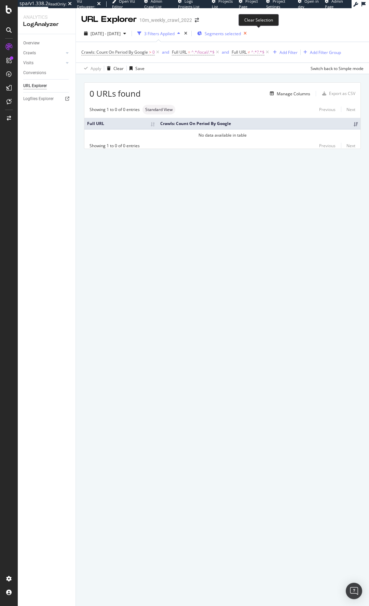
click at [249, 33] on icon "button" at bounding box center [245, 34] width 9 height 10
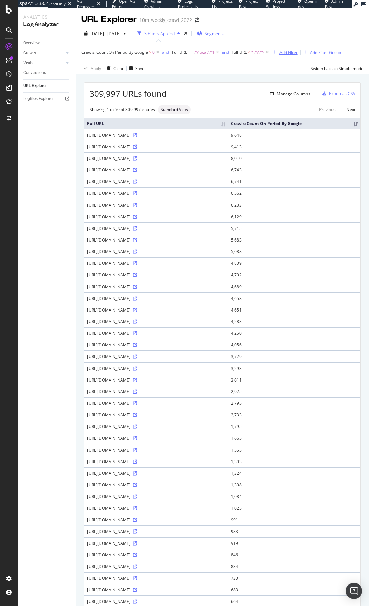
click at [290, 54] on div "Add Filter" at bounding box center [288, 53] width 18 height 6
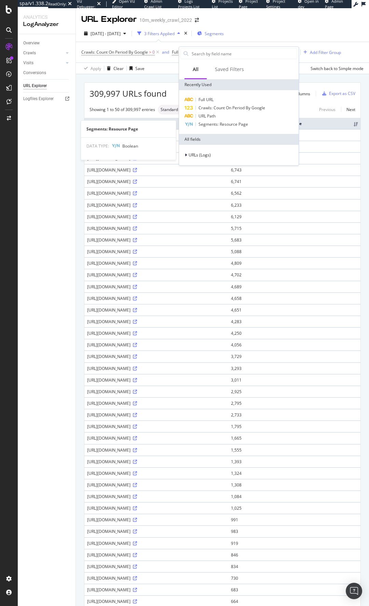
click at [237, 124] on span "Segments: Resource Page" at bounding box center [223, 124] width 50 height 6
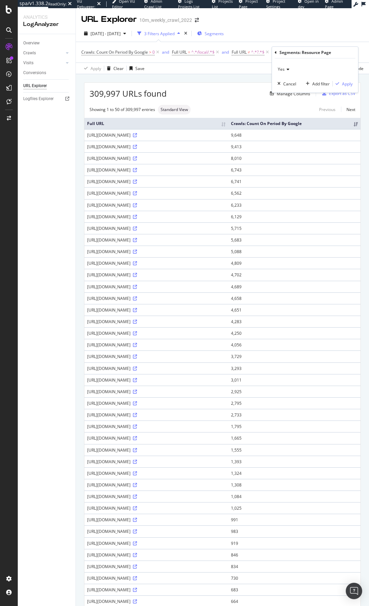
click at [291, 68] on div "Yes" at bounding box center [314, 69] width 75 height 11
click at [295, 92] on div "No" at bounding box center [315, 92] width 73 height 9
click at [347, 84] on div "Apply" at bounding box center [347, 84] width 11 height 6
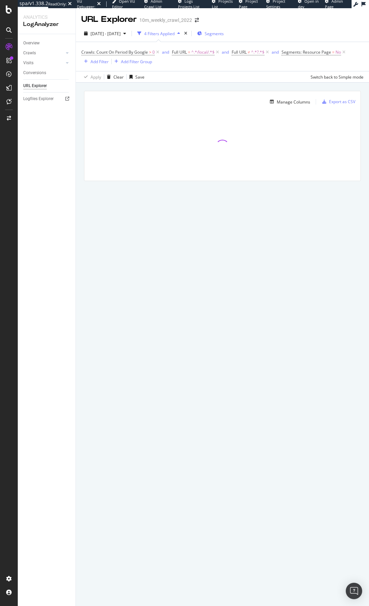
click at [208, 87] on div "Manage Columns Export as CSV Full URL Crawls: Count On Period By Google" at bounding box center [222, 144] width 293 height 122
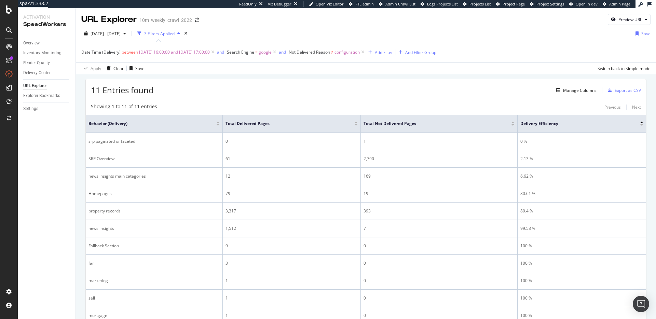
click at [343, 87] on div "11 Entries found Manage Columns Export as CSV" at bounding box center [366, 87] width 560 height 17
